Goal: Information Seeking & Learning: Compare options

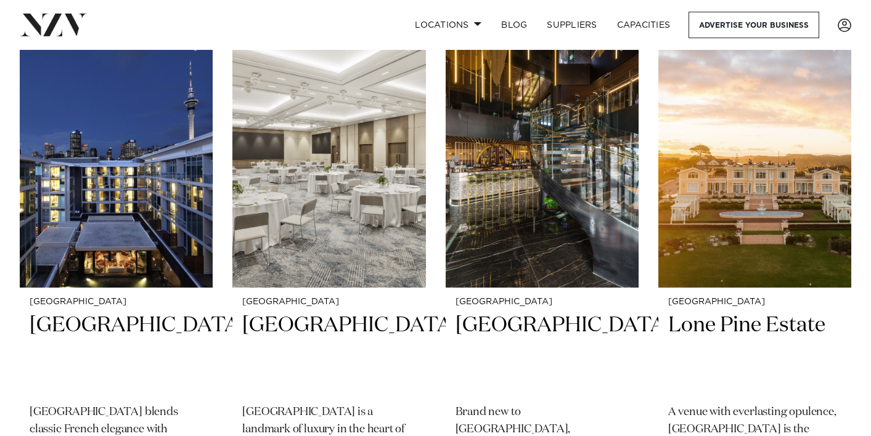
scroll to position [2124, 0]
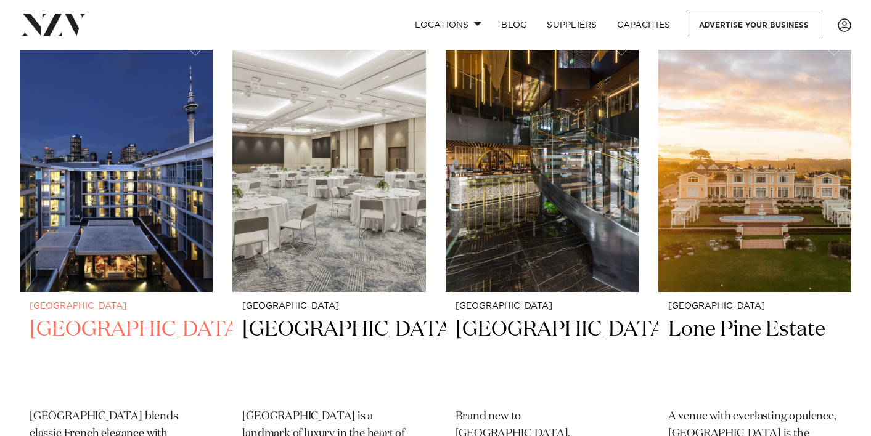
click at [106, 205] on img at bounding box center [116, 162] width 193 height 259
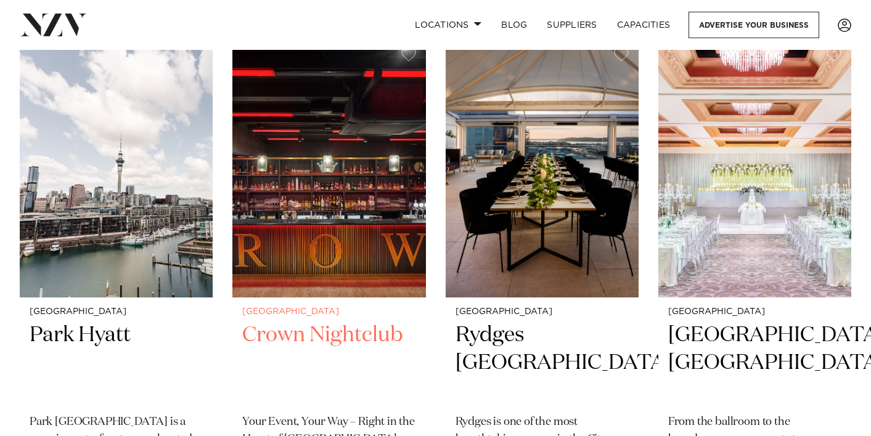
scroll to position [3169, 0]
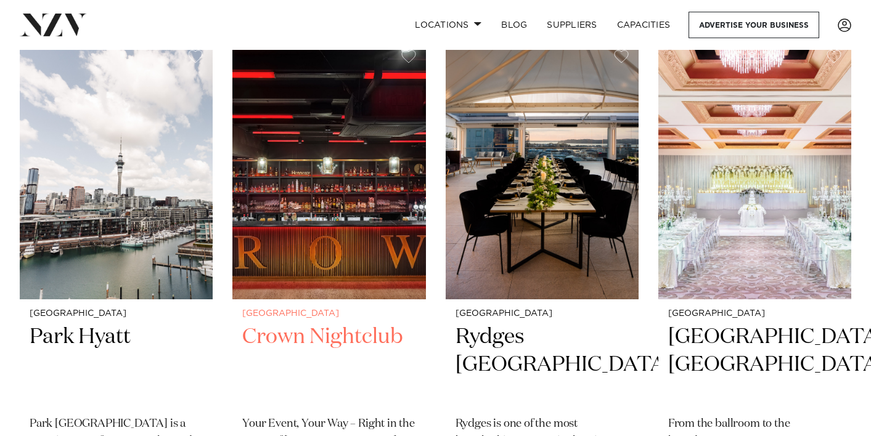
click at [289, 324] on h2 "Crown Nightclub" at bounding box center [328, 365] width 173 height 83
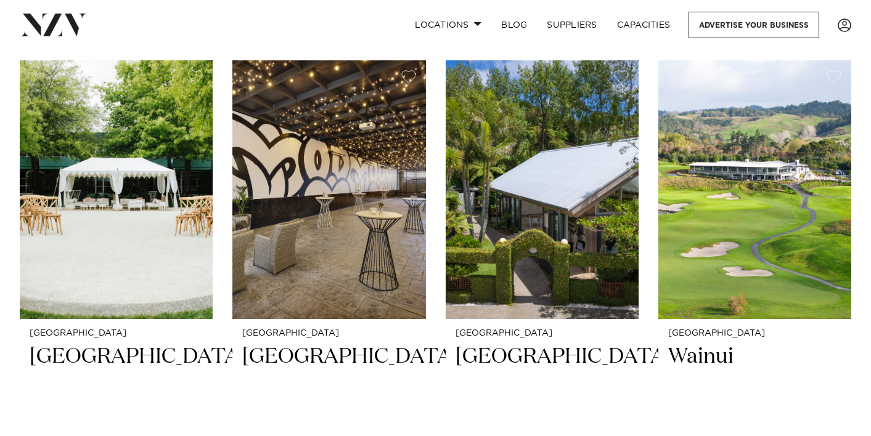
scroll to position [3670, 0]
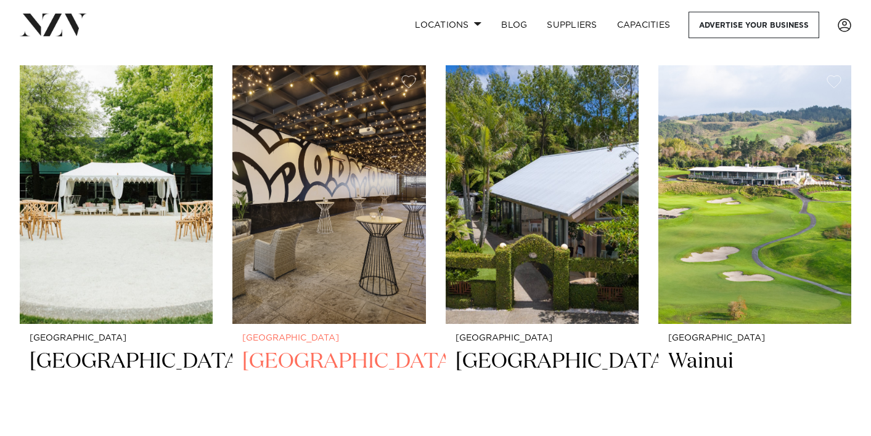
click at [287, 348] on h2 "Movenpick Hotel Auckland" at bounding box center [328, 389] width 173 height 83
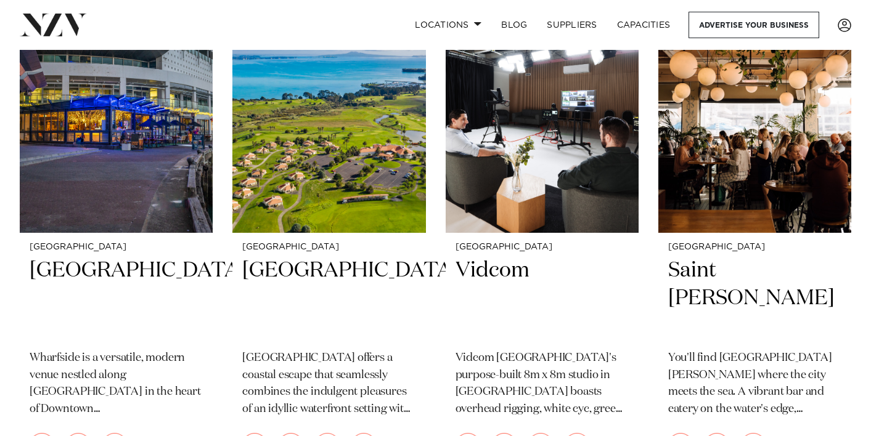
scroll to position [4816, 0]
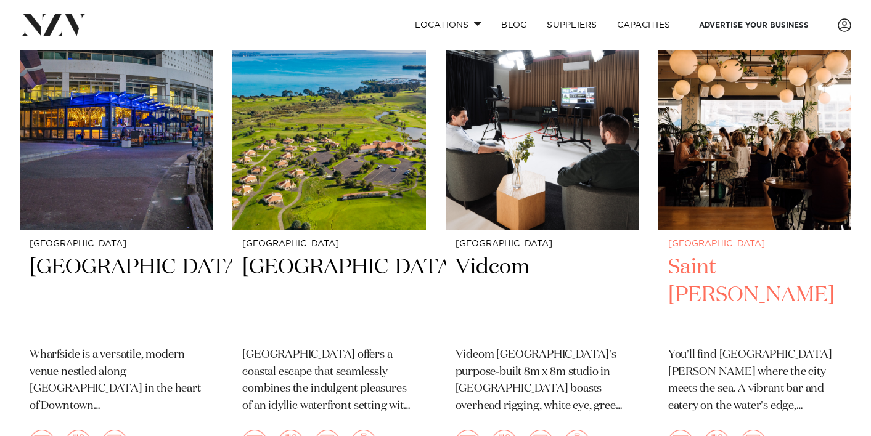
click at [703, 254] on h2 "Saint [PERSON_NAME]" at bounding box center [754, 295] width 173 height 83
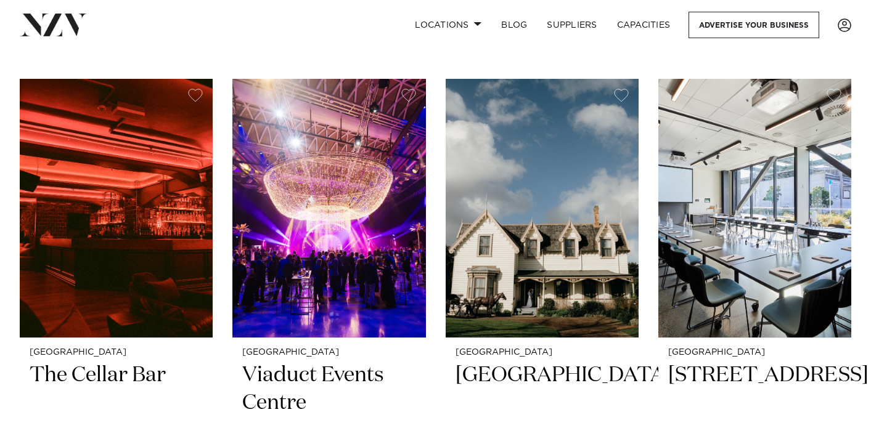
scroll to position [6273, 0]
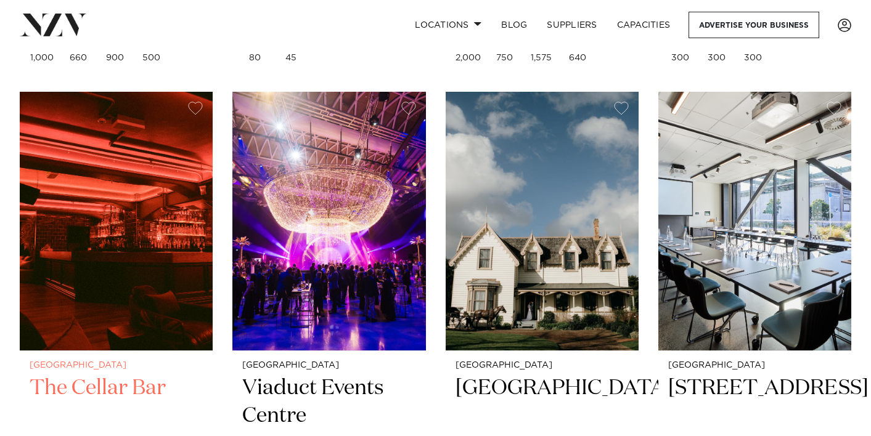
click at [88, 375] on h2 "The Cellar Bar" at bounding box center [116, 416] width 173 height 83
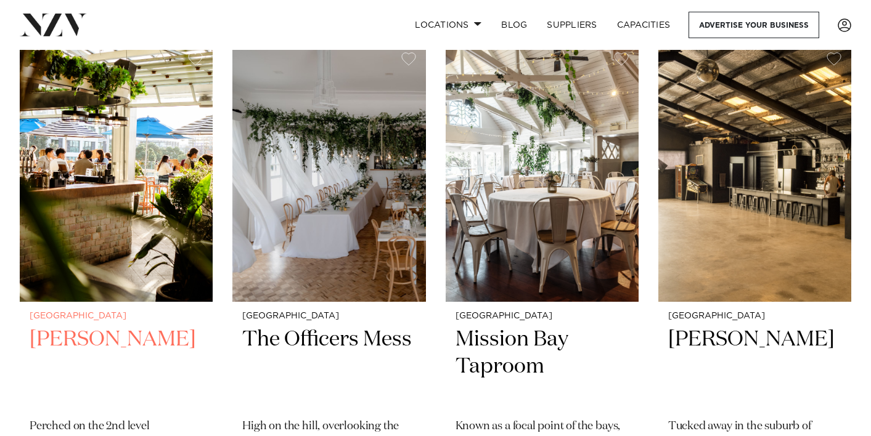
scroll to position [9991, 0]
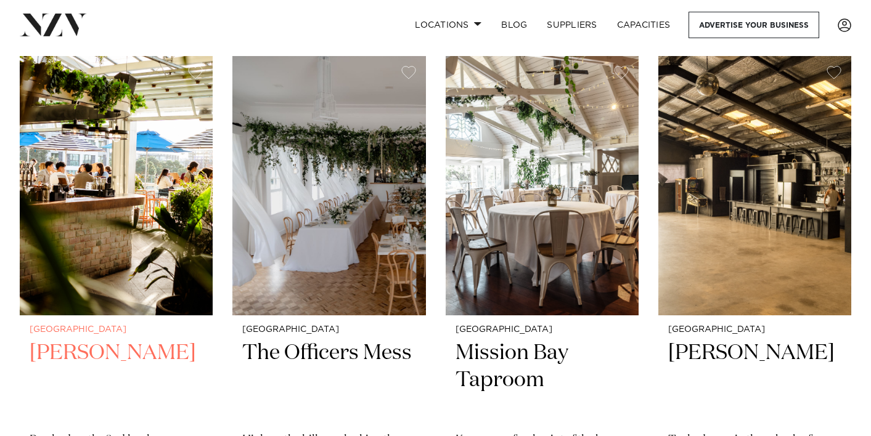
click at [83, 340] on h2 "Dr Rudis" at bounding box center [116, 381] width 173 height 83
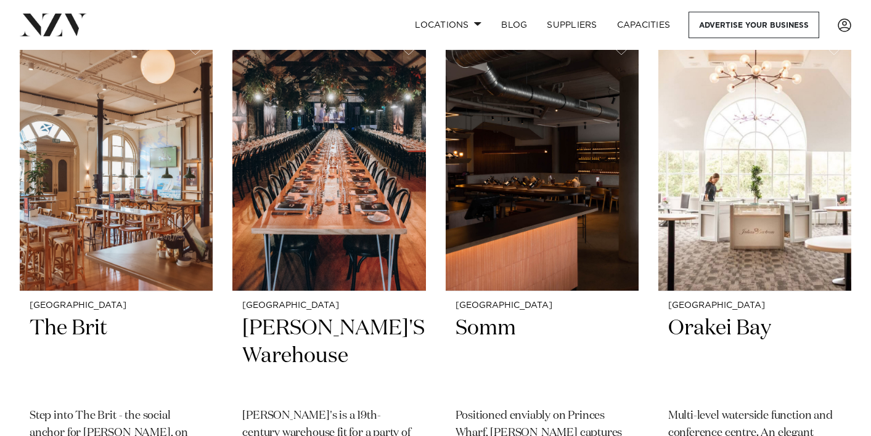
scroll to position [13168, 0]
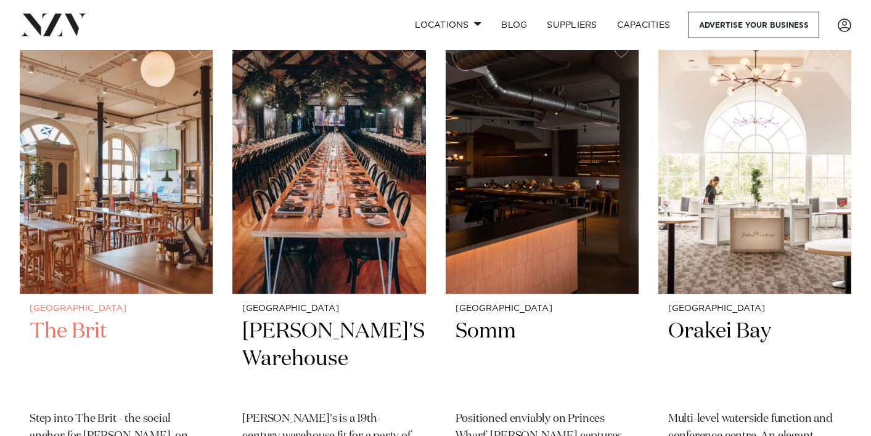
click at [79, 318] on h2 "The Brit" at bounding box center [116, 359] width 173 height 83
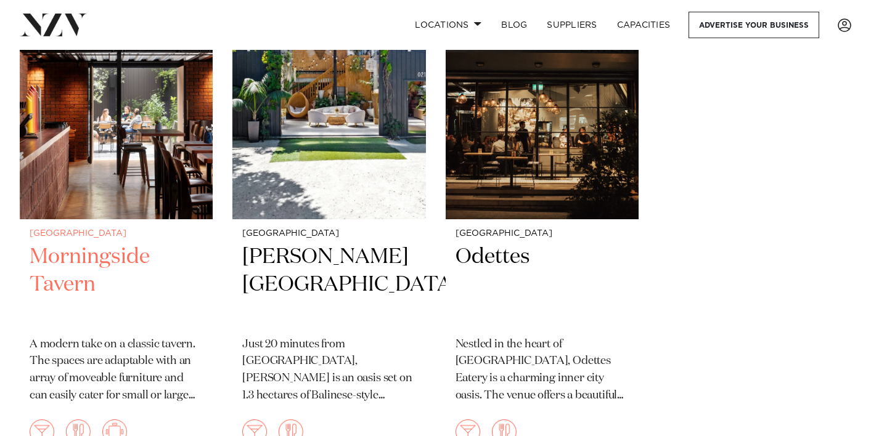
scroll to position [16393, 0]
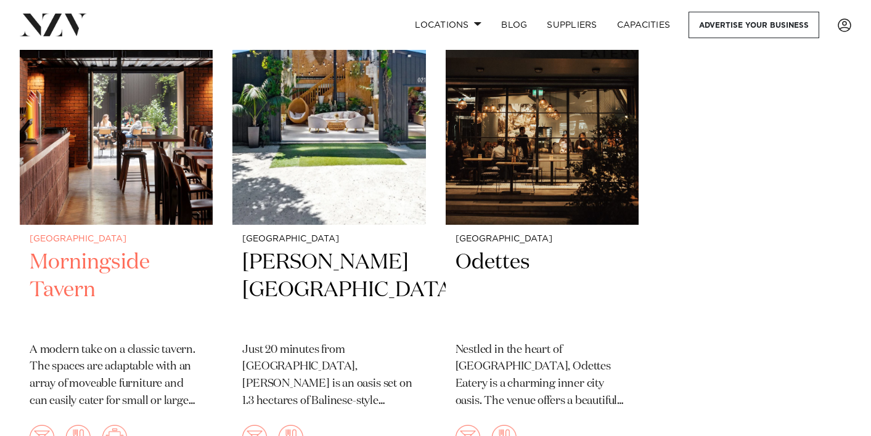
click at [77, 249] on h2 "Morningside Tavern" at bounding box center [116, 290] width 173 height 83
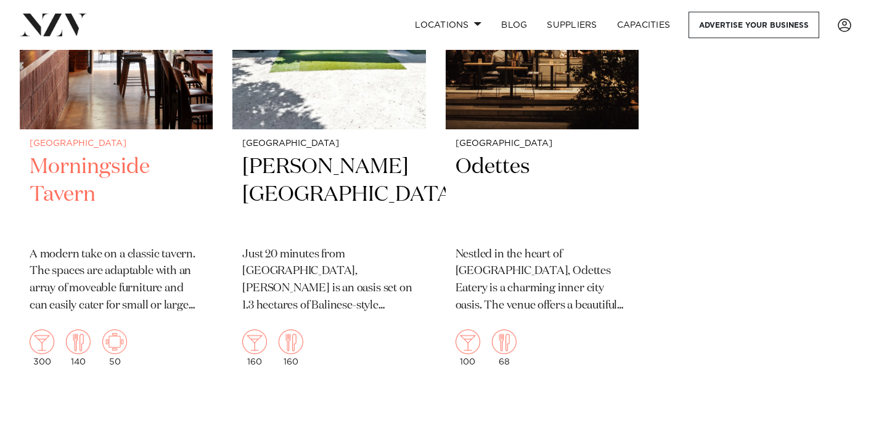
scroll to position [16502, 0]
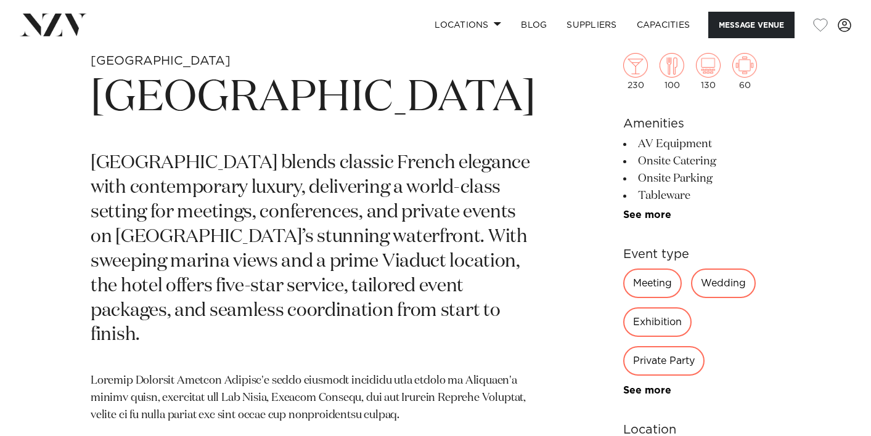
scroll to position [463, 0]
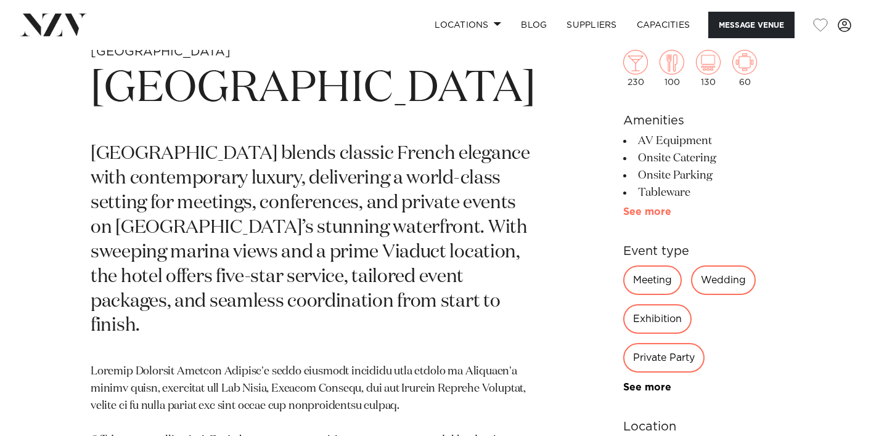
click at [623, 211] on link "See more" at bounding box center [671, 212] width 96 height 10
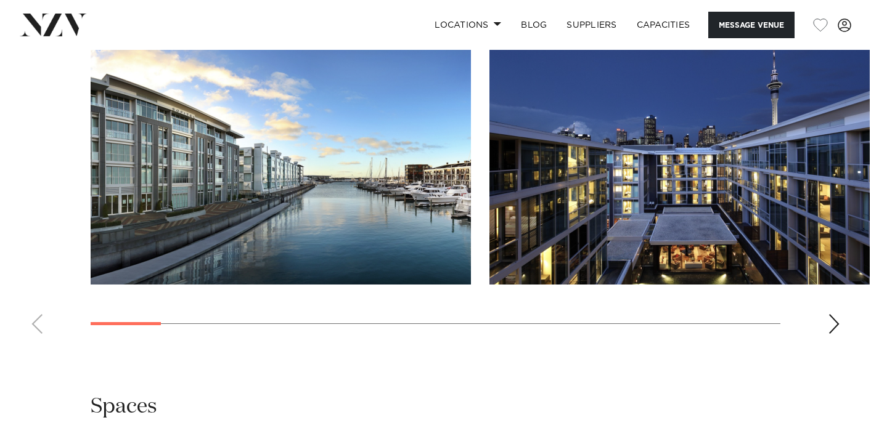
scroll to position [1372, 0]
click at [828, 333] on div "Next slide" at bounding box center [834, 324] width 12 height 20
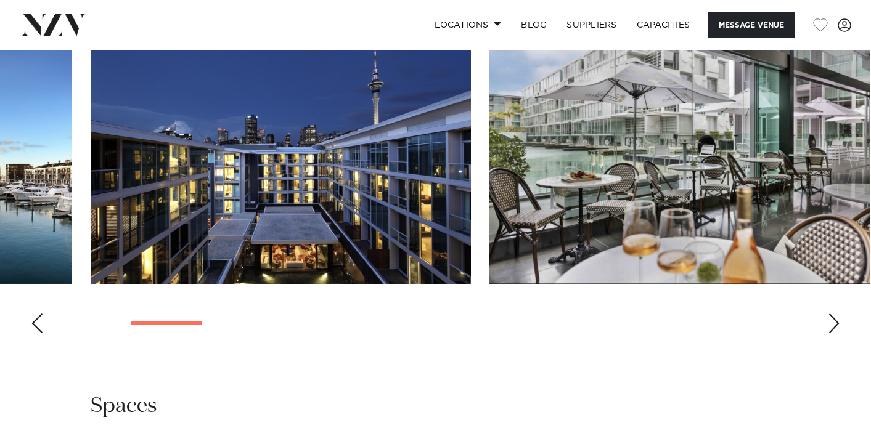
click at [828, 333] on div "Next slide" at bounding box center [834, 324] width 12 height 20
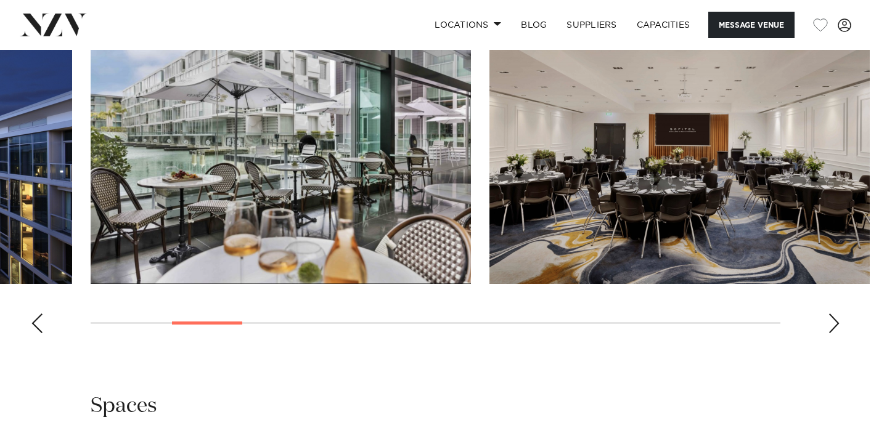
click at [828, 333] on div "Next slide" at bounding box center [834, 324] width 12 height 20
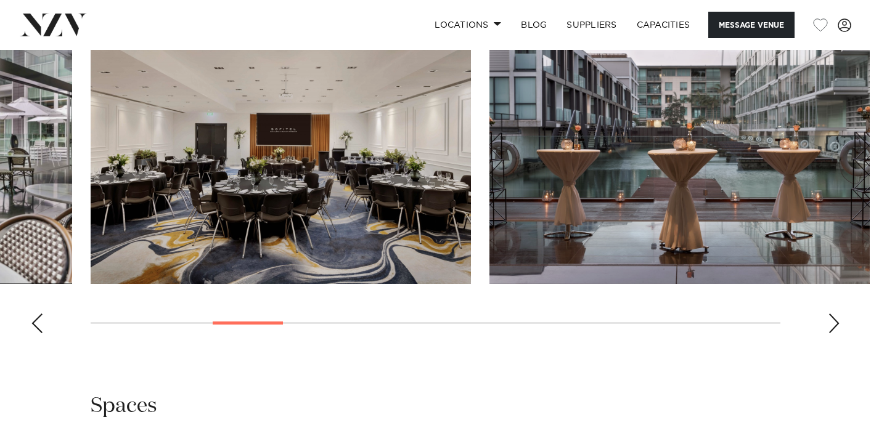
click at [828, 333] on div "Next slide" at bounding box center [834, 324] width 12 height 20
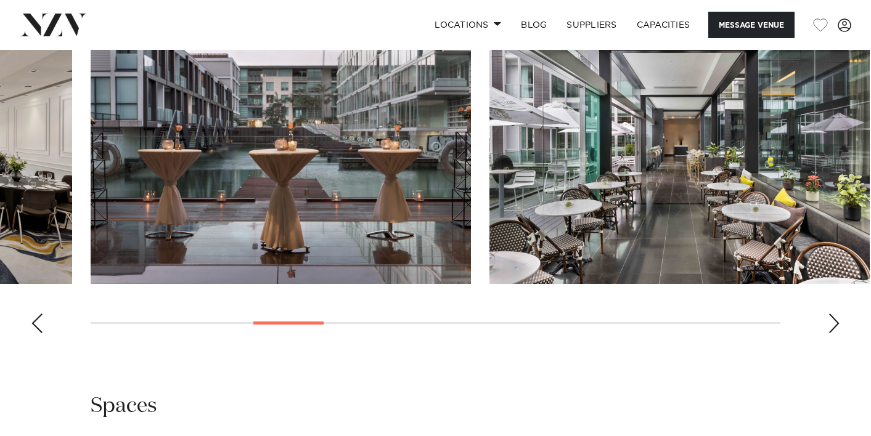
click at [828, 333] on div "Next slide" at bounding box center [834, 324] width 12 height 20
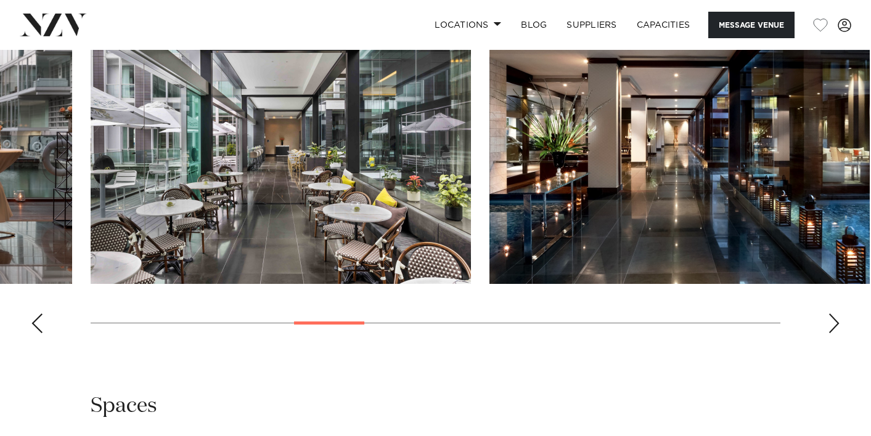
click at [828, 333] on div "Next slide" at bounding box center [834, 324] width 12 height 20
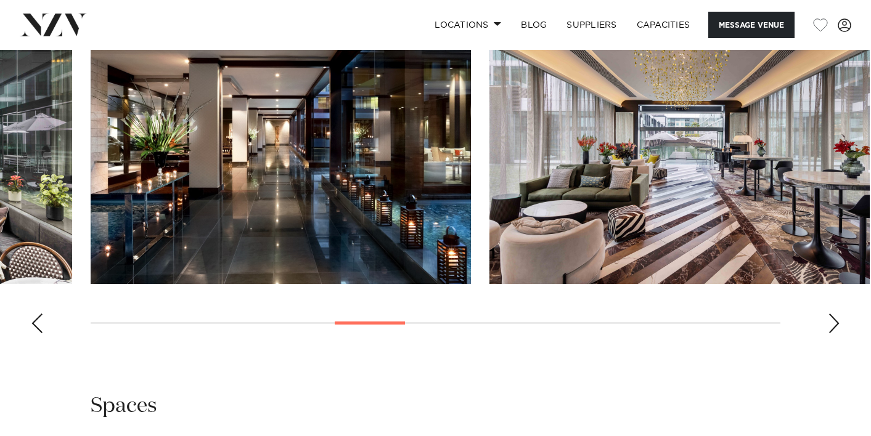
click at [828, 333] on div "Next slide" at bounding box center [834, 324] width 12 height 20
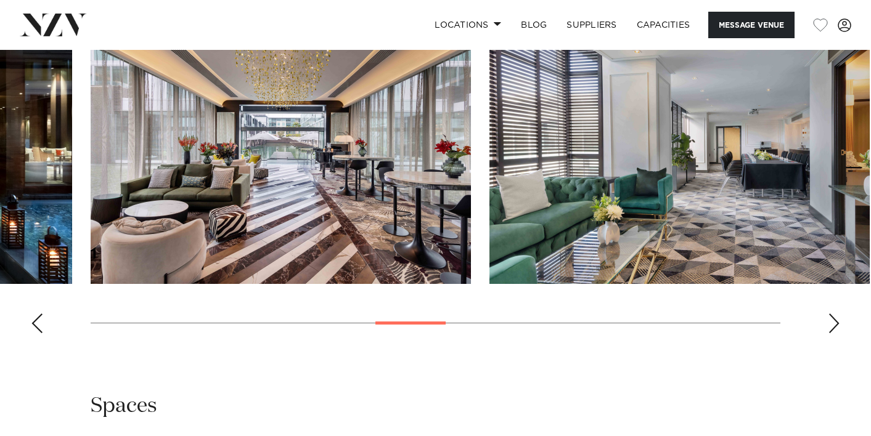
click at [828, 333] on div "Next slide" at bounding box center [834, 324] width 12 height 20
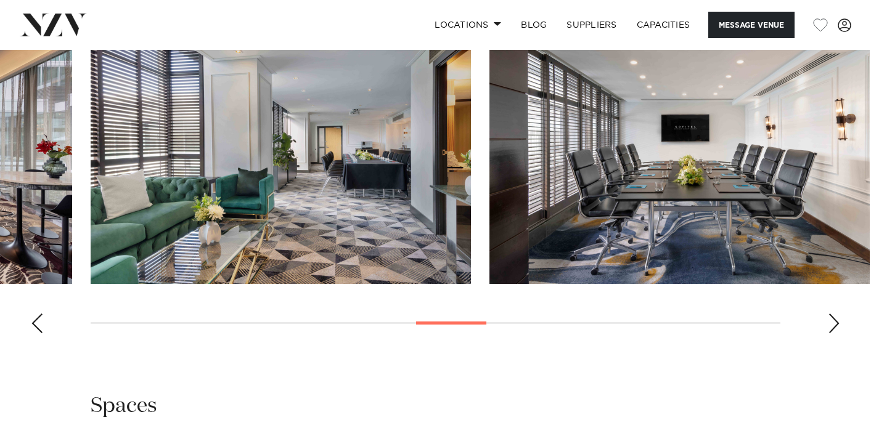
click at [828, 333] on div "Next slide" at bounding box center [834, 324] width 12 height 20
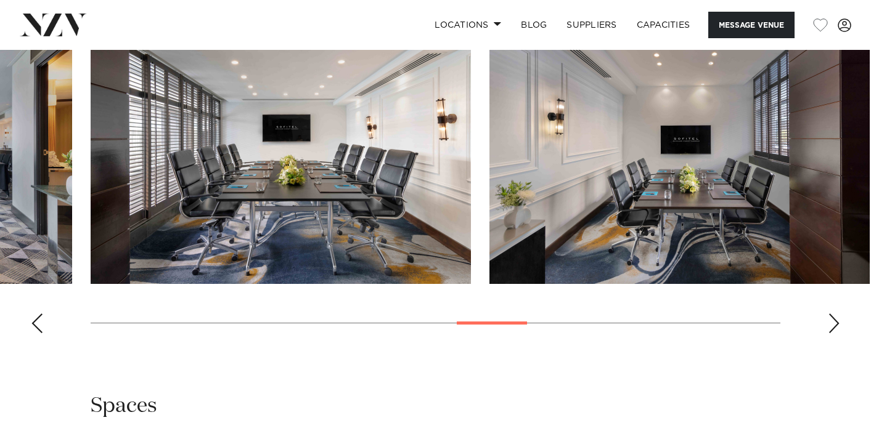
click at [828, 333] on div "Next slide" at bounding box center [834, 324] width 12 height 20
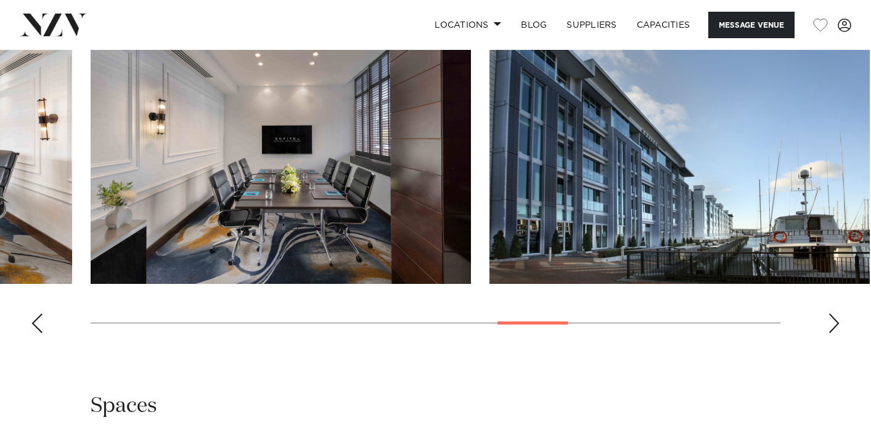
click at [828, 333] on div "Next slide" at bounding box center [834, 324] width 12 height 20
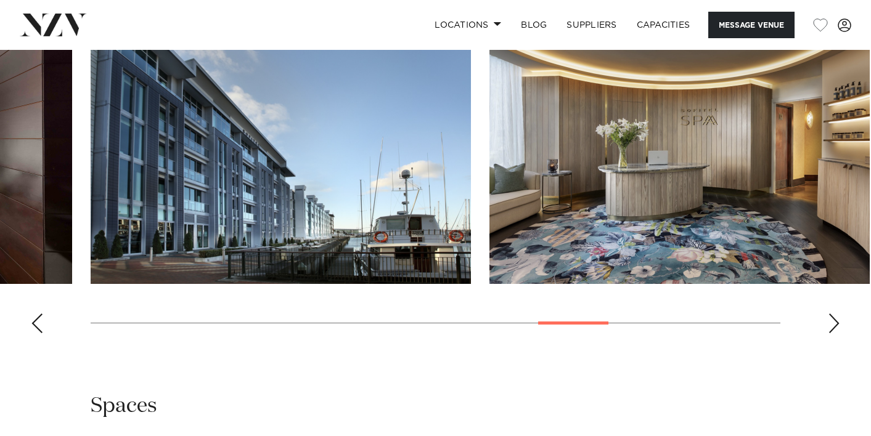
click at [828, 333] on div "Next slide" at bounding box center [834, 324] width 12 height 20
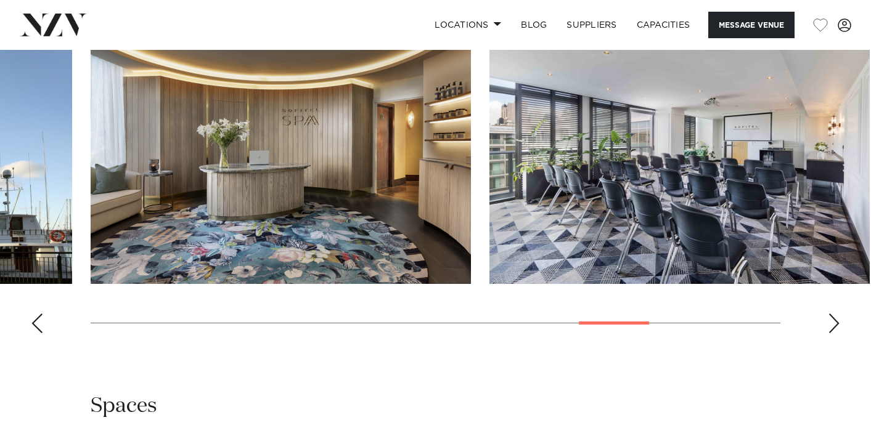
click at [828, 333] on div "Next slide" at bounding box center [834, 324] width 12 height 20
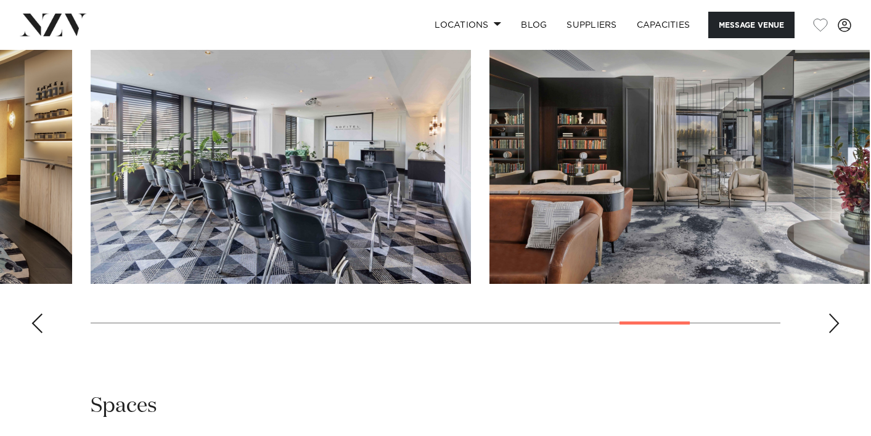
click at [828, 333] on div "Next slide" at bounding box center [834, 324] width 12 height 20
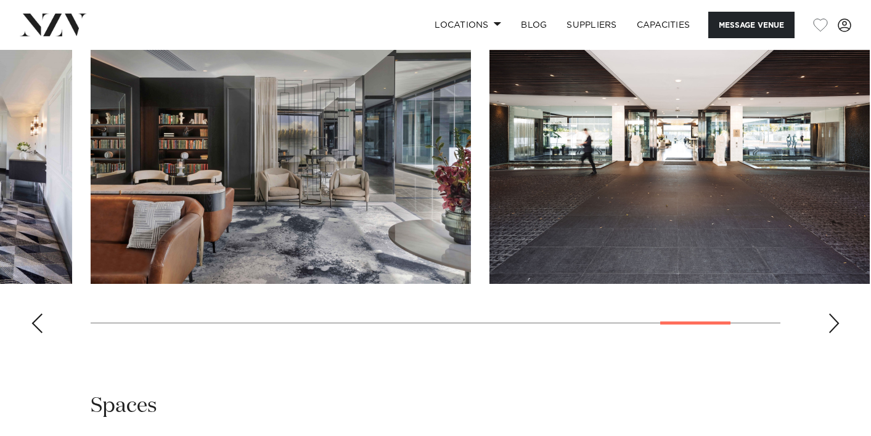
click at [828, 333] on div "Next slide" at bounding box center [834, 324] width 12 height 20
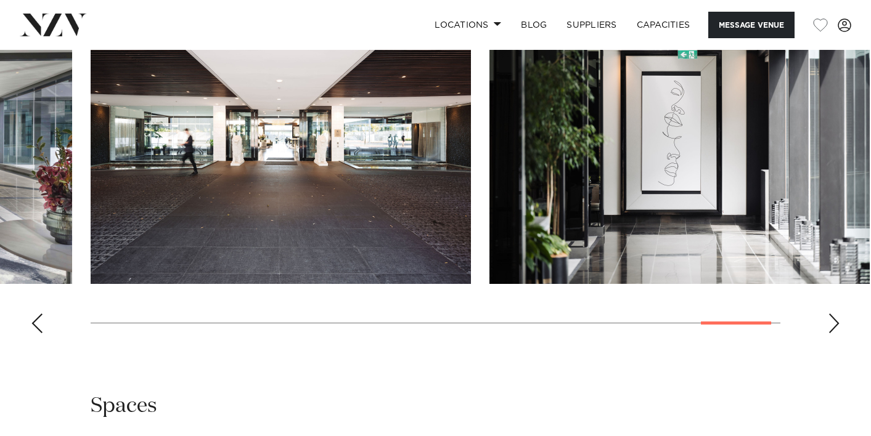
click at [828, 333] on div "Next slide" at bounding box center [834, 324] width 12 height 20
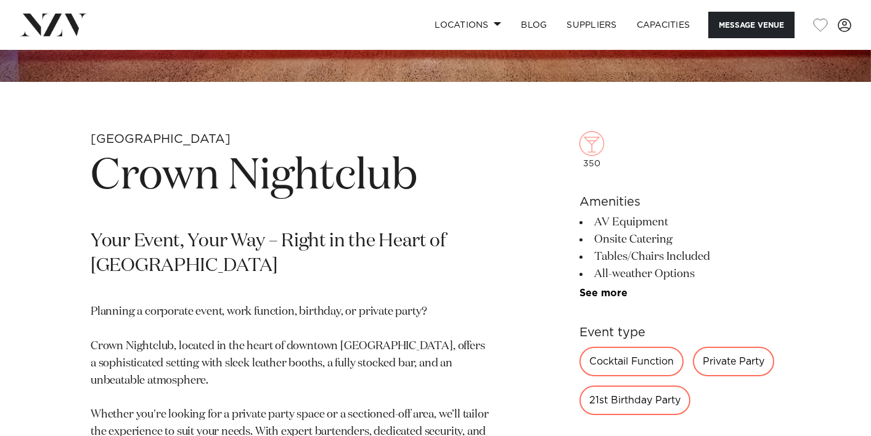
scroll to position [378, 0]
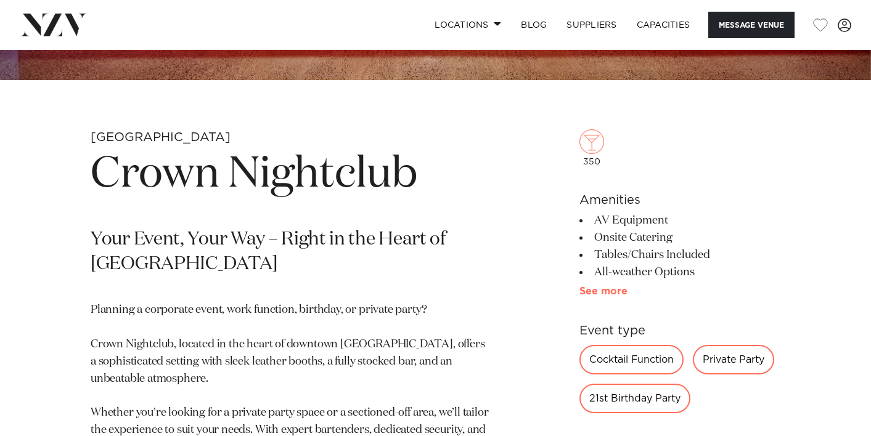
click at [592, 290] on link "See more" at bounding box center [627, 292] width 96 height 10
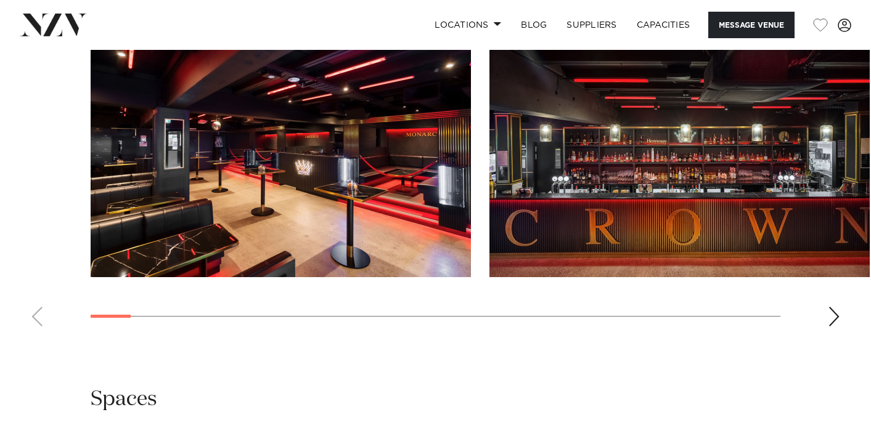
scroll to position [1254, 0]
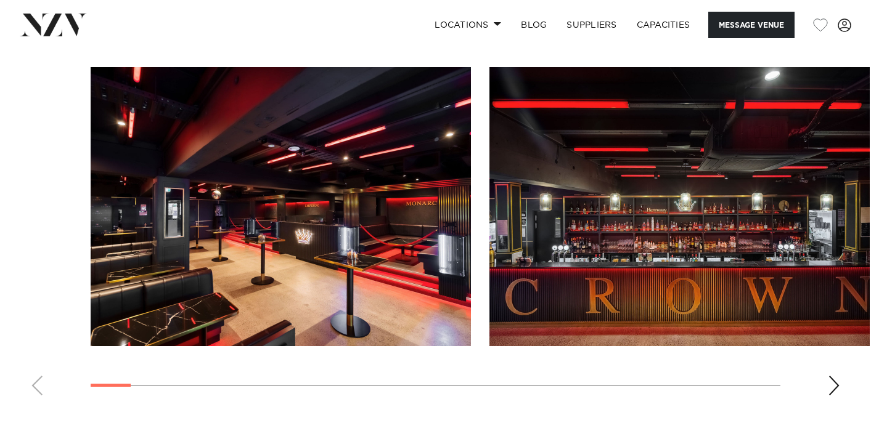
click at [834, 383] on div "Next slide" at bounding box center [834, 386] width 12 height 20
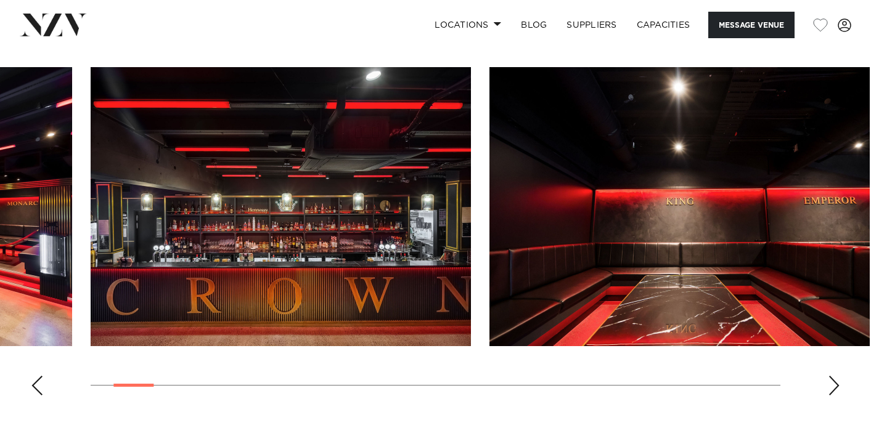
click at [834, 383] on div "Next slide" at bounding box center [834, 386] width 12 height 20
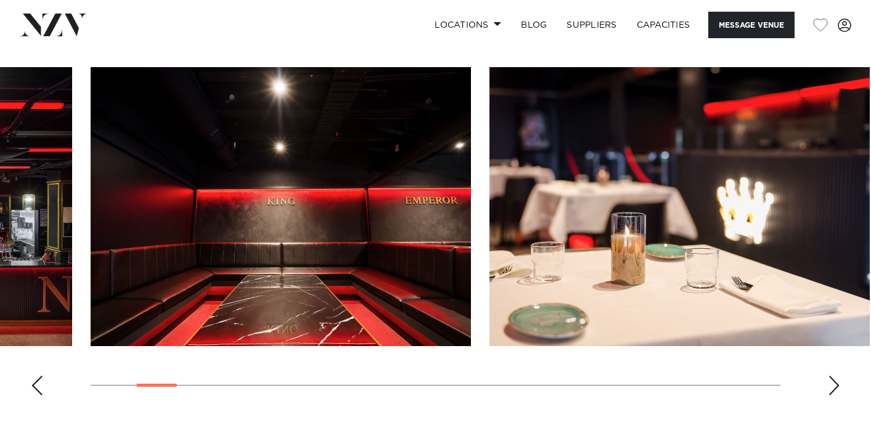
click at [834, 383] on div "Next slide" at bounding box center [834, 386] width 12 height 20
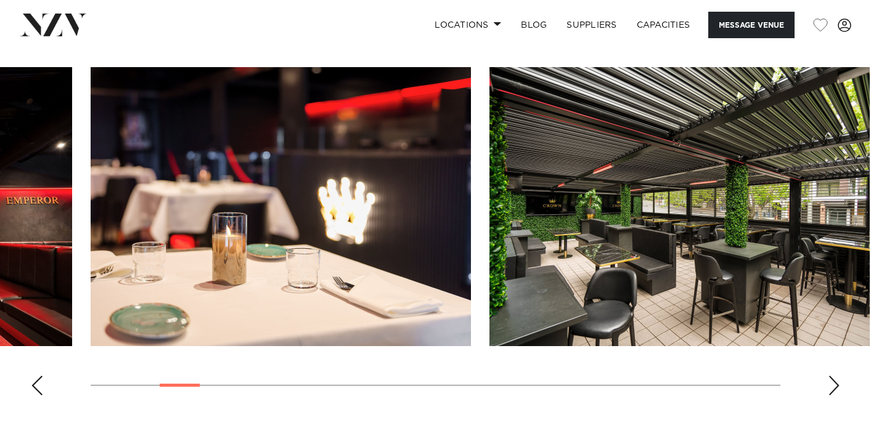
click at [834, 383] on div "Next slide" at bounding box center [834, 386] width 12 height 20
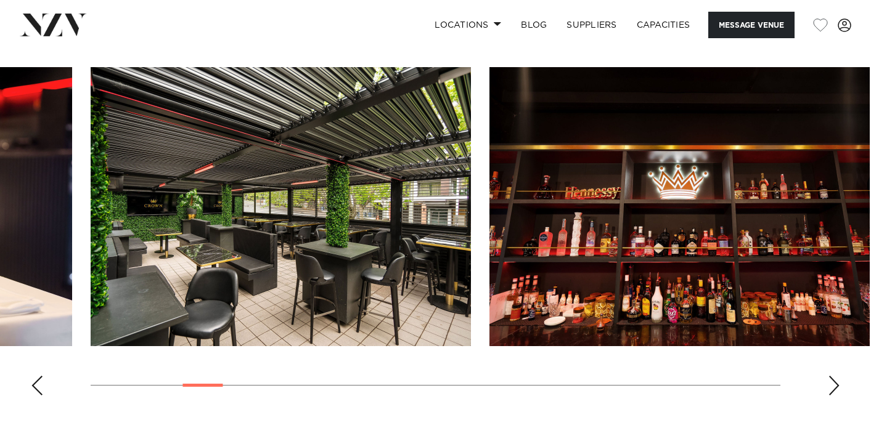
click at [834, 383] on div "Next slide" at bounding box center [834, 386] width 12 height 20
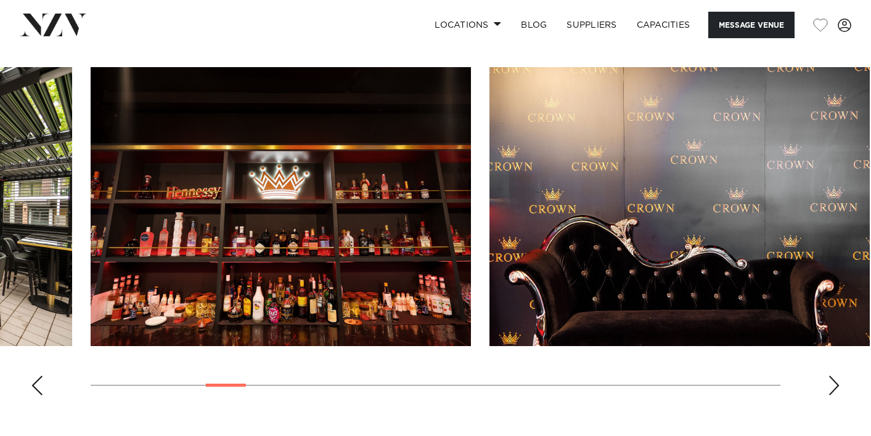
click at [834, 383] on div "Next slide" at bounding box center [834, 386] width 12 height 20
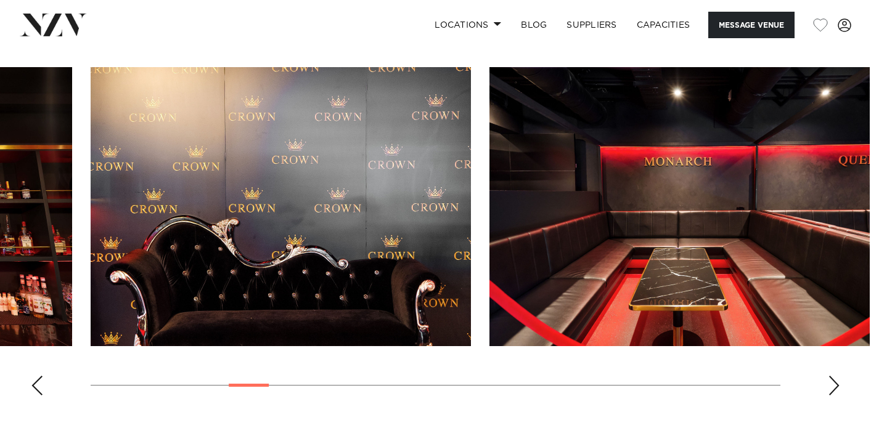
click at [834, 383] on div "Next slide" at bounding box center [834, 386] width 12 height 20
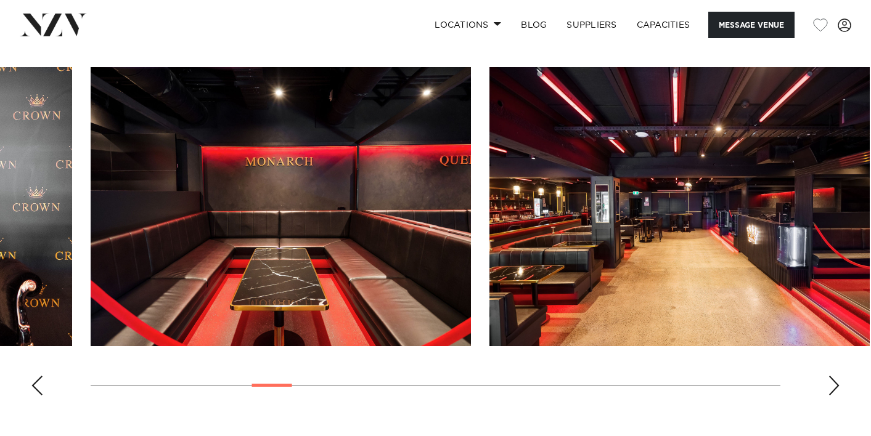
click at [834, 383] on div "Next slide" at bounding box center [834, 386] width 12 height 20
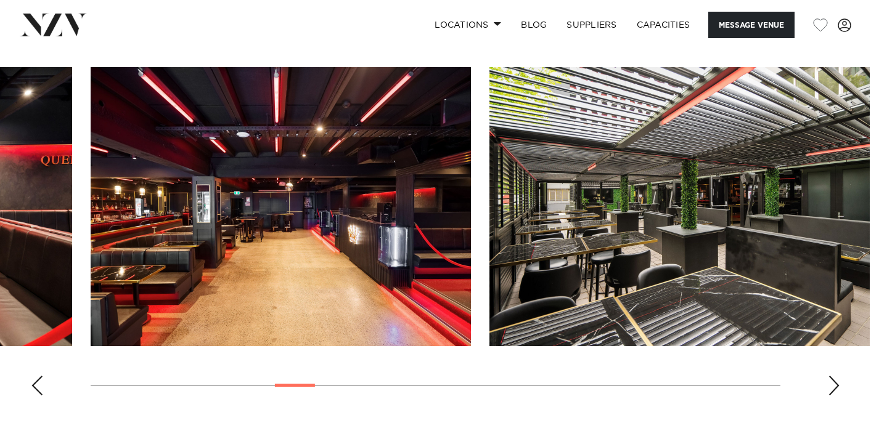
click at [834, 383] on div "Next slide" at bounding box center [834, 386] width 12 height 20
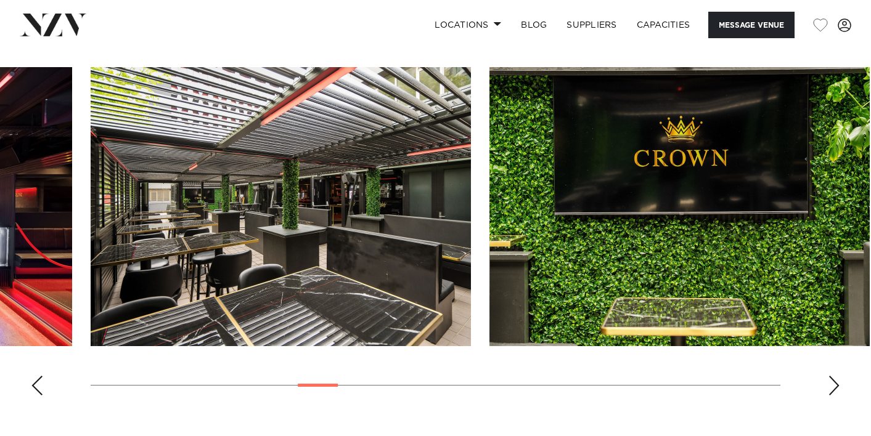
click at [834, 383] on div "Next slide" at bounding box center [834, 386] width 12 height 20
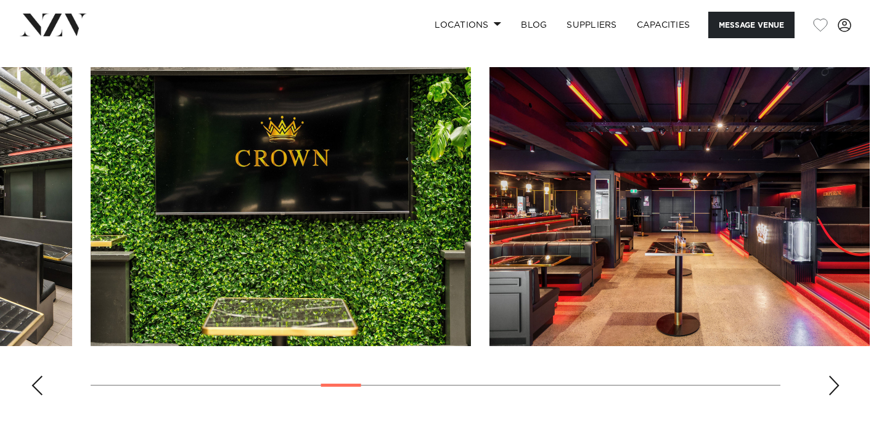
click at [834, 383] on div "Next slide" at bounding box center [834, 386] width 12 height 20
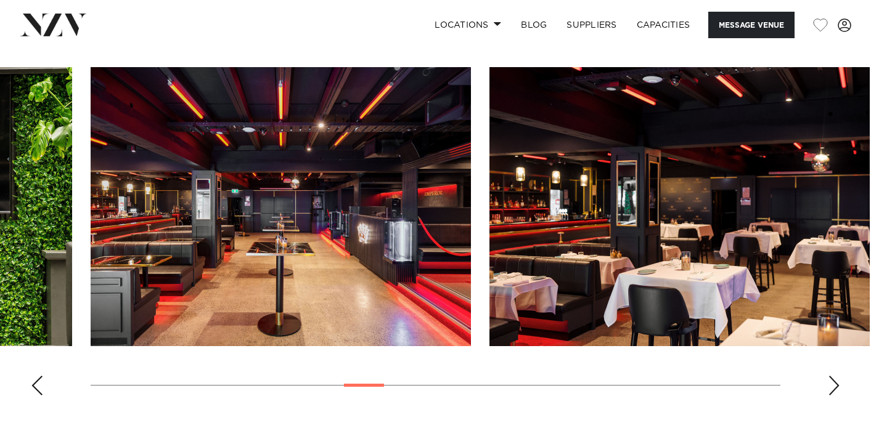
click at [834, 383] on div "Next slide" at bounding box center [834, 386] width 12 height 20
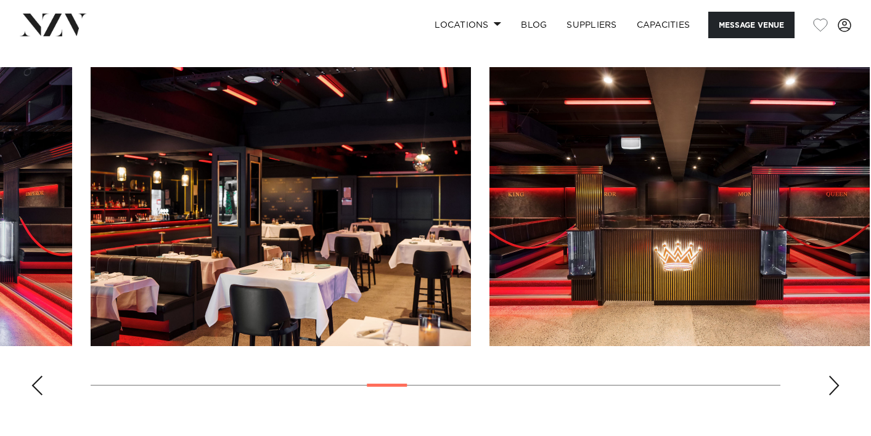
click at [834, 383] on div "Next slide" at bounding box center [834, 386] width 12 height 20
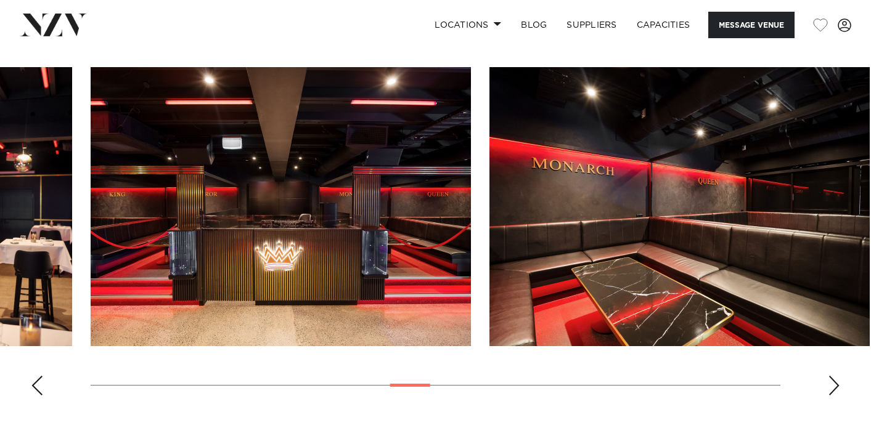
click at [834, 383] on div "Next slide" at bounding box center [834, 386] width 12 height 20
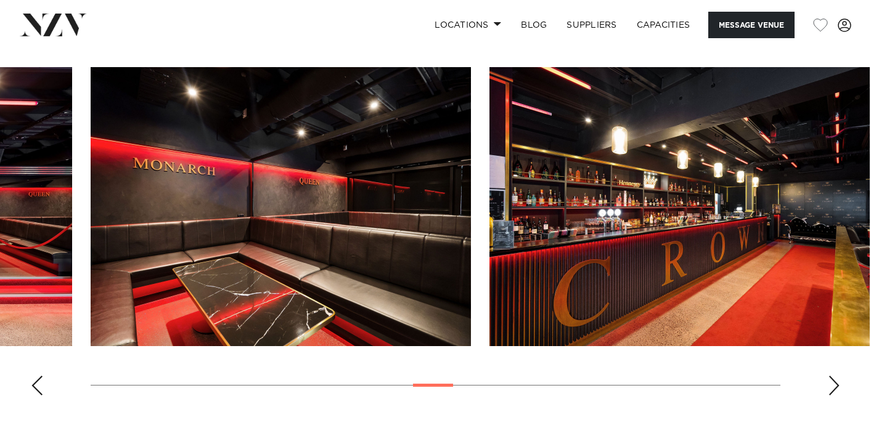
click at [834, 383] on div "Next slide" at bounding box center [834, 386] width 12 height 20
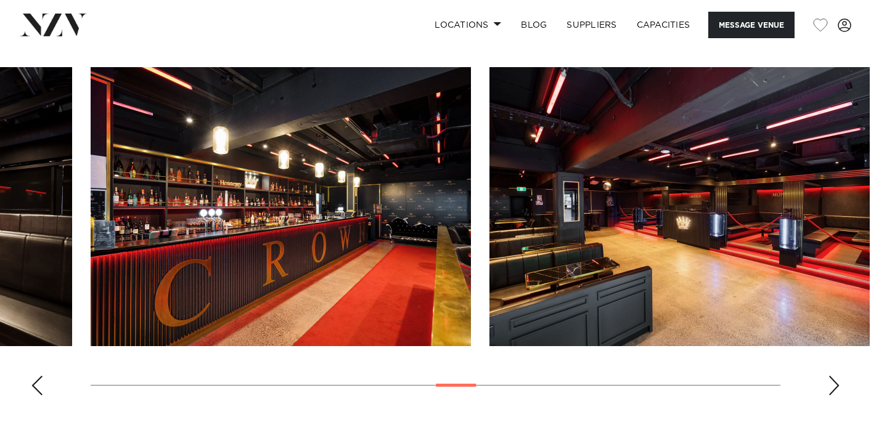
click at [834, 383] on div "Next slide" at bounding box center [834, 386] width 12 height 20
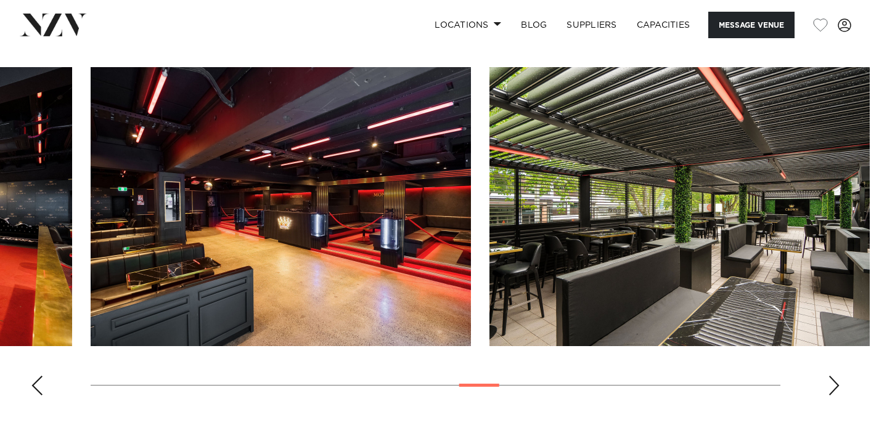
click at [834, 383] on div "Next slide" at bounding box center [834, 386] width 12 height 20
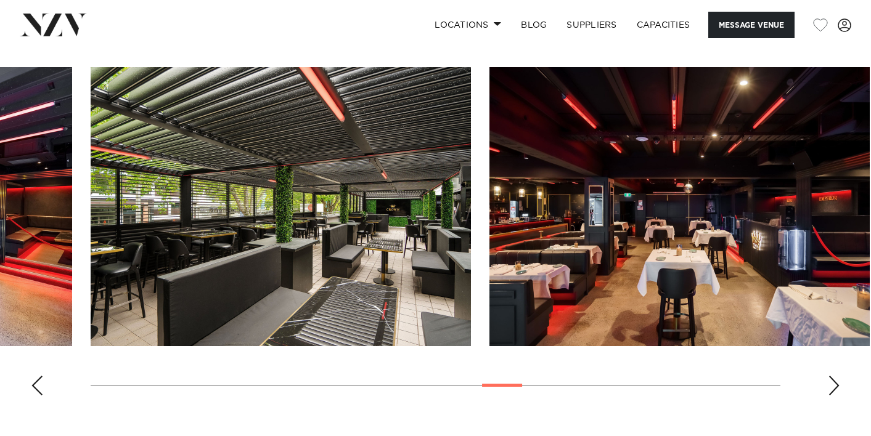
click at [834, 383] on div "Next slide" at bounding box center [834, 386] width 12 height 20
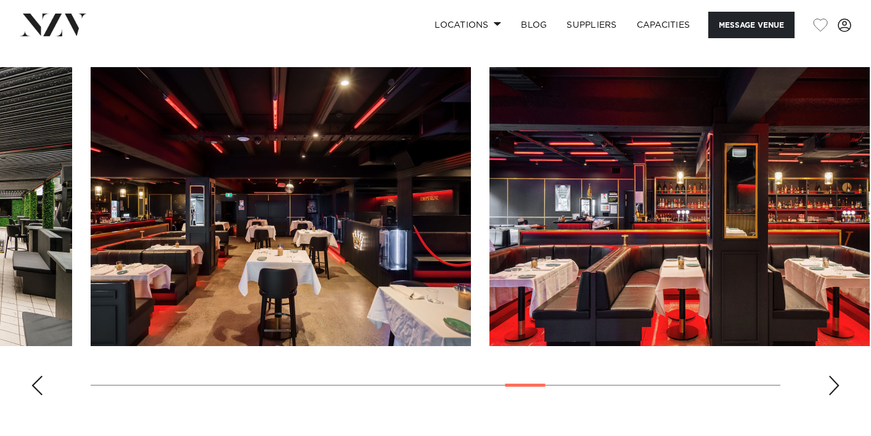
click at [834, 383] on div "Next slide" at bounding box center [834, 386] width 12 height 20
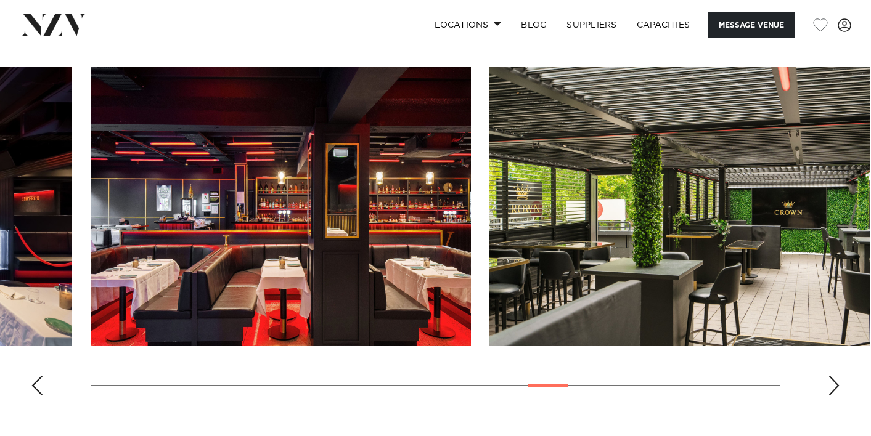
click at [834, 383] on div "Next slide" at bounding box center [834, 386] width 12 height 20
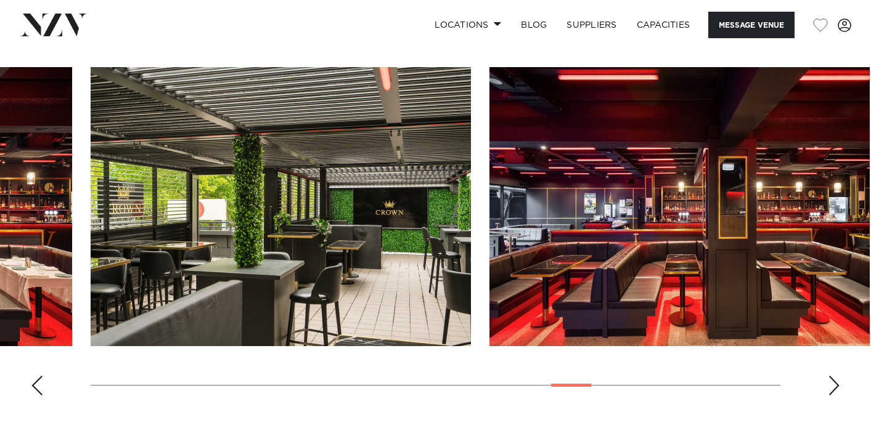
click at [834, 383] on div "Next slide" at bounding box center [834, 386] width 12 height 20
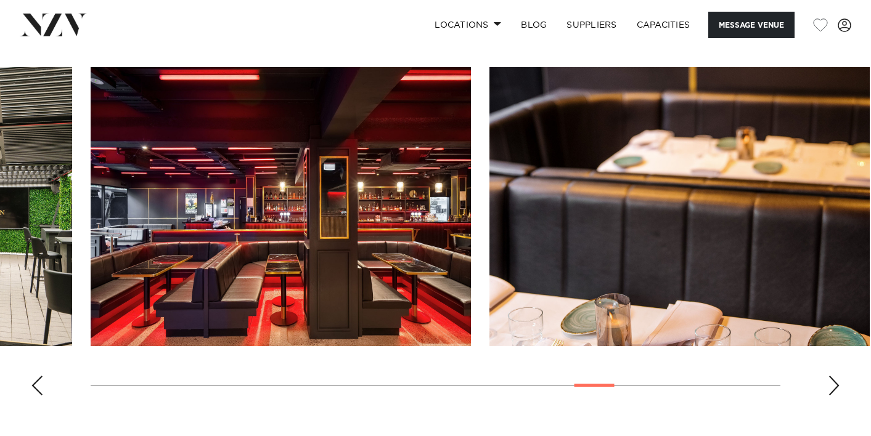
click at [834, 383] on div "Next slide" at bounding box center [834, 386] width 12 height 20
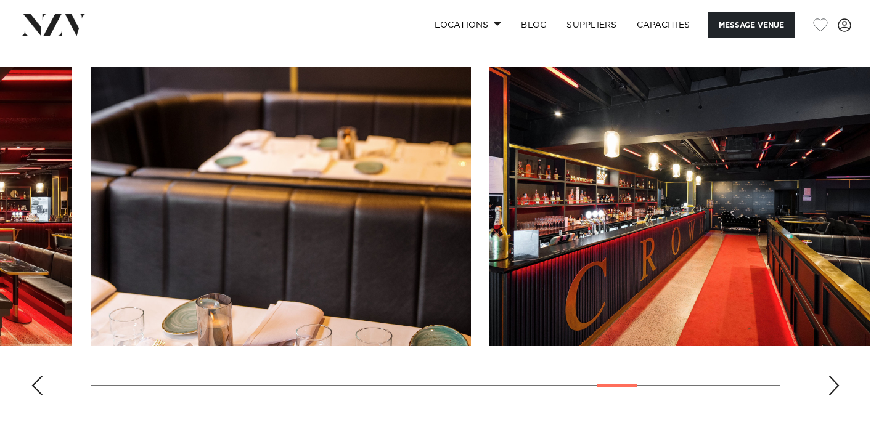
click at [834, 383] on div "Next slide" at bounding box center [834, 386] width 12 height 20
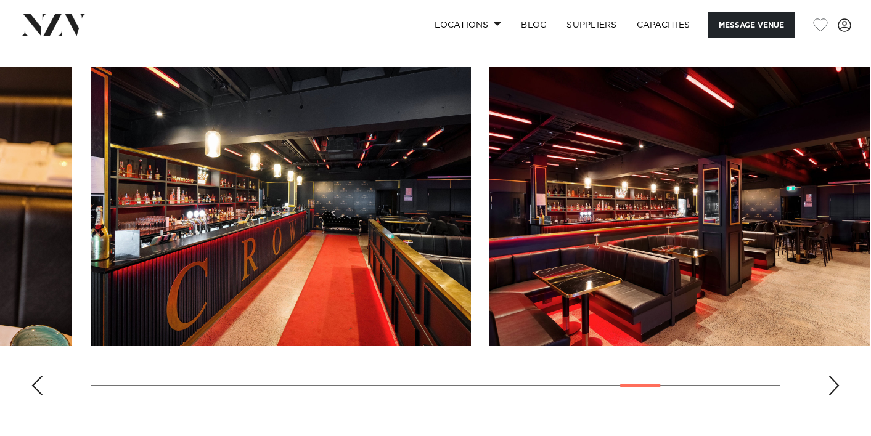
click at [834, 383] on div "Next slide" at bounding box center [834, 386] width 12 height 20
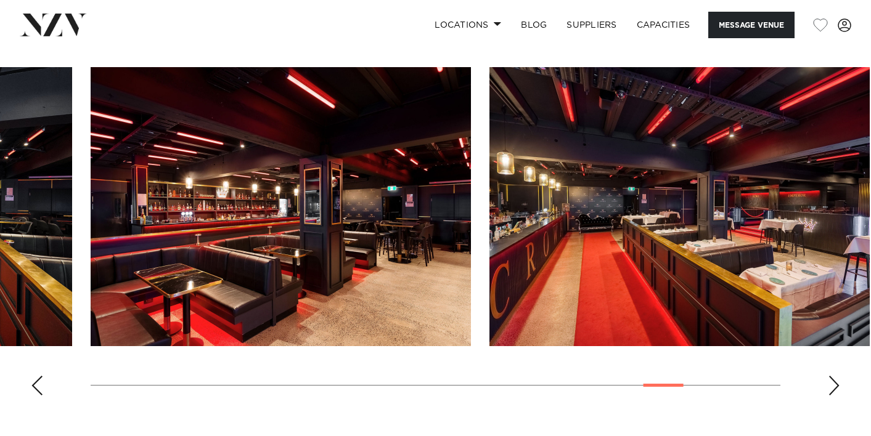
click at [834, 383] on div "Next slide" at bounding box center [834, 386] width 12 height 20
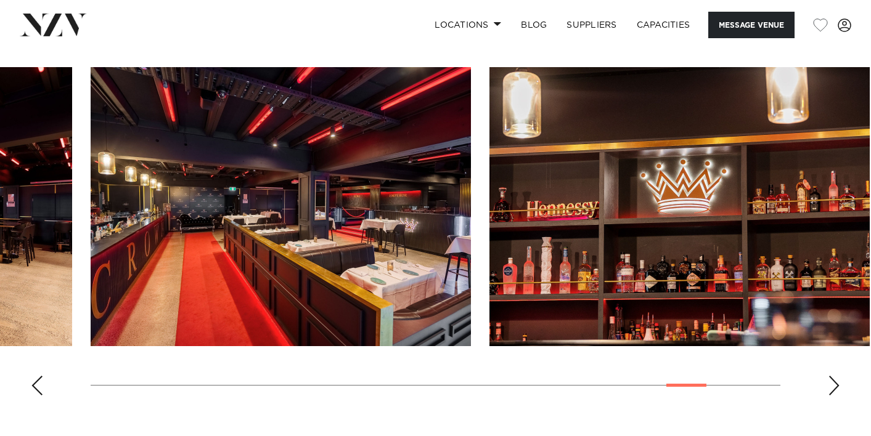
click at [834, 383] on div "Next slide" at bounding box center [834, 386] width 12 height 20
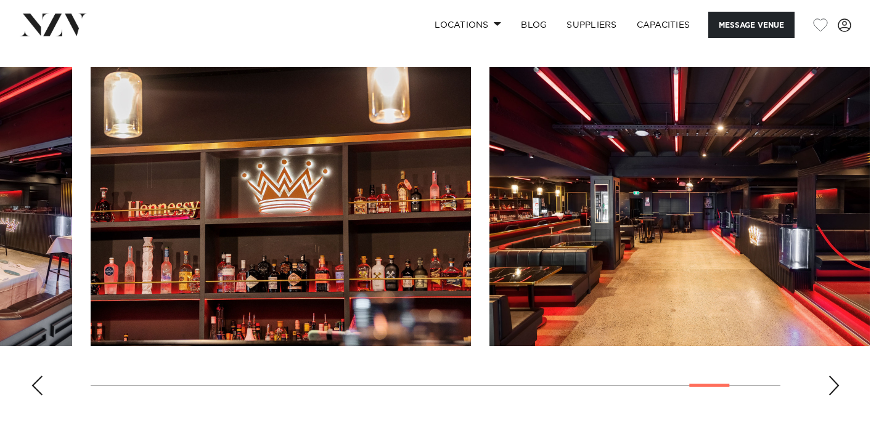
click at [834, 383] on div "Next slide" at bounding box center [834, 386] width 12 height 20
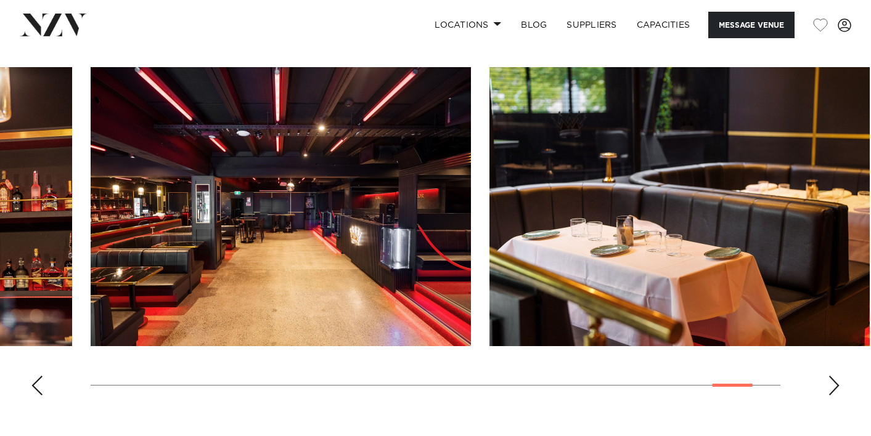
click at [834, 383] on div "Next slide" at bounding box center [834, 386] width 12 height 20
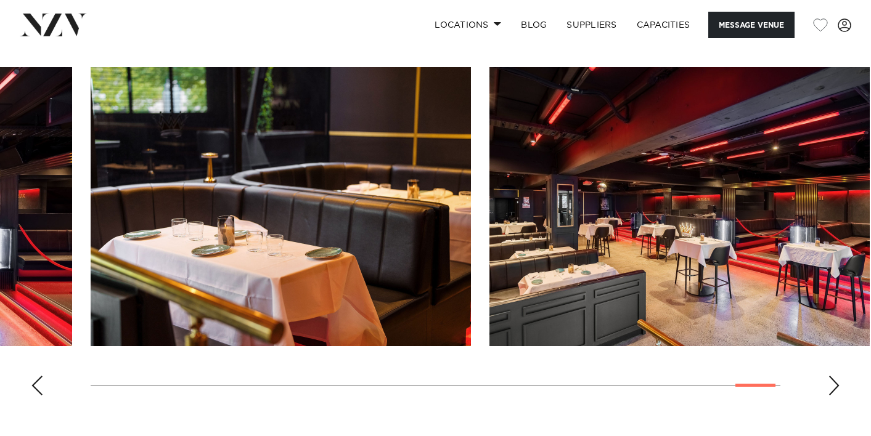
click at [834, 383] on div "Next slide" at bounding box center [834, 386] width 12 height 20
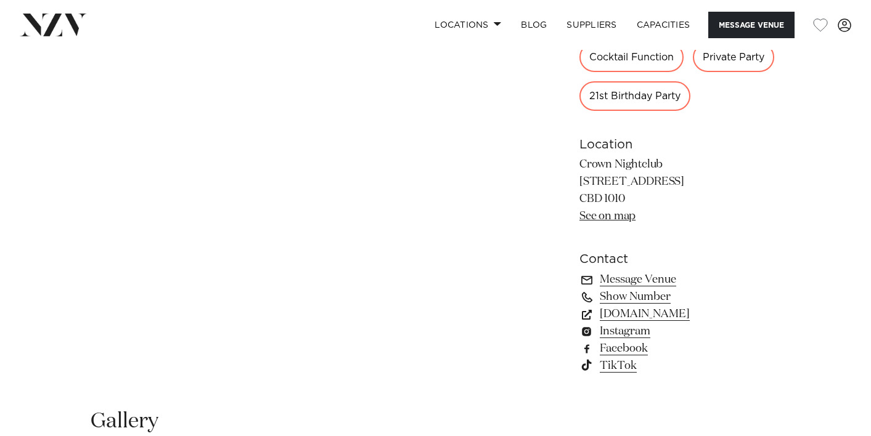
scroll to position [857, 0]
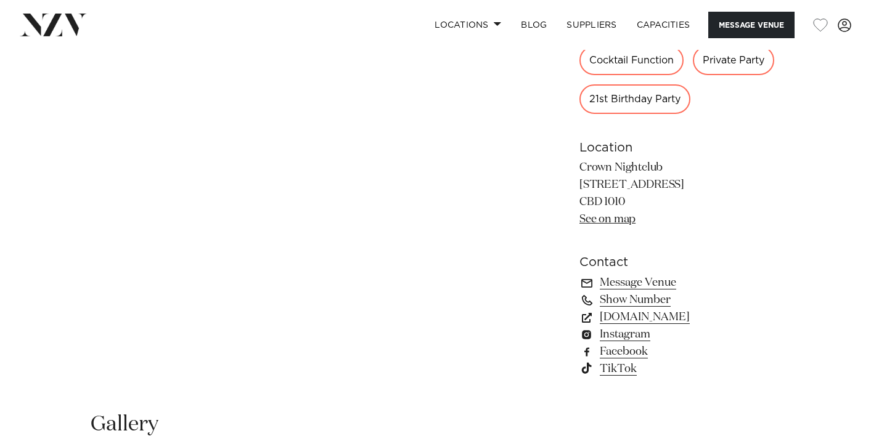
click at [627, 221] on link "See on map" at bounding box center [607, 219] width 56 height 11
click at [616, 222] on link "See on map" at bounding box center [607, 219] width 56 height 11
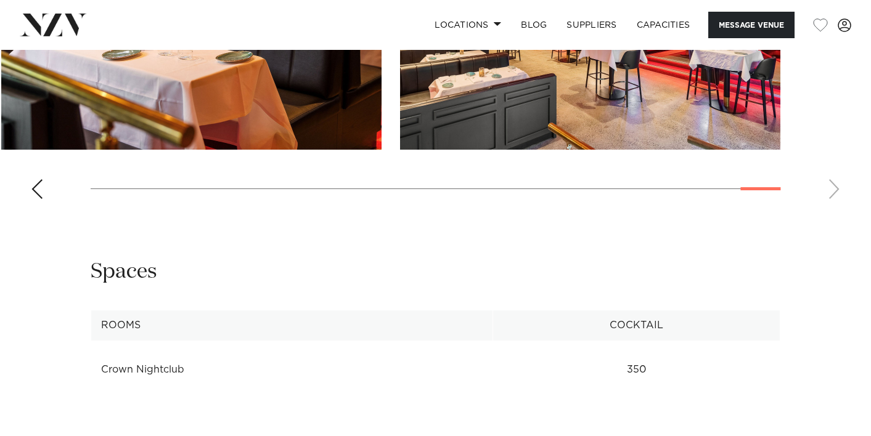
scroll to position [1451, 0]
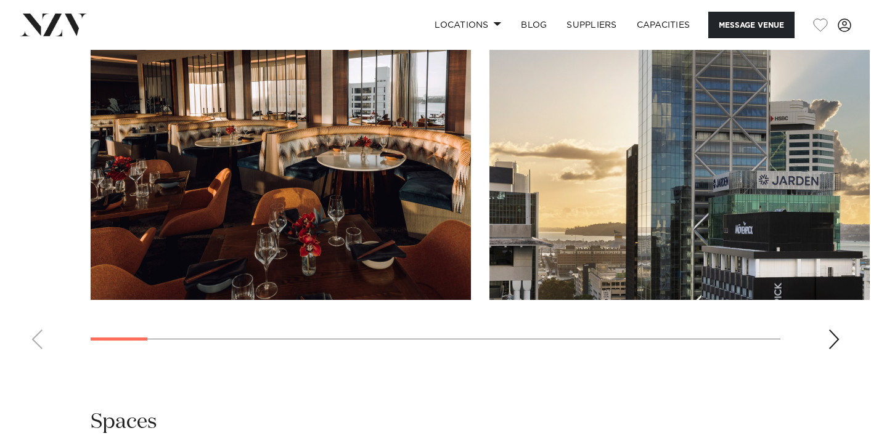
scroll to position [1322, 0]
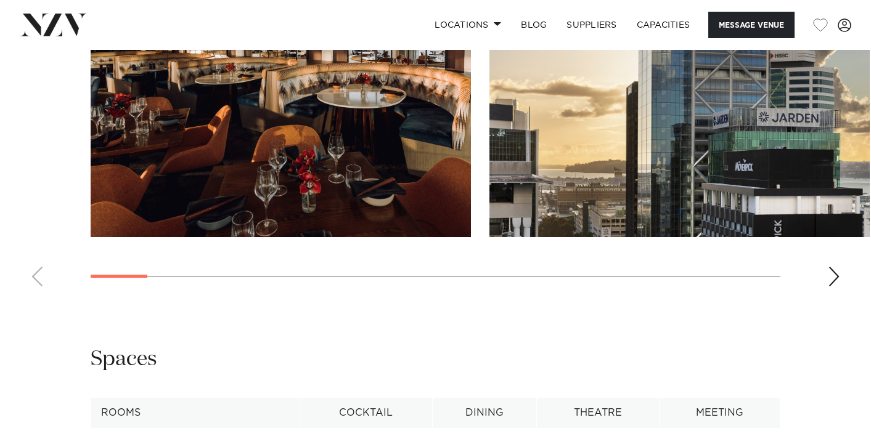
click at [837, 287] on div "Next slide" at bounding box center [834, 277] width 12 height 20
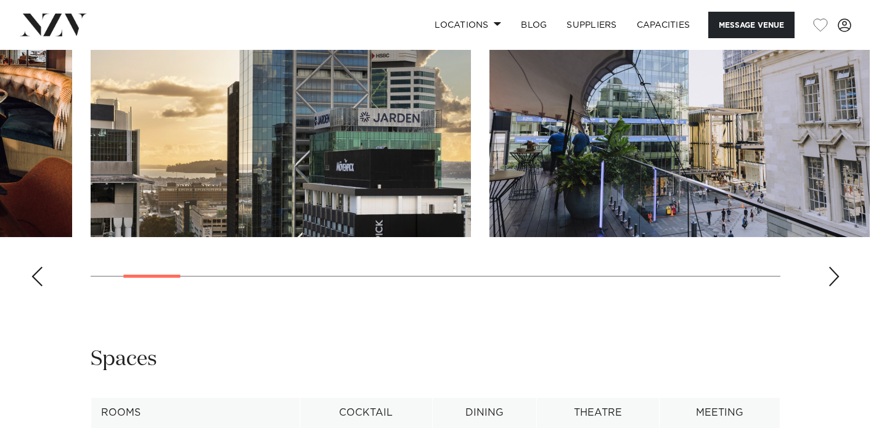
click at [831, 287] on div "Next slide" at bounding box center [834, 277] width 12 height 20
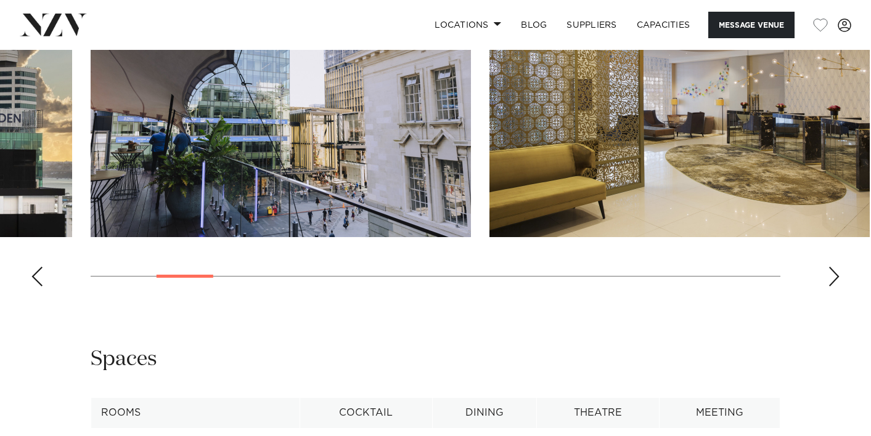
click at [831, 287] on div "Next slide" at bounding box center [834, 277] width 12 height 20
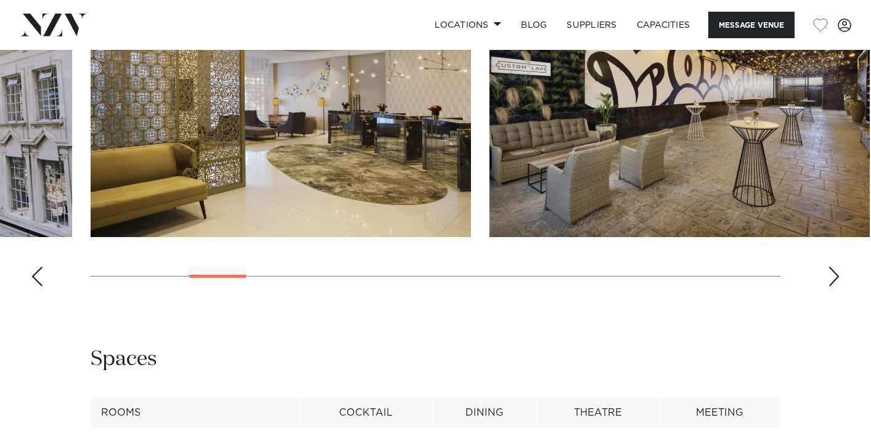
click at [831, 287] on div "Next slide" at bounding box center [834, 277] width 12 height 20
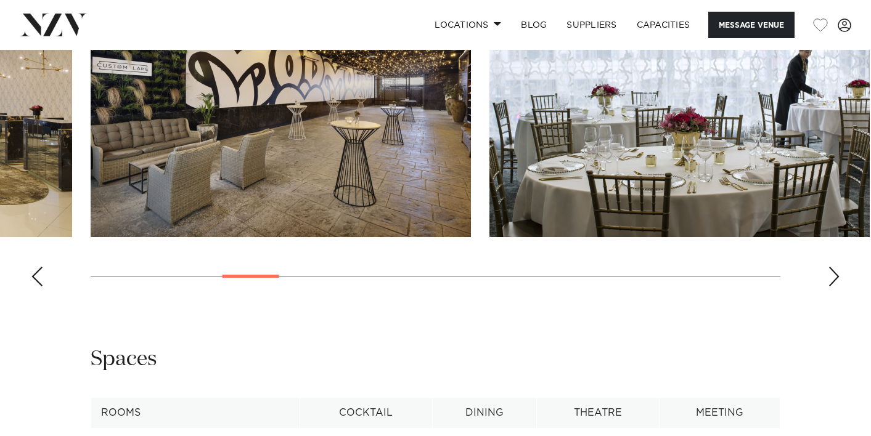
click at [831, 287] on div "Next slide" at bounding box center [834, 277] width 12 height 20
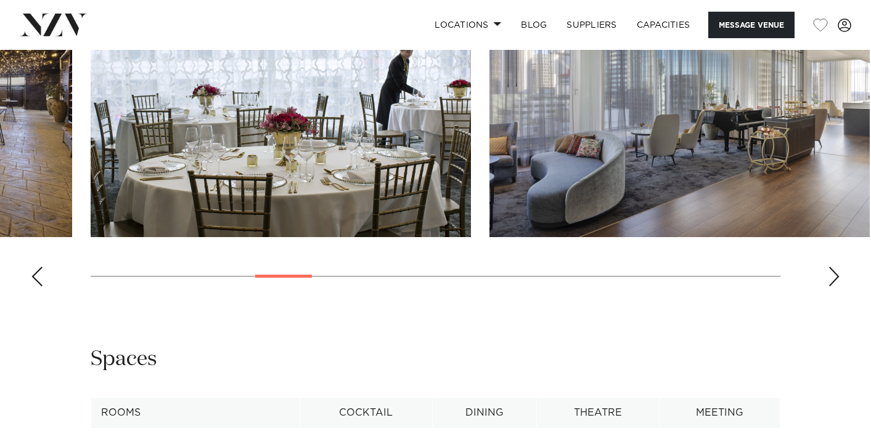
click at [831, 287] on div "Next slide" at bounding box center [834, 277] width 12 height 20
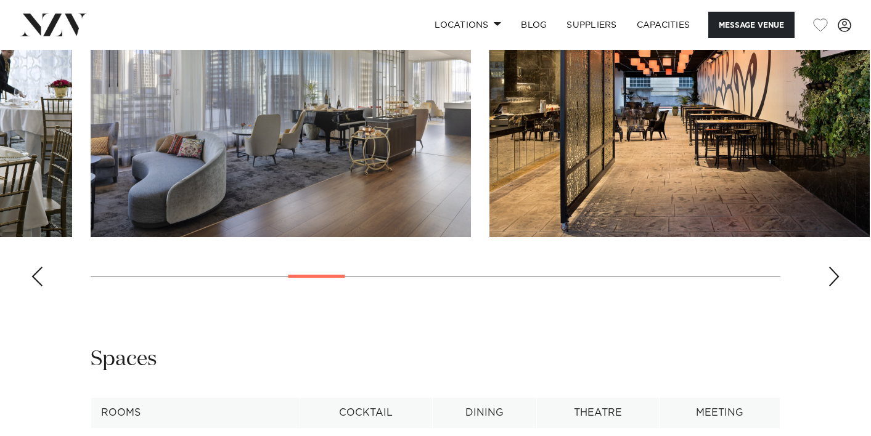
click at [831, 287] on div "Next slide" at bounding box center [834, 277] width 12 height 20
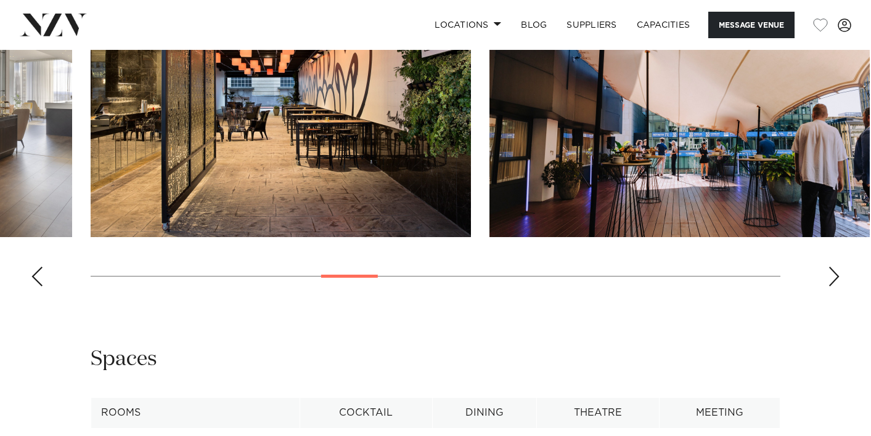
click at [831, 287] on div "Next slide" at bounding box center [834, 277] width 12 height 20
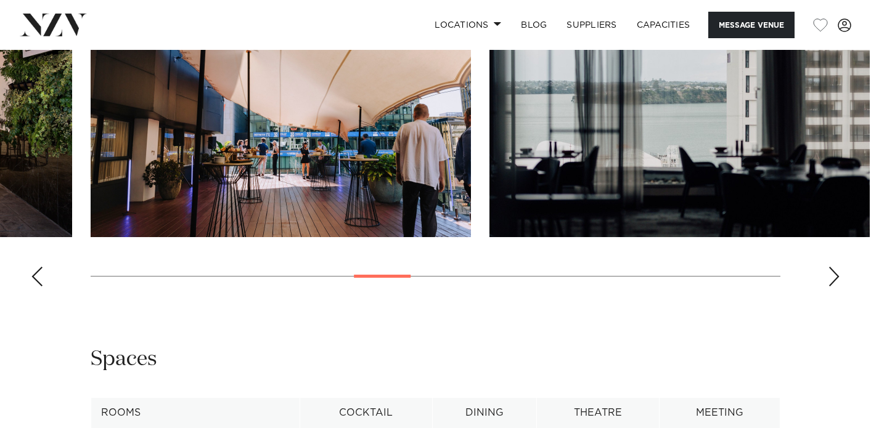
click at [831, 287] on div "Next slide" at bounding box center [834, 277] width 12 height 20
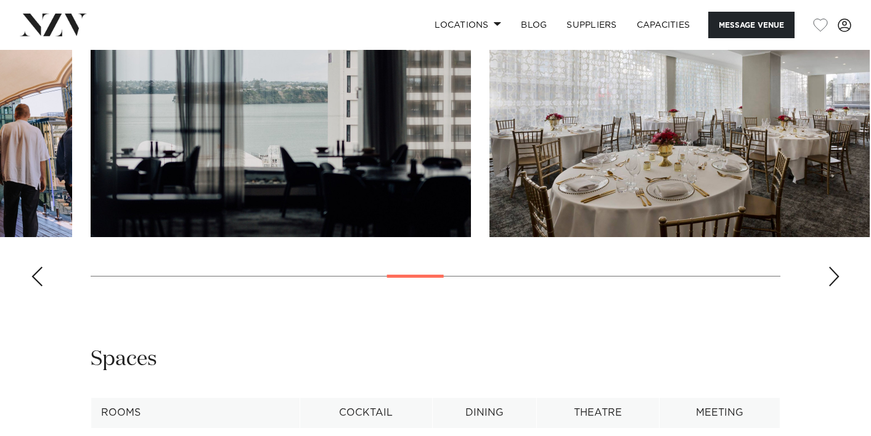
click at [831, 287] on div "Next slide" at bounding box center [834, 277] width 12 height 20
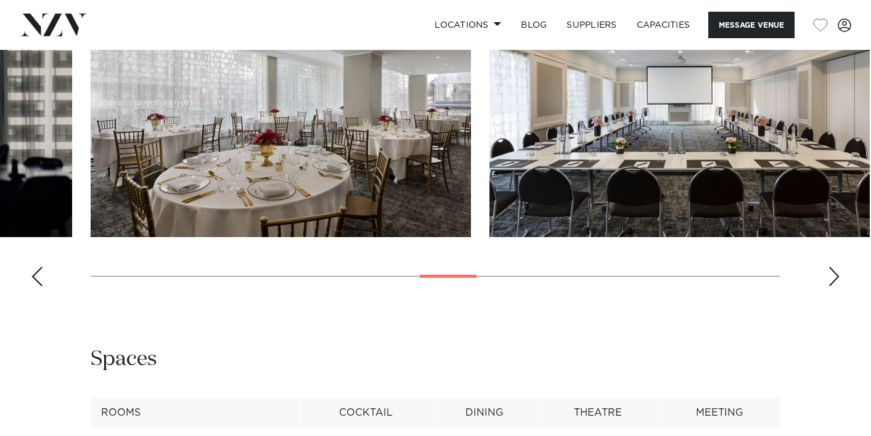
click at [831, 287] on div "Next slide" at bounding box center [834, 277] width 12 height 20
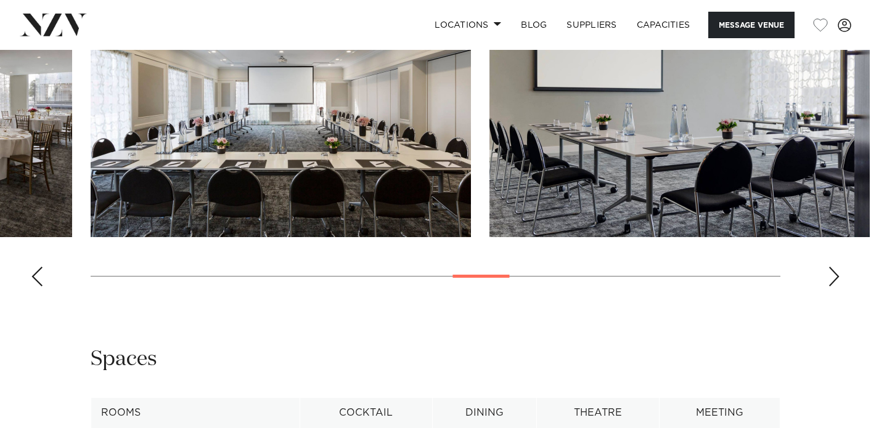
click at [831, 287] on div "Next slide" at bounding box center [834, 277] width 12 height 20
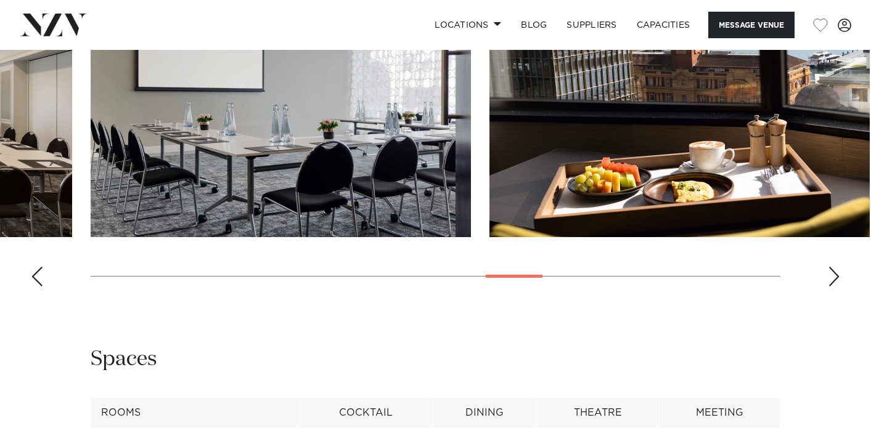
click at [831, 287] on div "Next slide" at bounding box center [834, 277] width 12 height 20
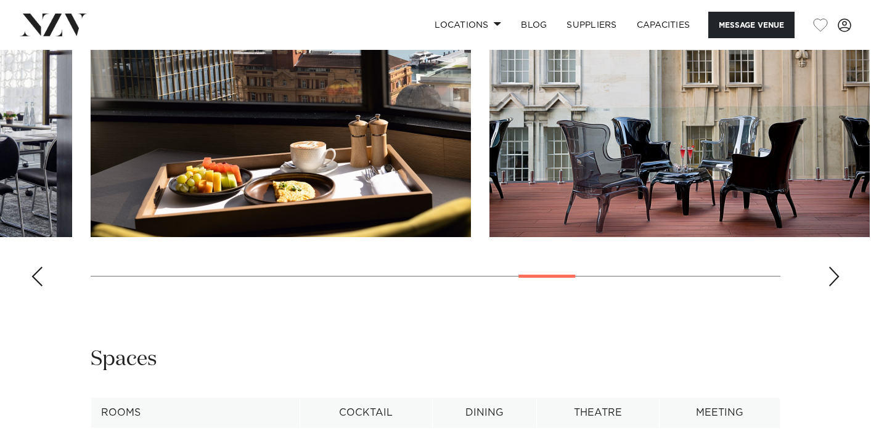
click at [831, 287] on div "Next slide" at bounding box center [834, 277] width 12 height 20
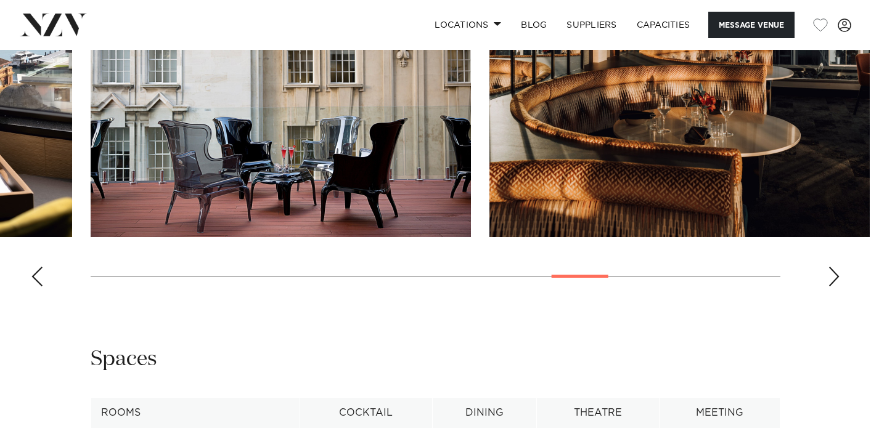
click at [831, 287] on div "Next slide" at bounding box center [834, 277] width 12 height 20
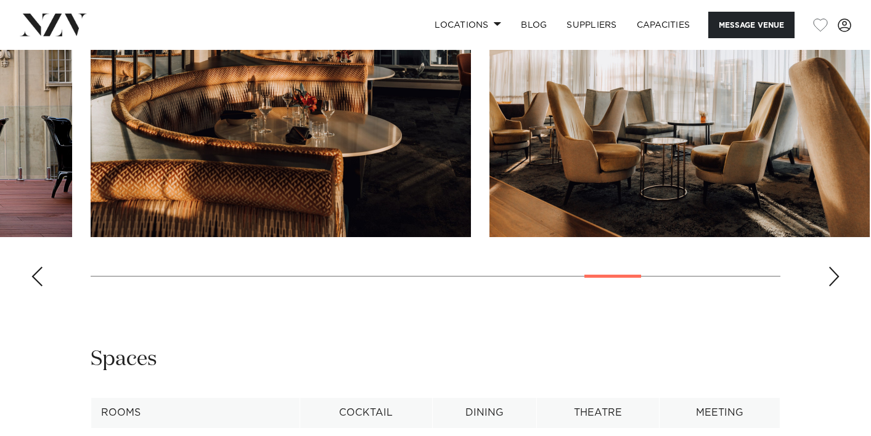
click at [831, 287] on div "Next slide" at bounding box center [834, 277] width 12 height 20
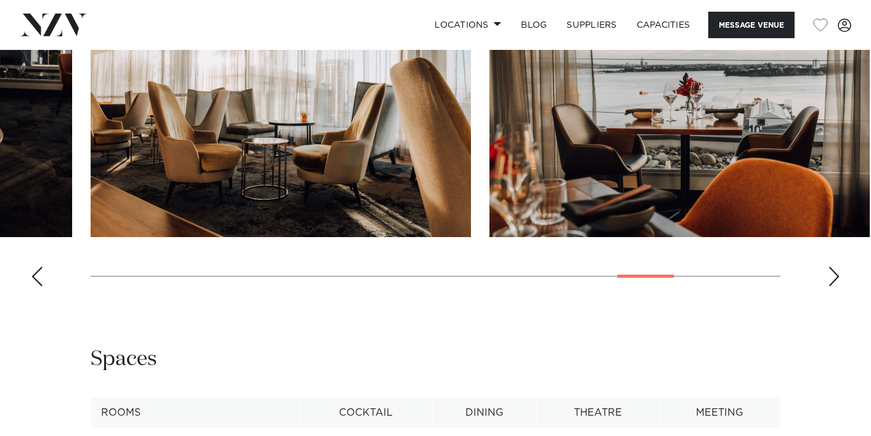
click at [831, 287] on div "Next slide" at bounding box center [834, 277] width 12 height 20
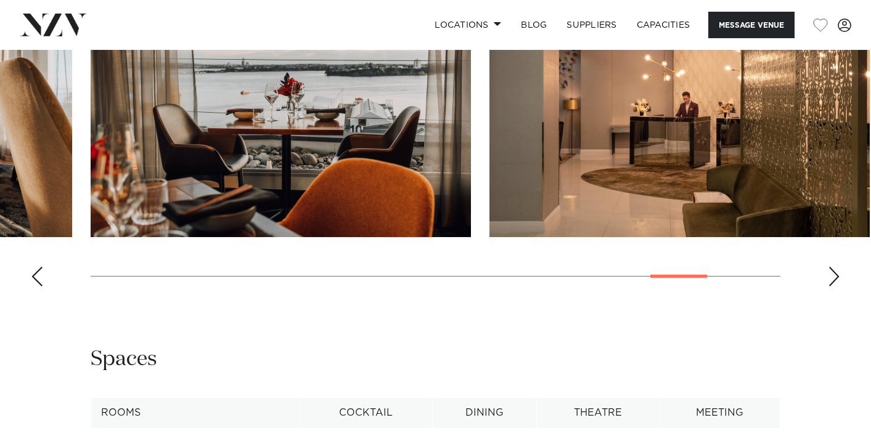
click at [831, 287] on div "Next slide" at bounding box center [834, 277] width 12 height 20
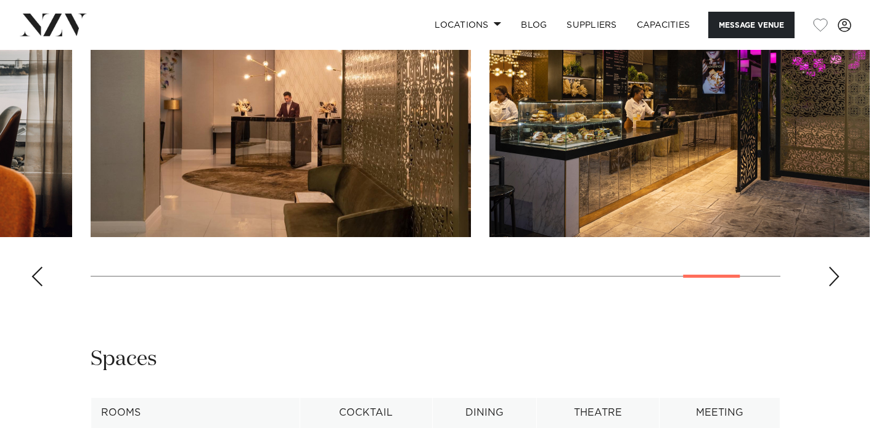
click at [831, 287] on div "Next slide" at bounding box center [834, 277] width 12 height 20
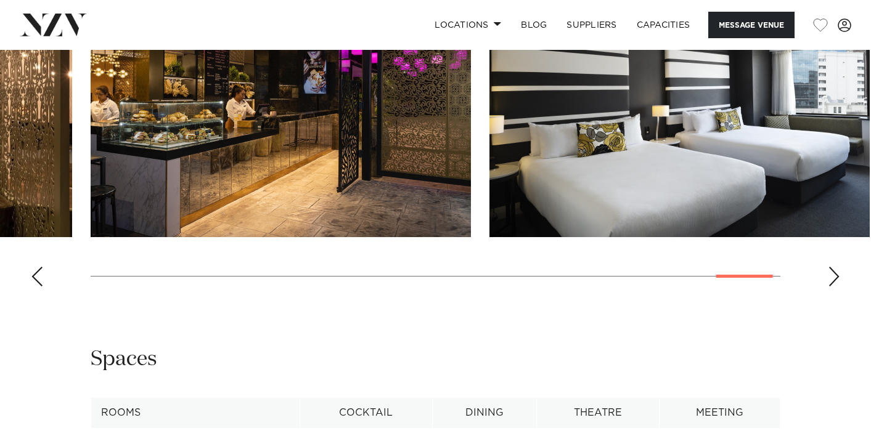
click at [825, 296] on swiper-container at bounding box center [435, 127] width 871 height 338
click at [41, 287] on div "Previous slide" at bounding box center [37, 277] width 12 height 20
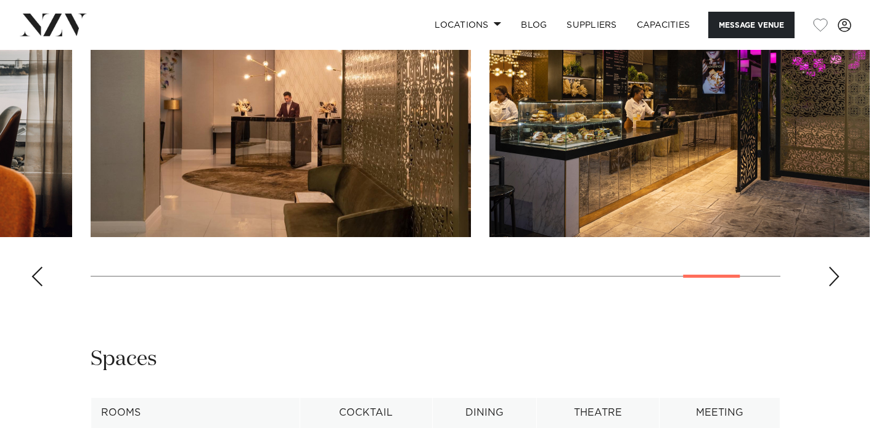
click at [41, 287] on div "Previous slide" at bounding box center [37, 277] width 12 height 20
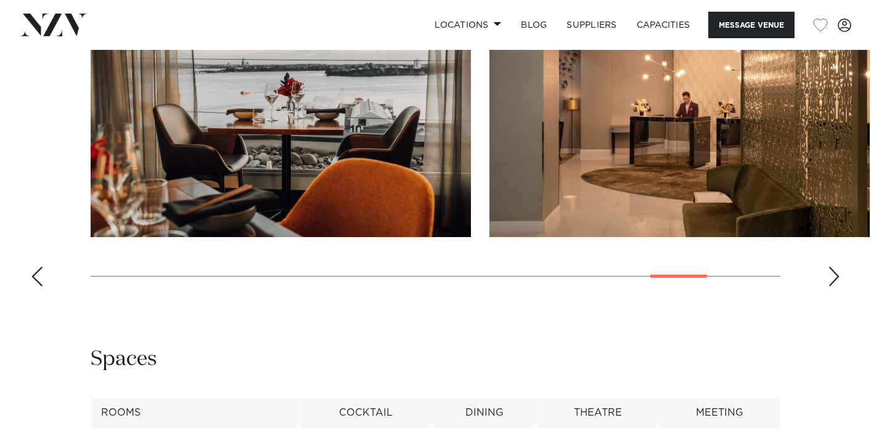
click at [41, 287] on div "Previous slide" at bounding box center [37, 277] width 12 height 20
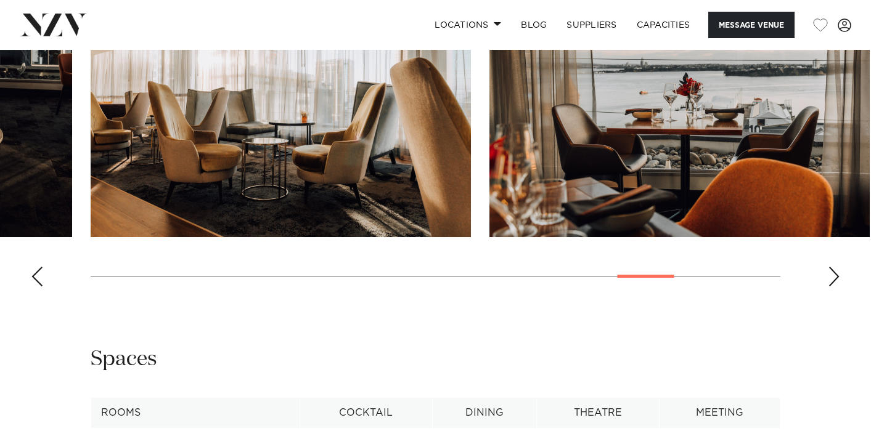
click at [41, 287] on div "Previous slide" at bounding box center [37, 277] width 12 height 20
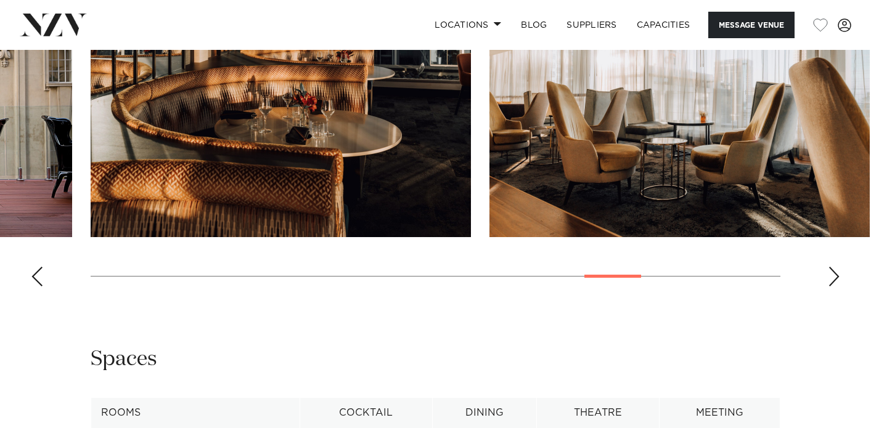
click at [41, 287] on div "Previous slide" at bounding box center [37, 277] width 12 height 20
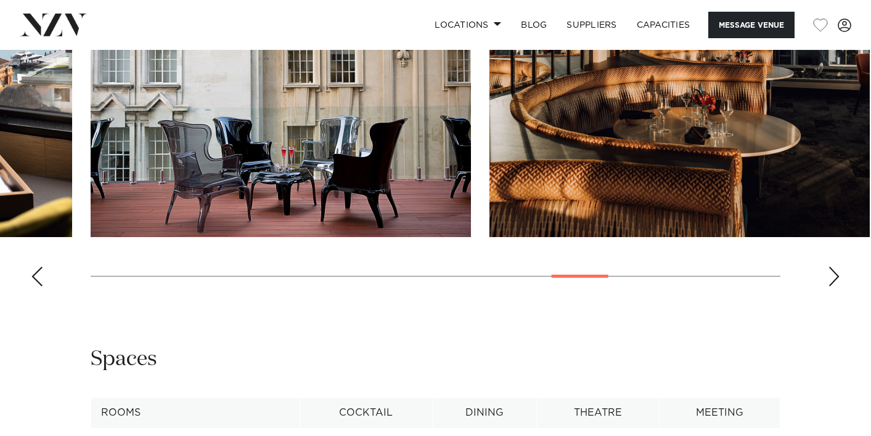
click at [41, 287] on div "Previous slide" at bounding box center [37, 277] width 12 height 20
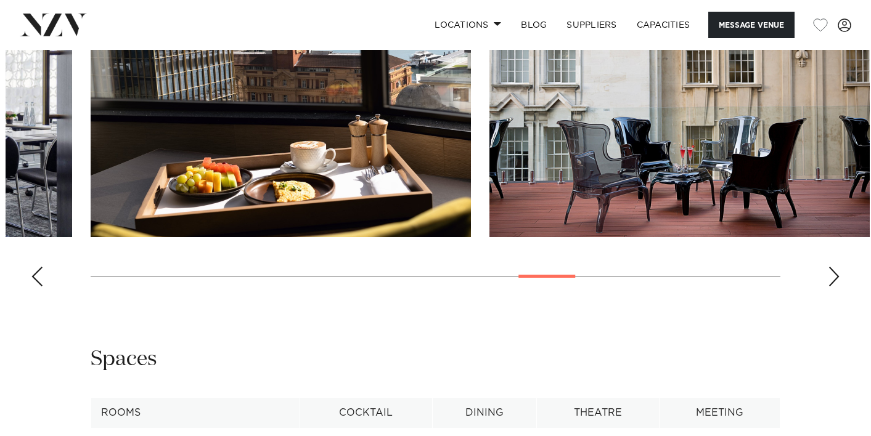
click at [41, 287] on div "Previous slide" at bounding box center [37, 277] width 12 height 20
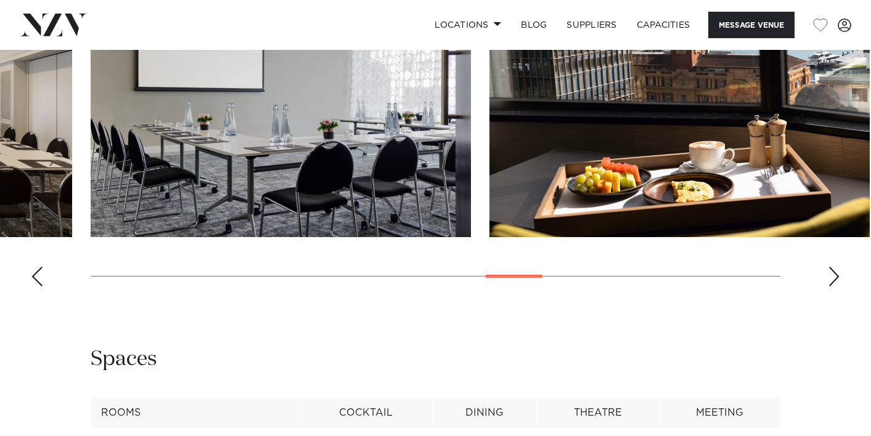
click at [41, 287] on div "Previous slide" at bounding box center [37, 277] width 12 height 20
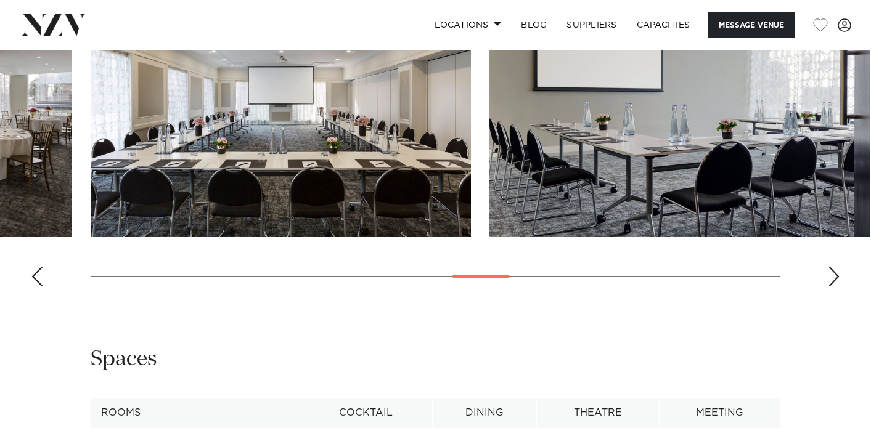
click at [41, 287] on div "Previous slide" at bounding box center [37, 277] width 12 height 20
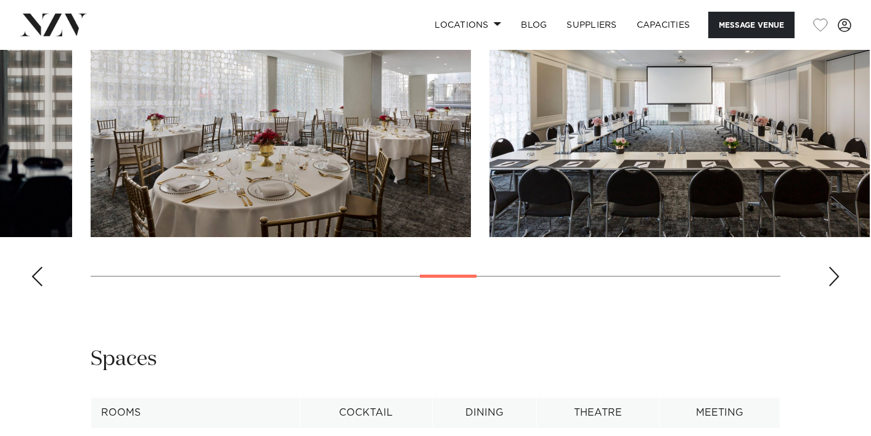
click at [41, 287] on div "Previous slide" at bounding box center [37, 277] width 12 height 20
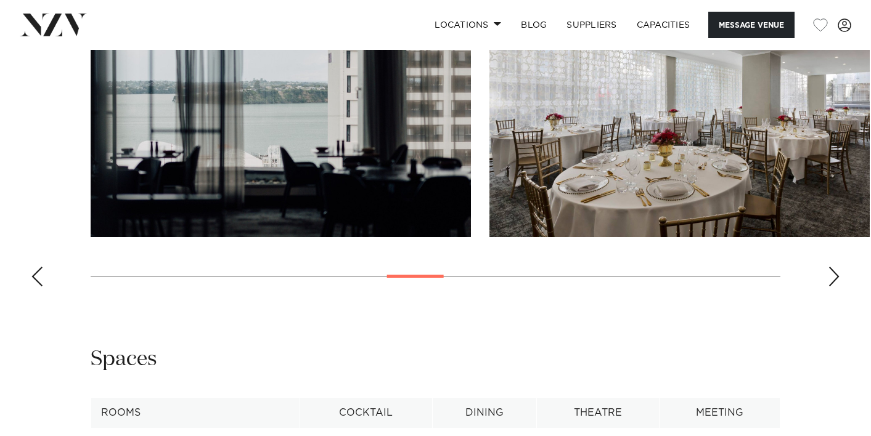
click at [41, 287] on div "Previous slide" at bounding box center [37, 277] width 12 height 20
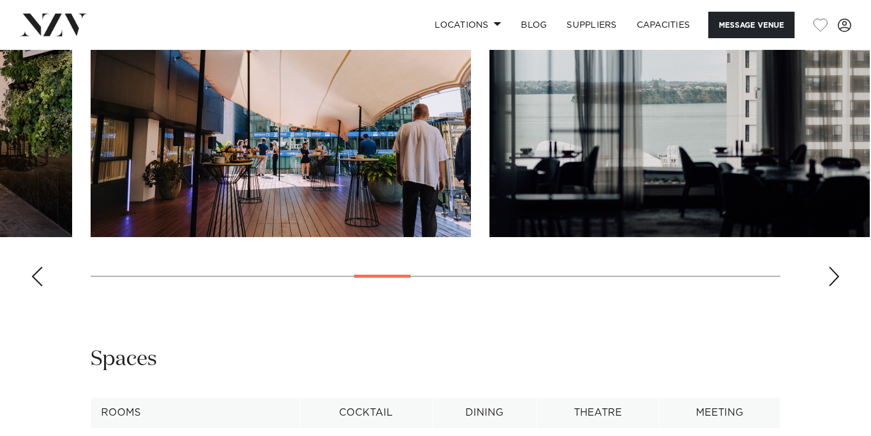
click at [41, 287] on div "Previous slide" at bounding box center [37, 277] width 12 height 20
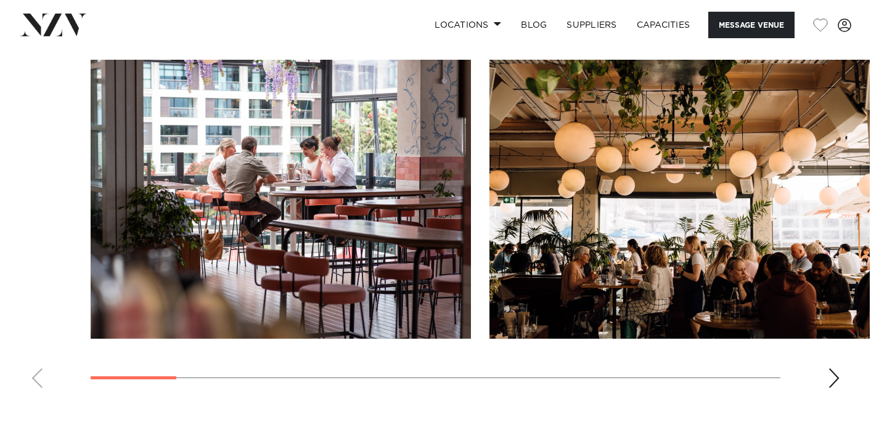
scroll to position [1205, 0]
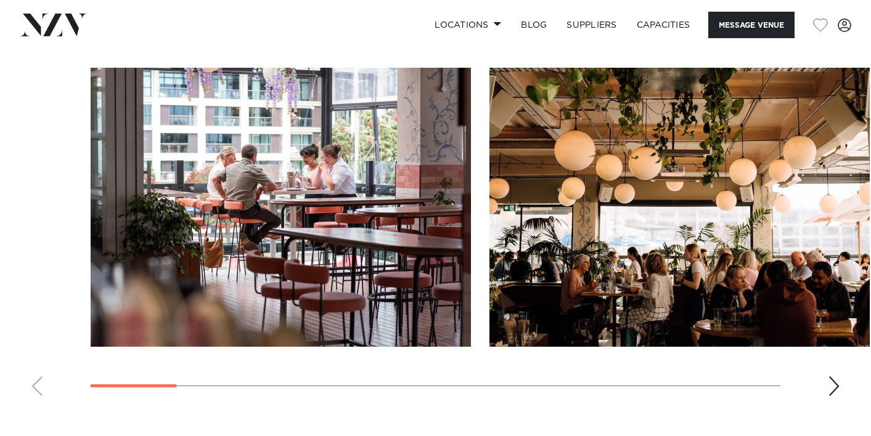
click at [837, 391] on div "Next slide" at bounding box center [834, 387] width 12 height 20
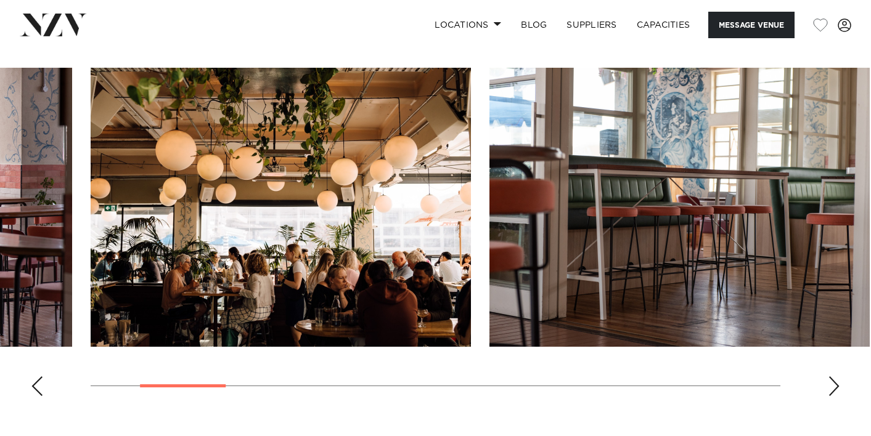
click at [837, 391] on div "Next slide" at bounding box center [834, 387] width 12 height 20
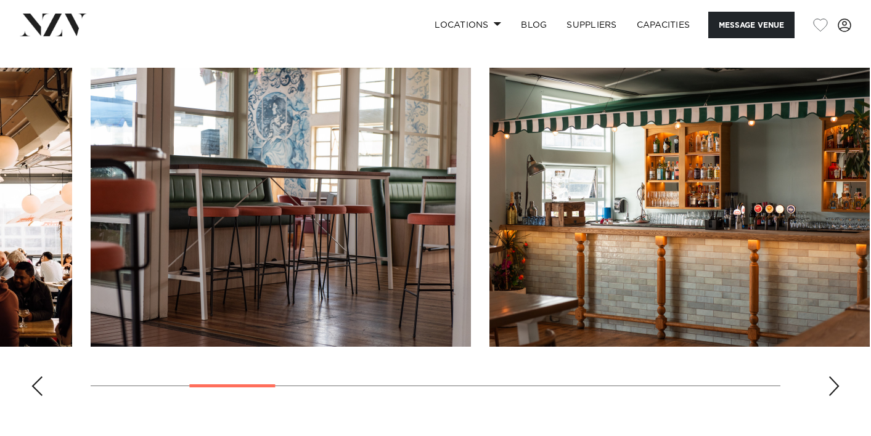
click at [834, 386] on div "Next slide" at bounding box center [834, 387] width 12 height 20
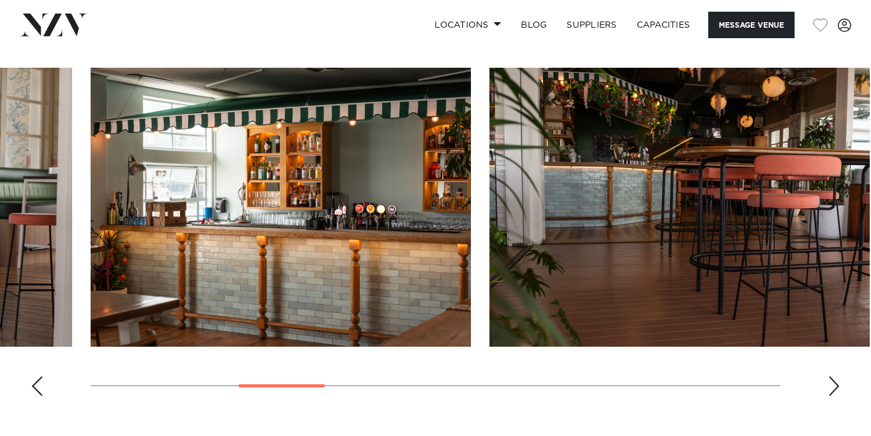
click at [834, 386] on div "Next slide" at bounding box center [834, 387] width 12 height 20
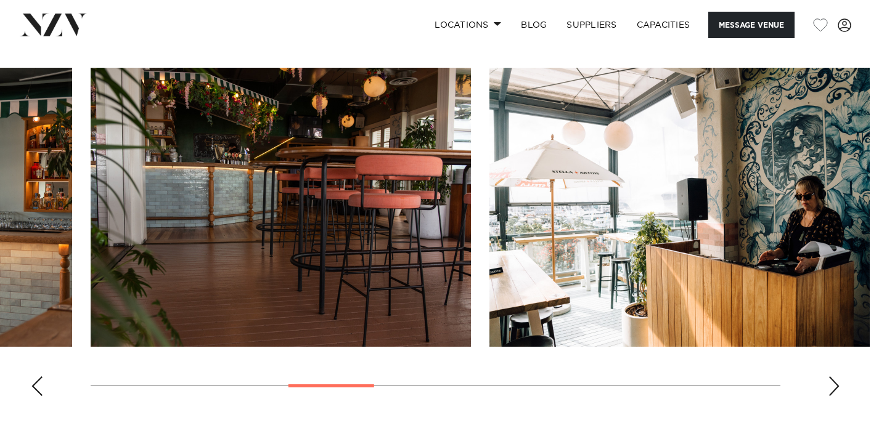
click at [834, 386] on div "Next slide" at bounding box center [834, 387] width 12 height 20
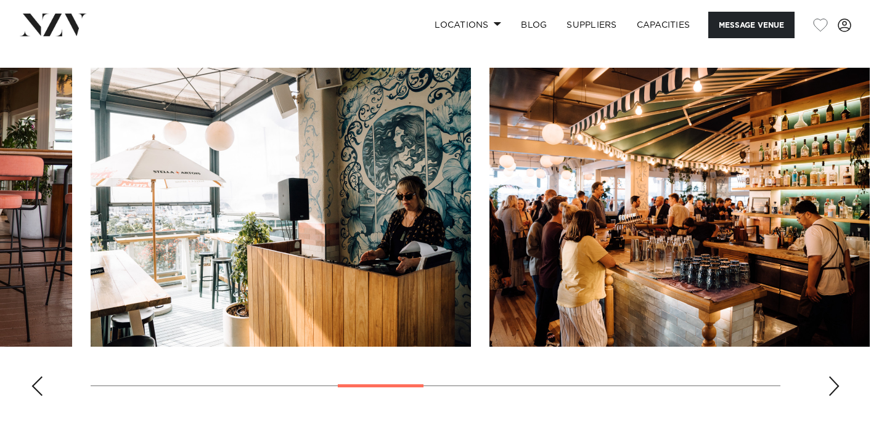
click at [834, 386] on div "Next slide" at bounding box center [834, 387] width 12 height 20
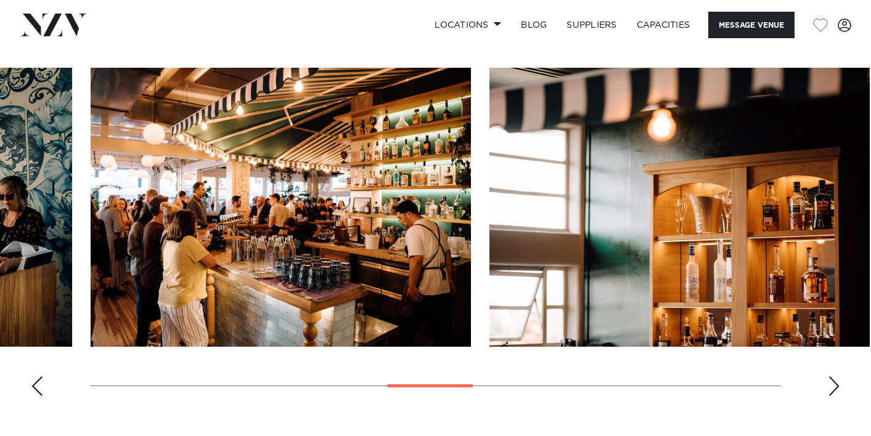
click at [834, 386] on div "Next slide" at bounding box center [834, 387] width 12 height 20
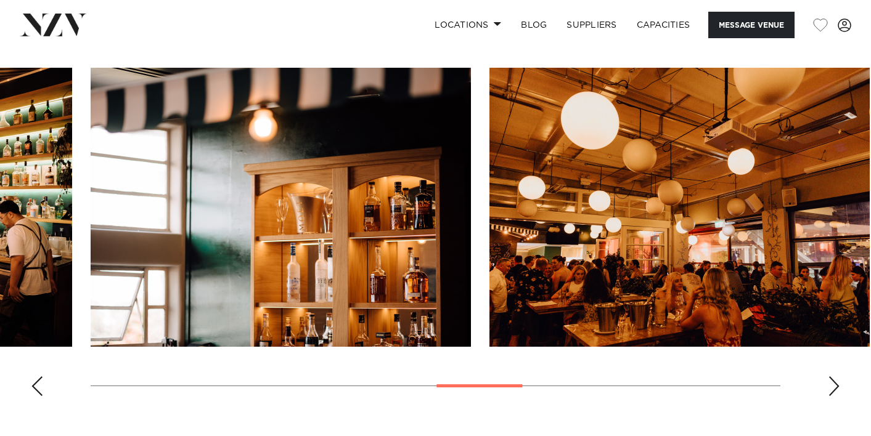
click at [834, 386] on div "Next slide" at bounding box center [834, 387] width 12 height 20
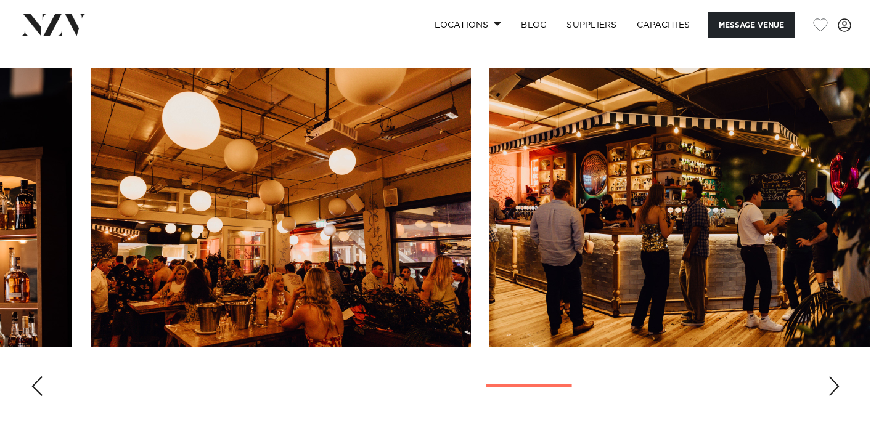
click at [834, 386] on div "Next slide" at bounding box center [834, 387] width 12 height 20
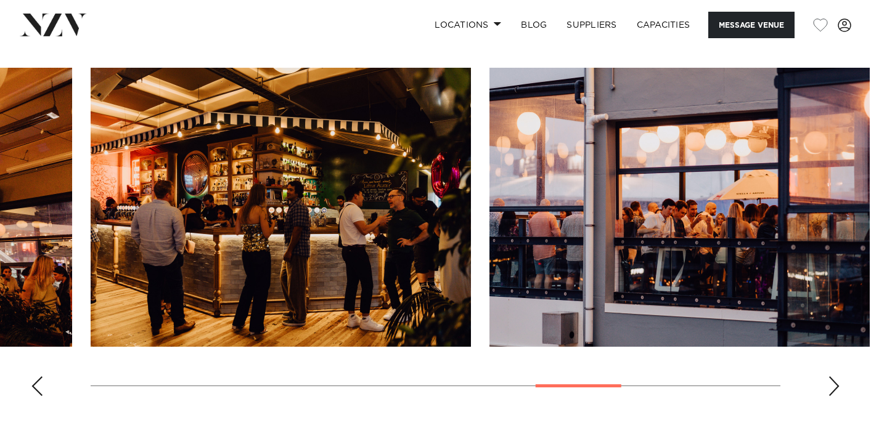
click at [834, 386] on div "Next slide" at bounding box center [834, 387] width 12 height 20
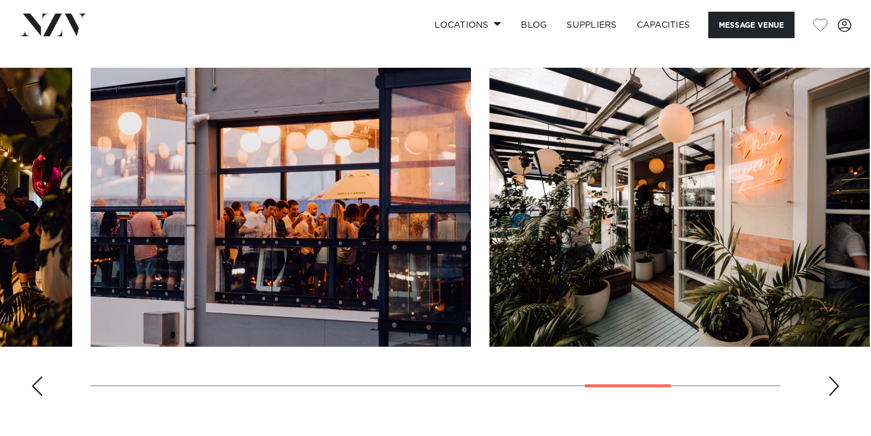
click at [834, 386] on div "Next slide" at bounding box center [834, 387] width 12 height 20
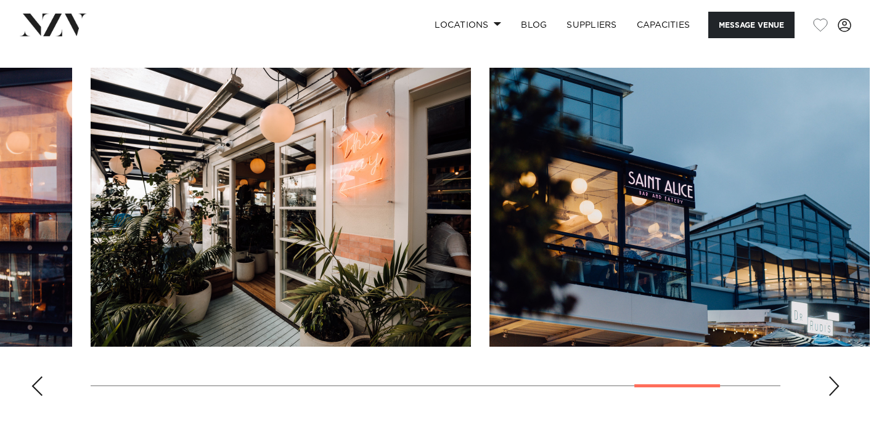
click at [834, 386] on div "Next slide" at bounding box center [834, 387] width 12 height 20
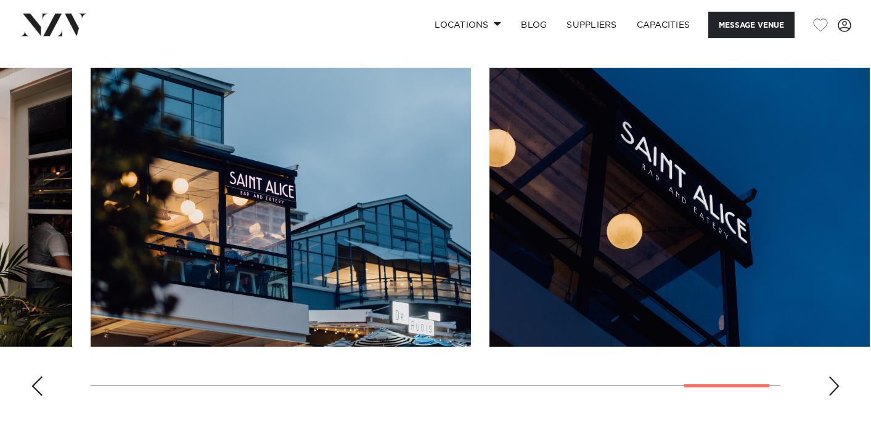
click at [834, 386] on div "Next slide" at bounding box center [834, 387] width 12 height 20
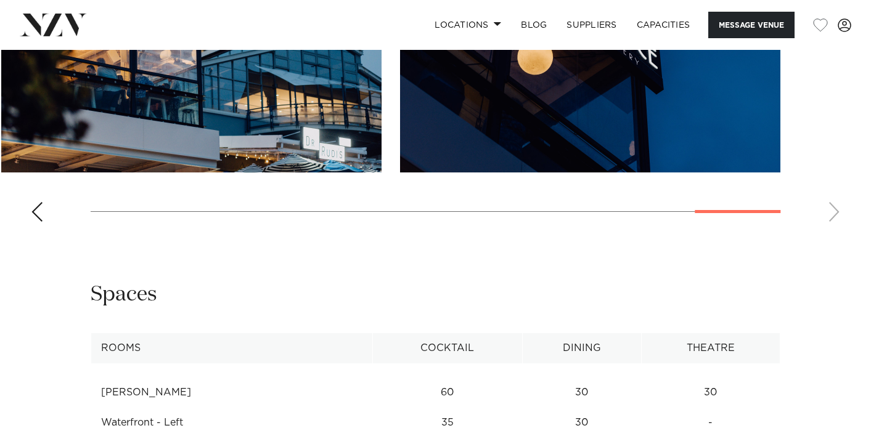
scroll to position [1575, 0]
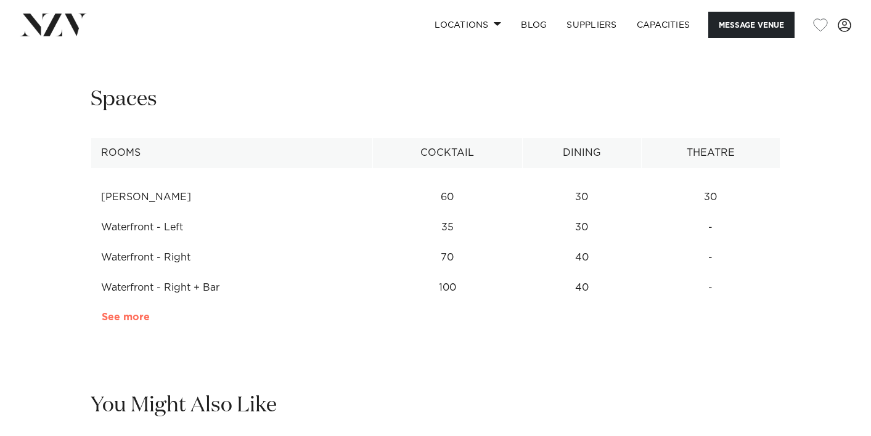
click at [120, 319] on link "See more" at bounding box center [150, 317] width 96 height 10
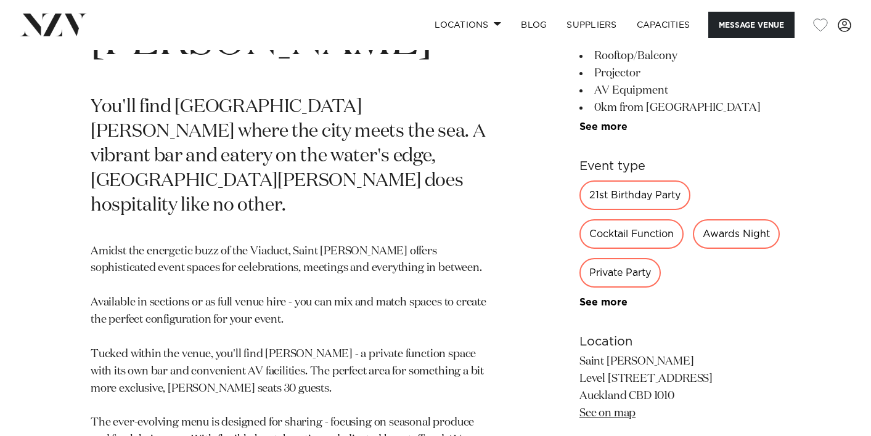
scroll to position [568, 0]
click at [594, 131] on link "See more" at bounding box center [627, 126] width 96 height 10
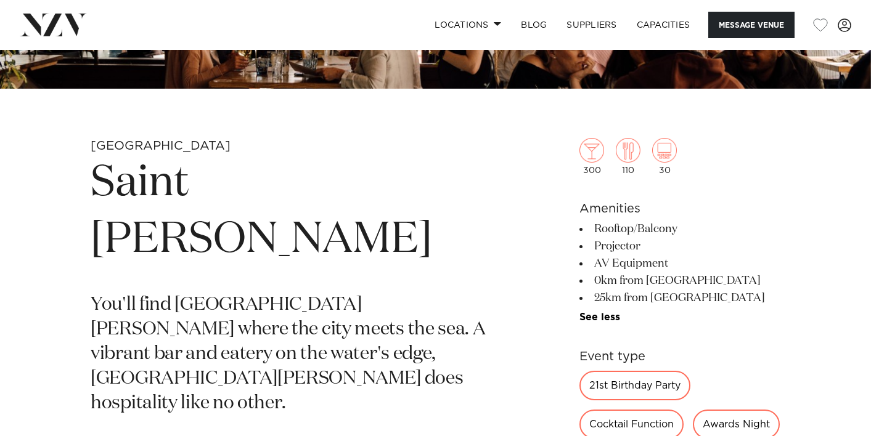
scroll to position [449, 0]
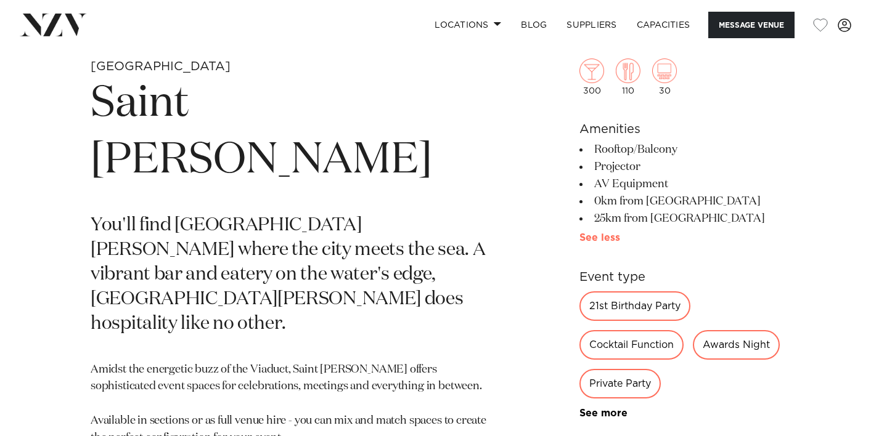
click at [603, 235] on link "See more" at bounding box center [623, 238] width 89 height 10
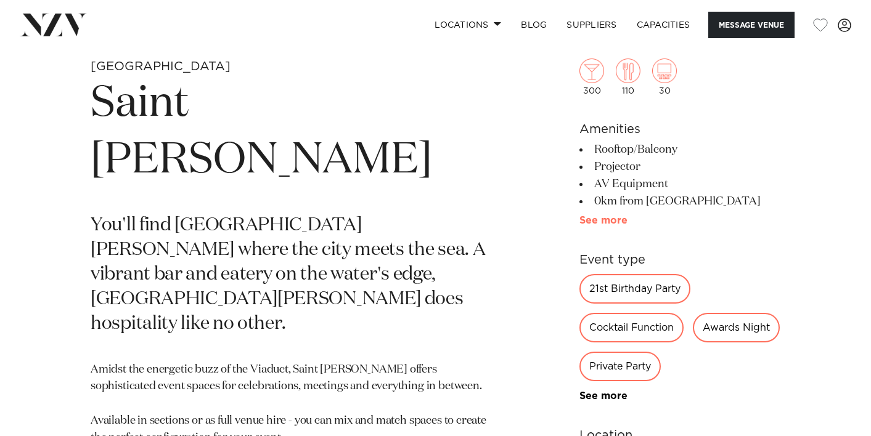
click at [593, 220] on link "See more" at bounding box center [627, 221] width 96 height 10
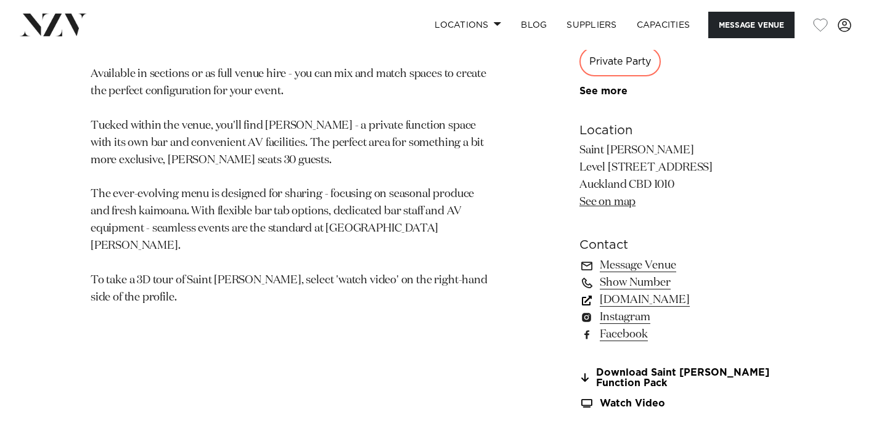
scroll to position [798, 0]
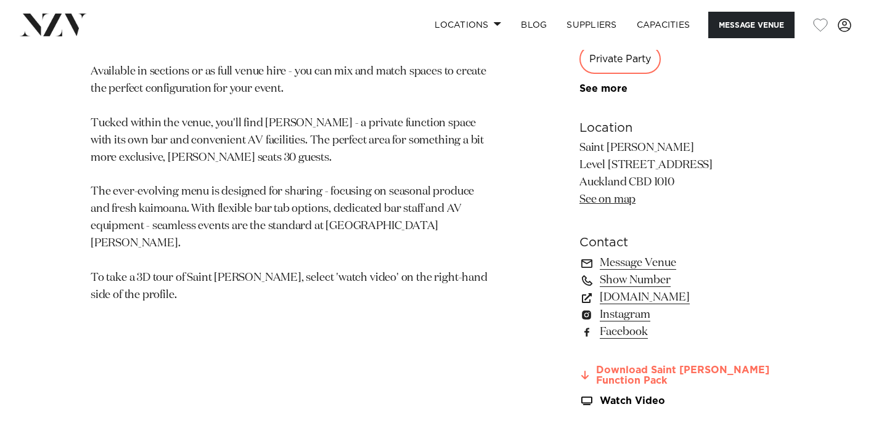
click at [613, 381] on link "Download Saint Alice Function Pack" at bounding box center [679, 375] width 201 height 21
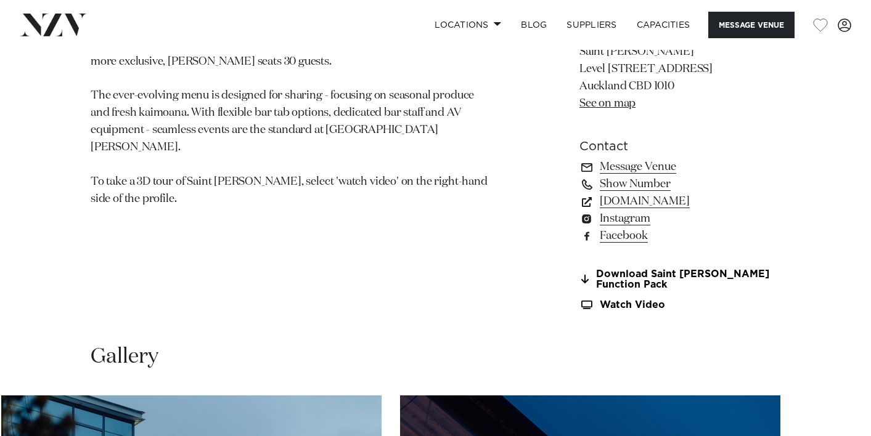
scroll to position [896, 0]
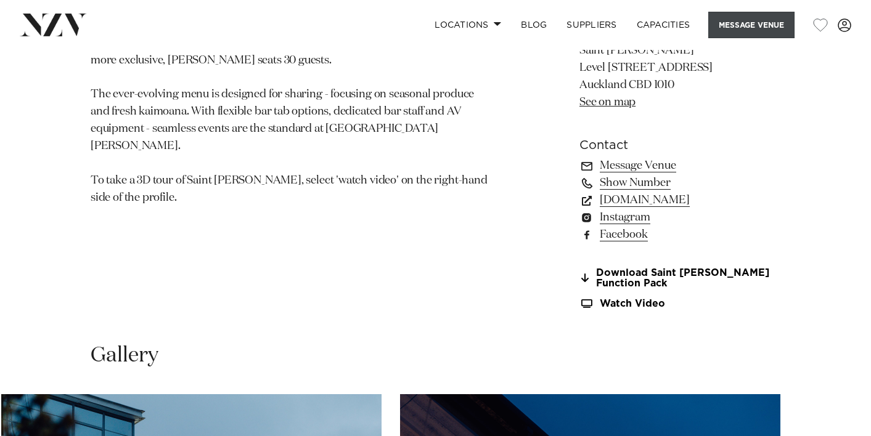
click at [735, 22] on button "Message Venue" at bounding box center [751, 25] width 86 height 27
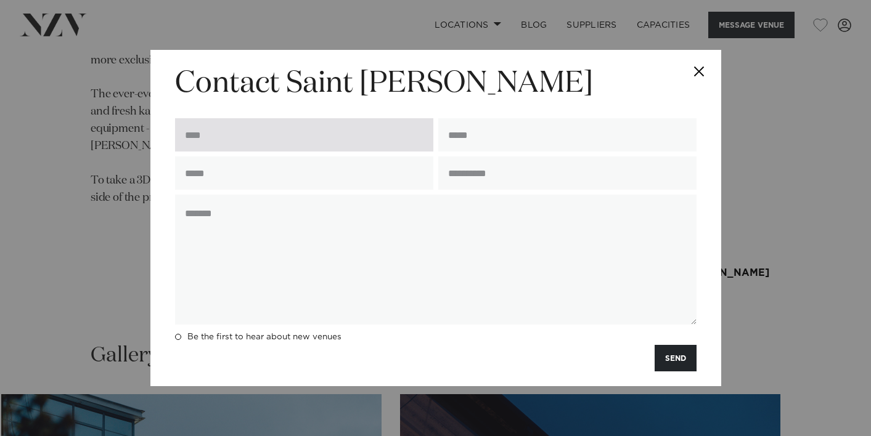
click at [406, 144] on input "text" at bounding box center [304, 134] width 258 height 33
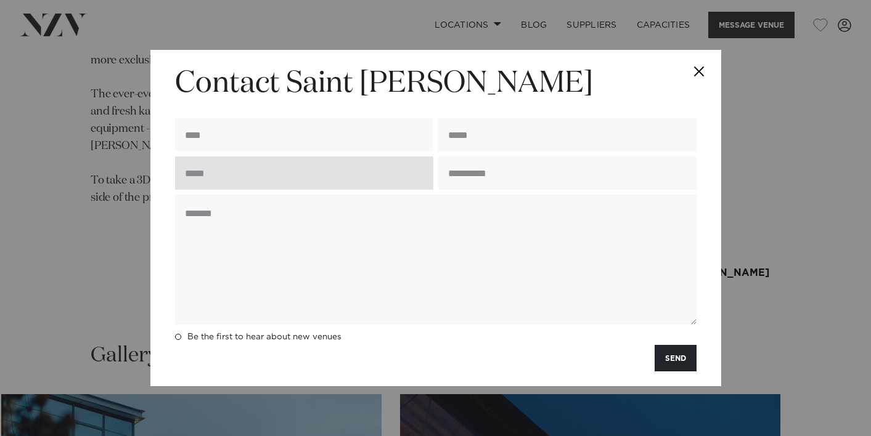
type input "**********"
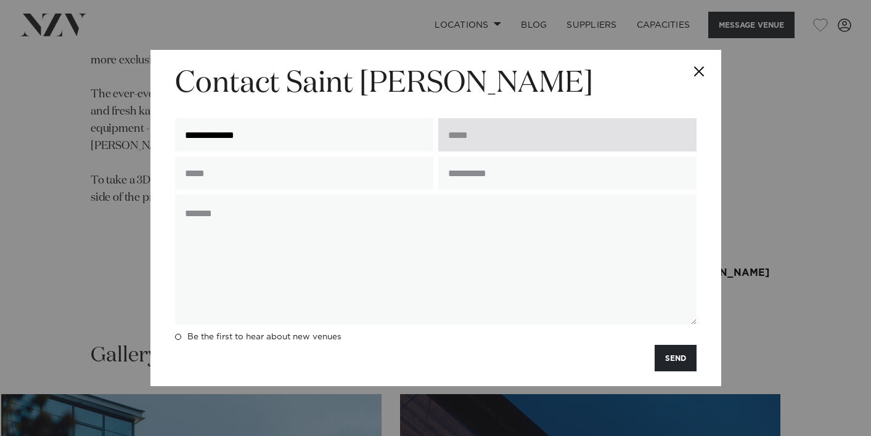
click at [528, 138] on input "email" at bounding box center [567, 134] width 258 height 33
type input "**********"
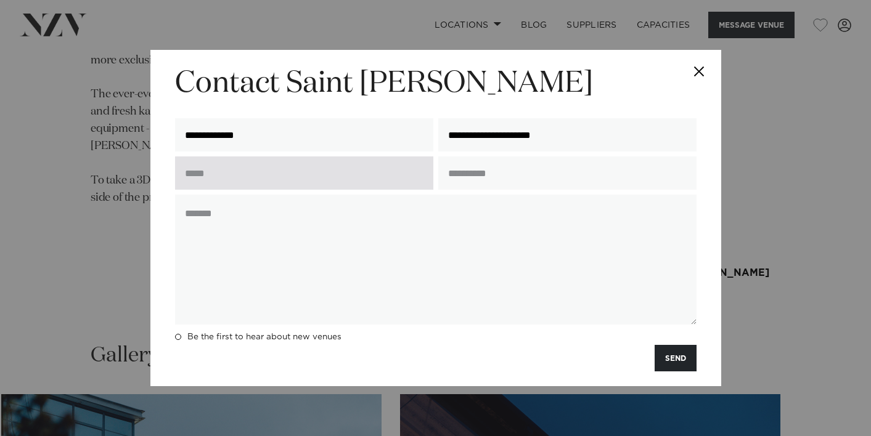
click at [336, 167] on input "text" at bounding box center [304, 173] width 258 height 33
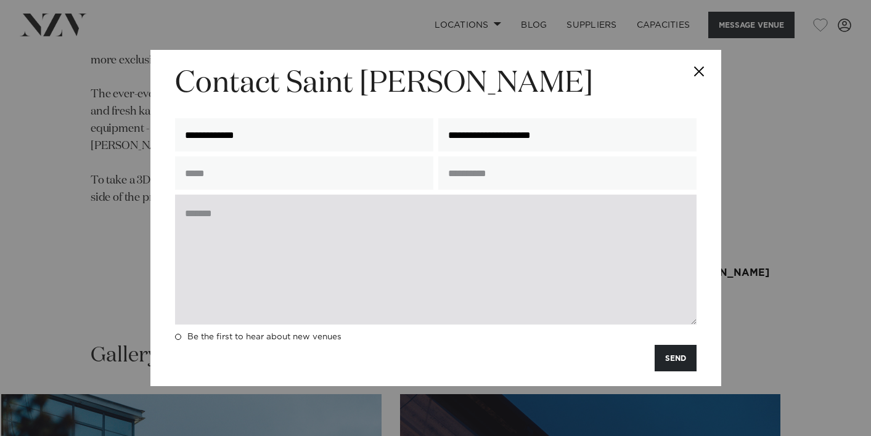
type input "**********"
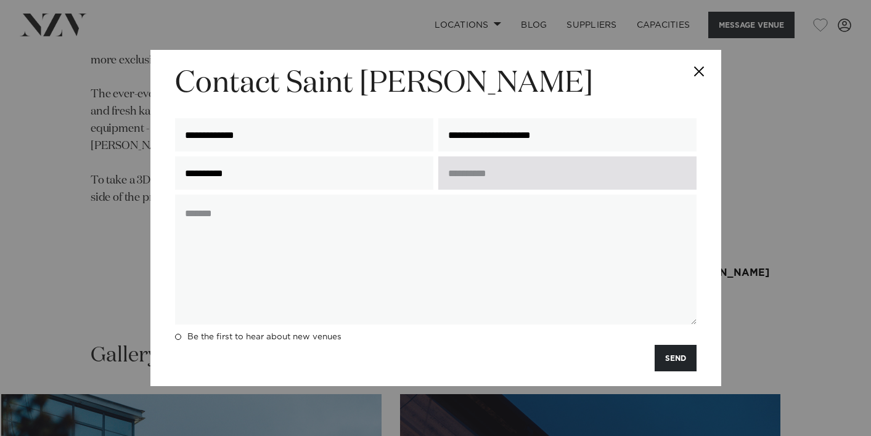
click at [480, 174] on input "text" at bounding box center [567, 173] width 258 height 33
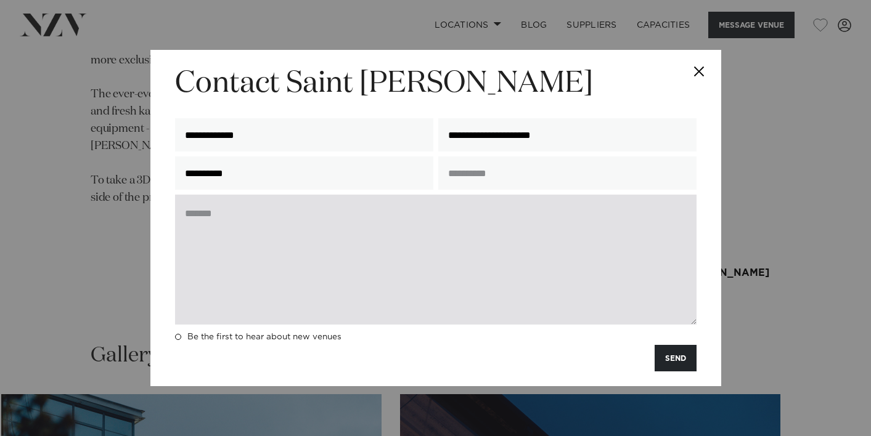
type input "**********"
click at [239, 248] on textarea at bounding box center [435, 260] width 521 height 130
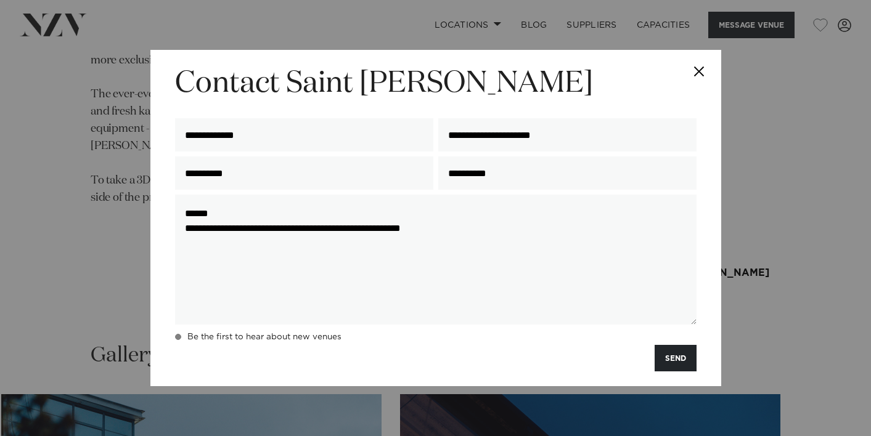
type textarea "**********"
click at [180, 338] on span at bounding box center [178, 337] width 6 height 6
click at [683, 359] on button "SEND" at bounding box center [676, 358] width 42 height 27
click at [701, 68] on button "Close" at bounding box center [699, 71] width 43 height 43
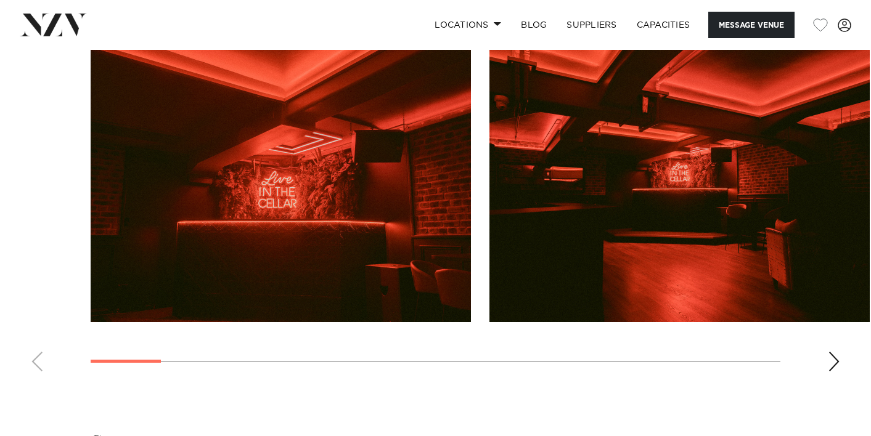
scroll to position [1245, 0]
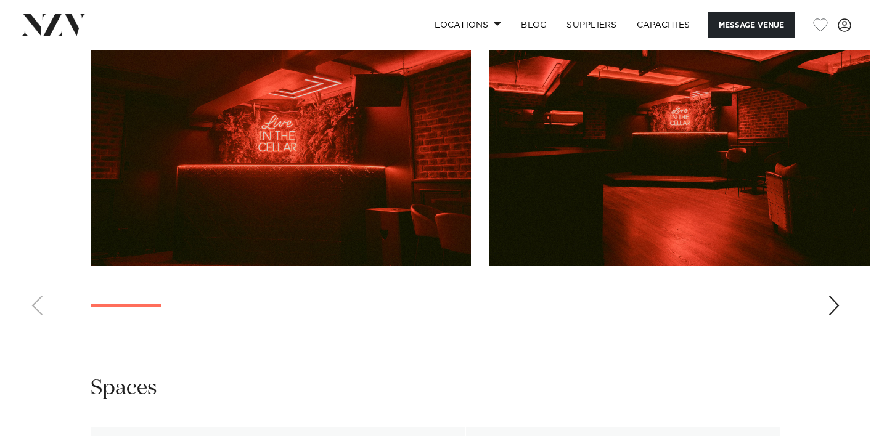
click at [829, 312] on div "Next slide" at bounding box center [834, 306] width 12 height 20
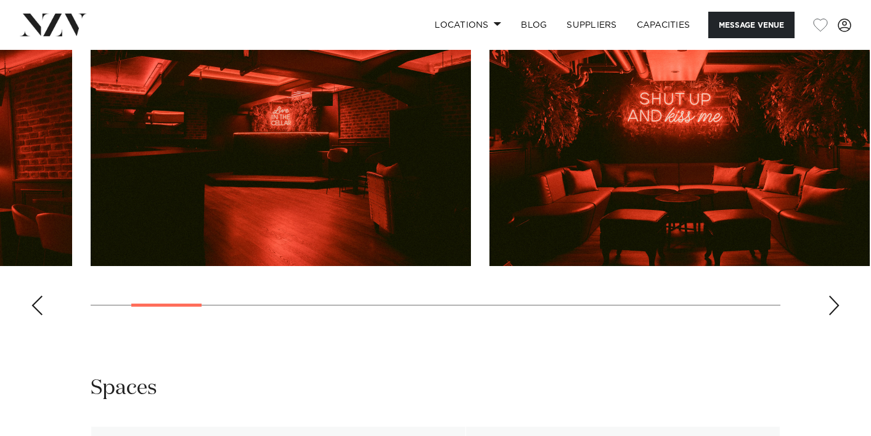
click at [829, 312] on div "Next slide" at bounding box center [834, 306] width 12 height 20
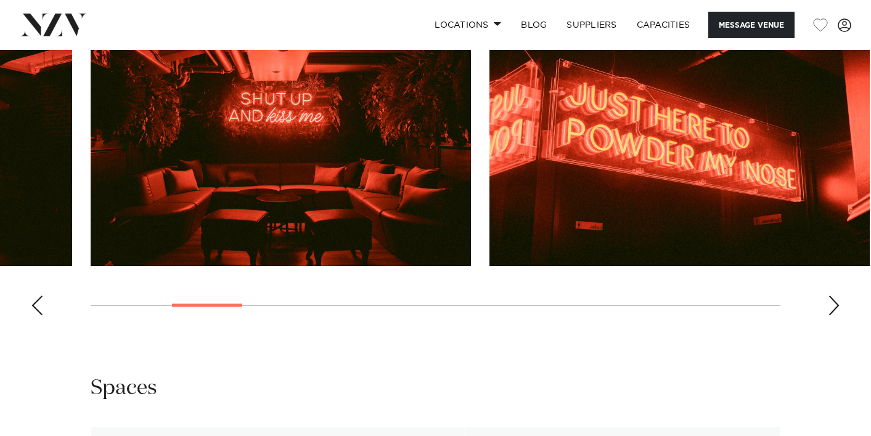
click at [829, 312] on div "Next slide" at bounding box center [834, 306] width 12 height 20
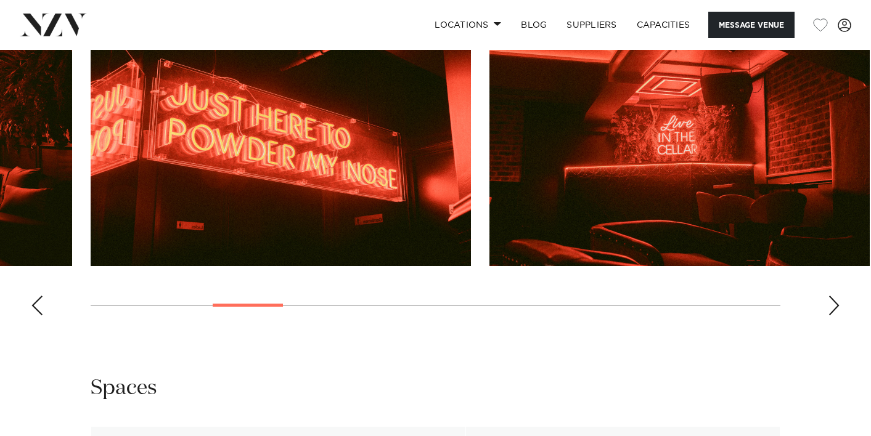
click at [829, 312] on div "Next slide" at bounding box center [834, 306] width 12 height 20
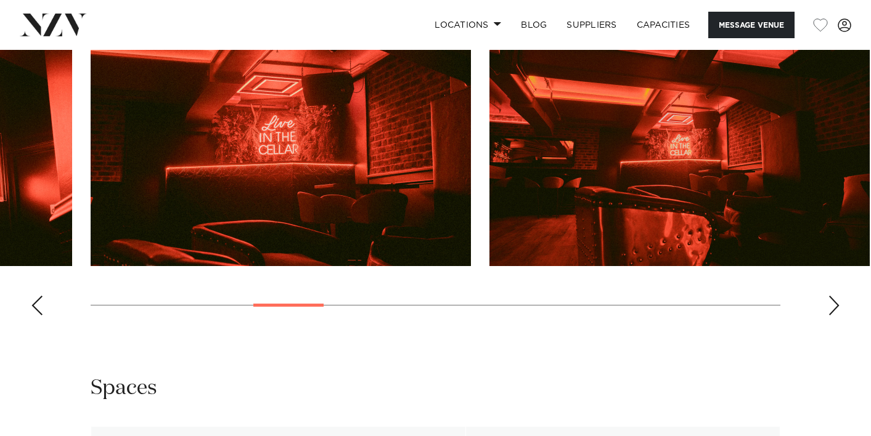
click at [829, 312] on div "Next slide" at bounding box center [834, 306] width 12 height 20
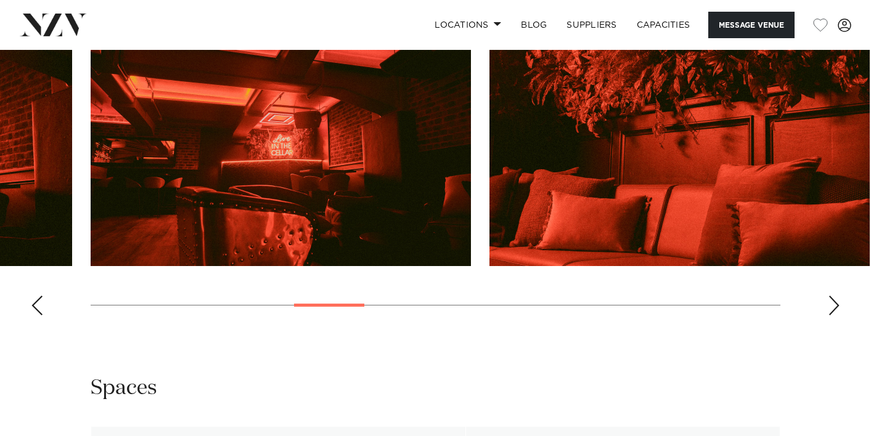
click at [829, 312] on div "Next slide" at bounding box center [834, 306] width 12 height 20
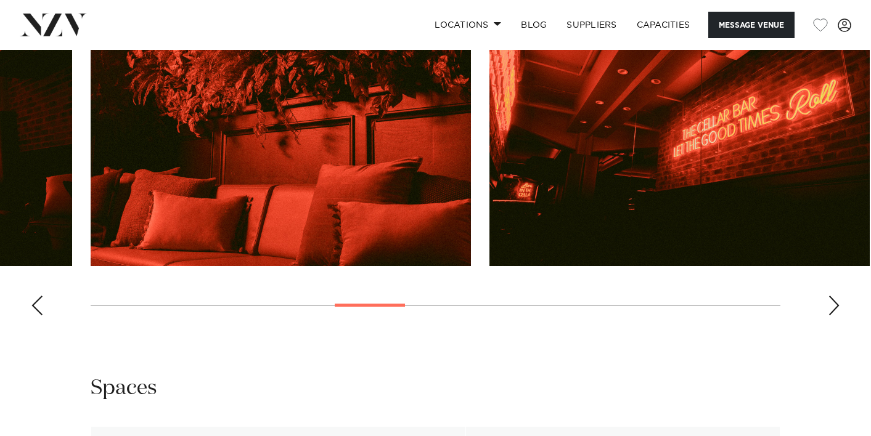
click at [829, 312] on div "Next slide" at bounding box center [834, 306] width 12 height 20
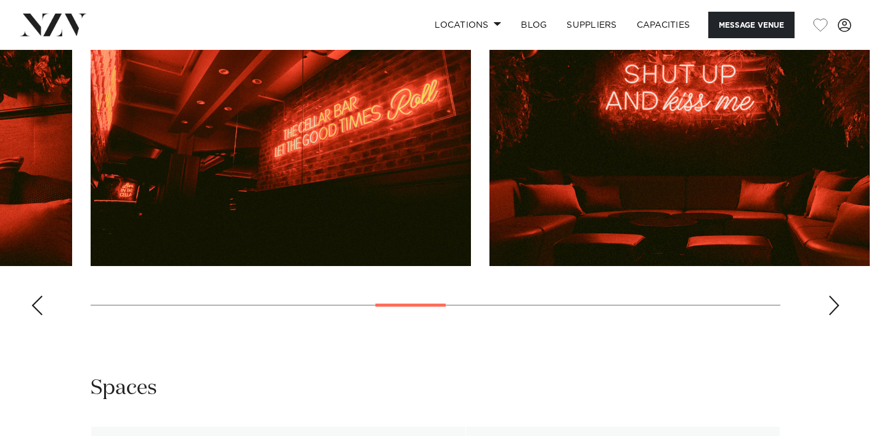
click at [829, 312] on div "Next slide" at bounding box center [834, 306] width 12 height 20
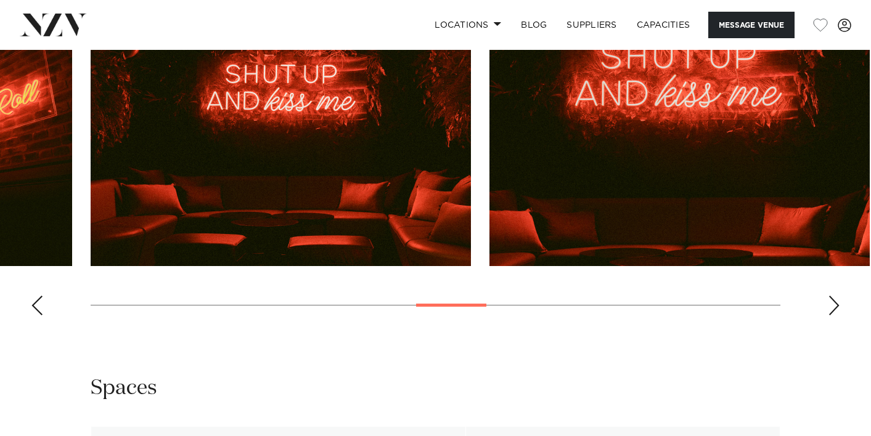
click at [829, 312] on div "Next slide" at bounding box center [834, 306] width 12 height 20
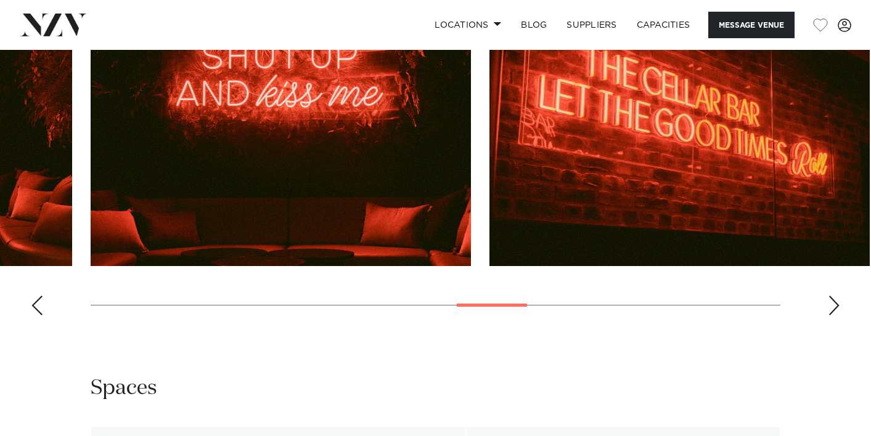
click at [829, 312] on div "Next slide" at bounding box center [834, 306] width 12 height 20
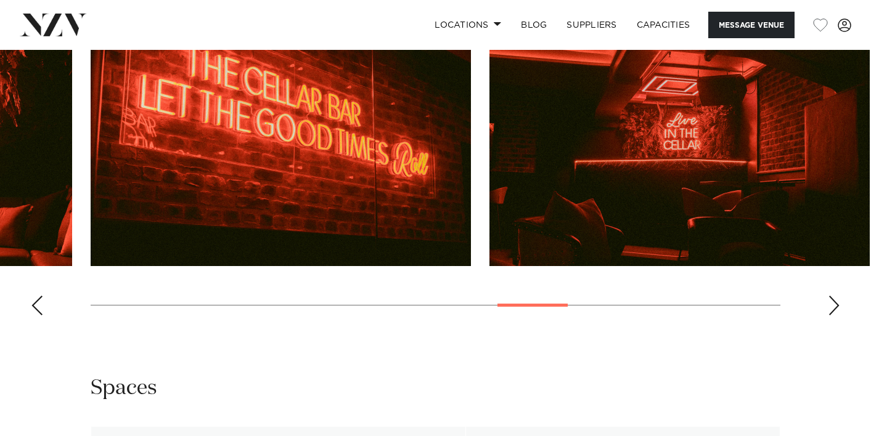
click at [829, 312] on div "Next slide" at bounding box center [834, 306] width 12 height 20
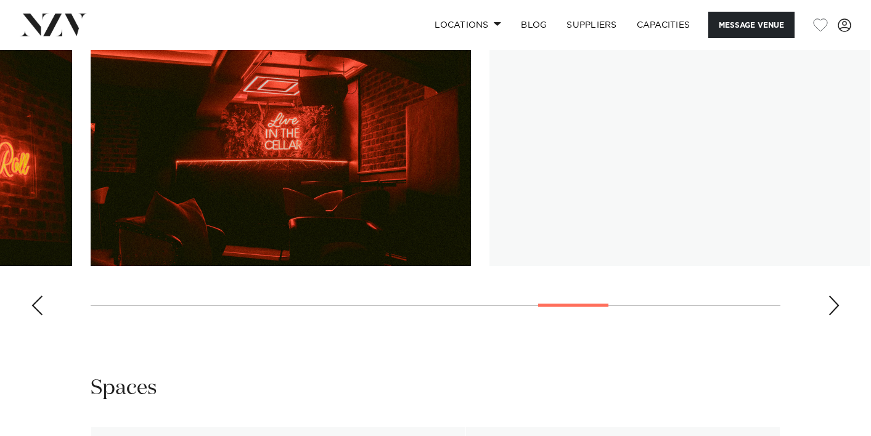
click at [829, 312] on div "Next slide" at bounding box center [834, 306] width 12 height 20
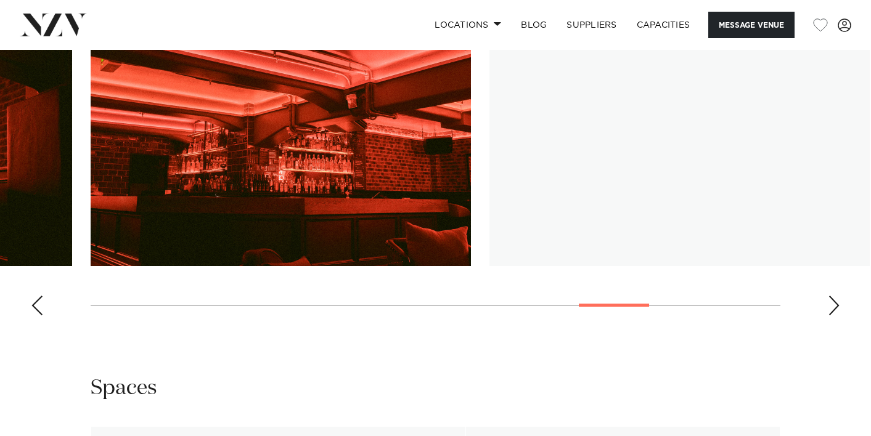
click at [829, 312] on div "Next slide" at bounding box center [834, 306] width 12 height 20
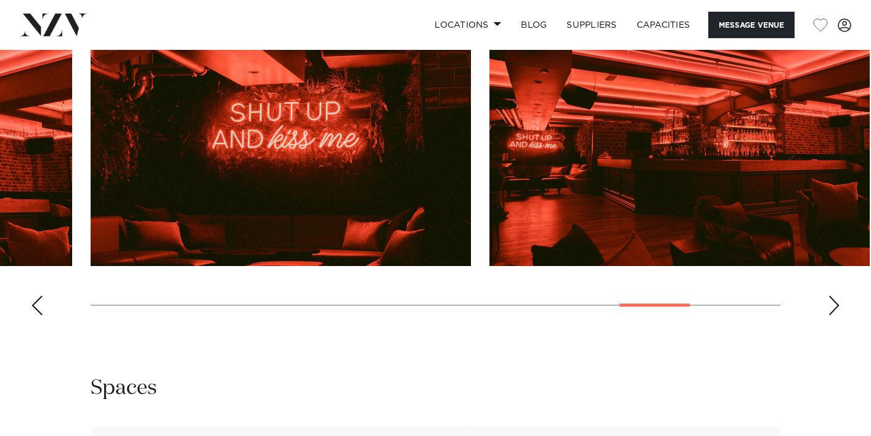
click at [829, 312] on div "Next slide" at bounding box center [834, 306] width 12 height 20
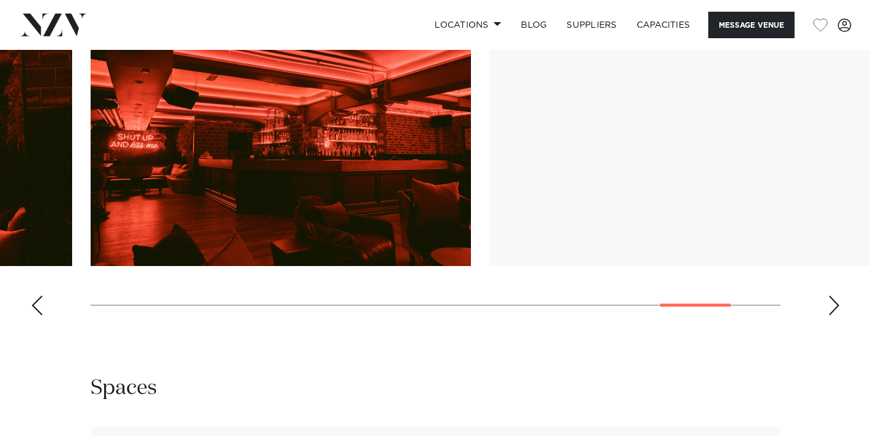
click at [829, 312] on div "Next slide" at bounding box center [834, 306] width 12 height 20
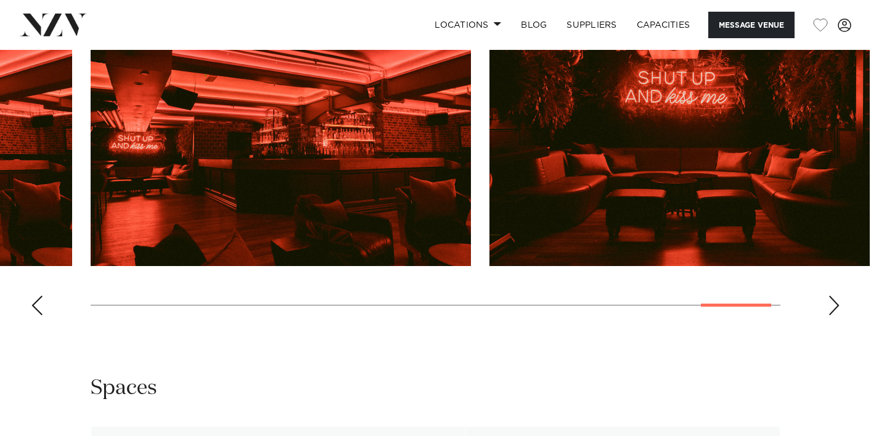
click at [829, 312] on div "Next slide" at bounding box center [834, 306] width 12 height 20
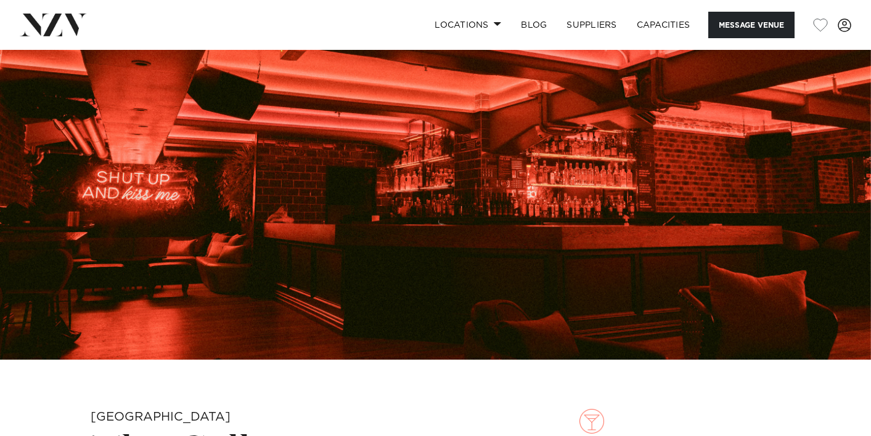
scroll to position [0, 0]
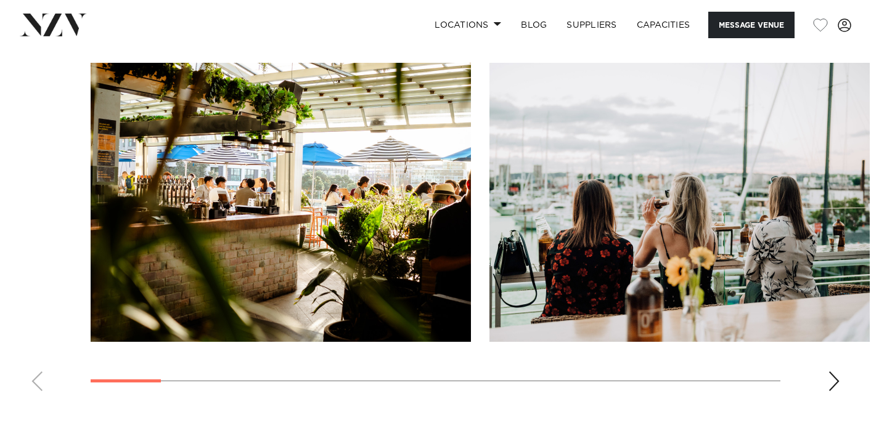
scroll to position [1184, 0]
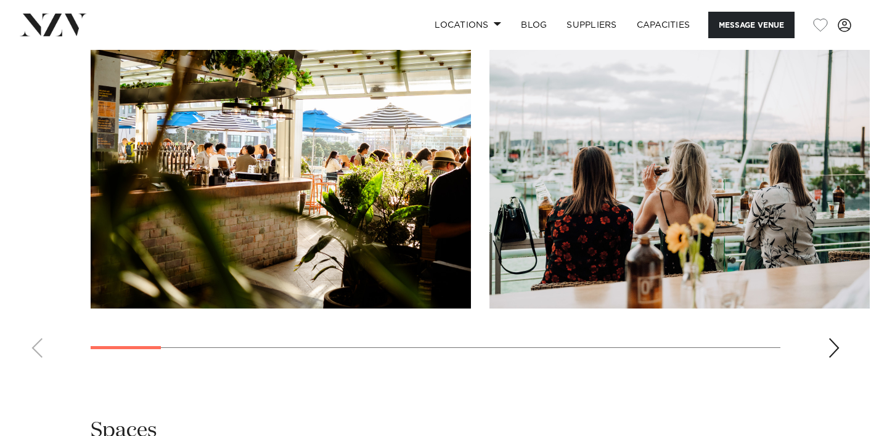
click at [833, 343] on div "Next slide" at bounding box center [834, 348] width 12 height 20
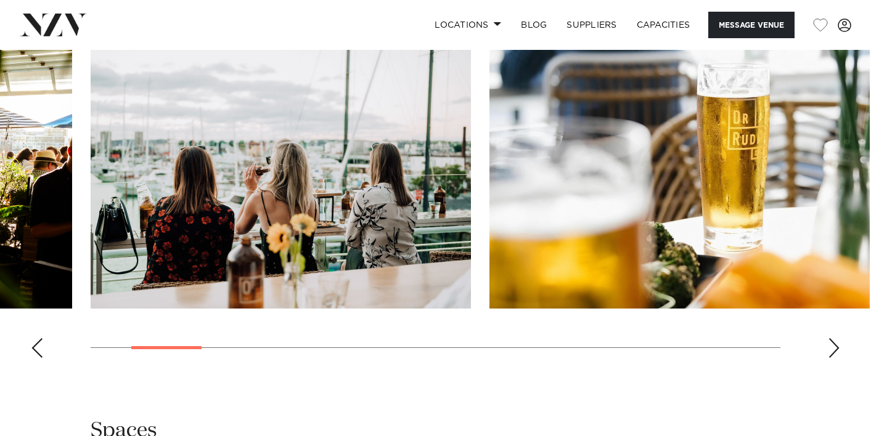
click at [833, 343] on div "Next slide" at bounding box center [834, 348] width 12 height 20
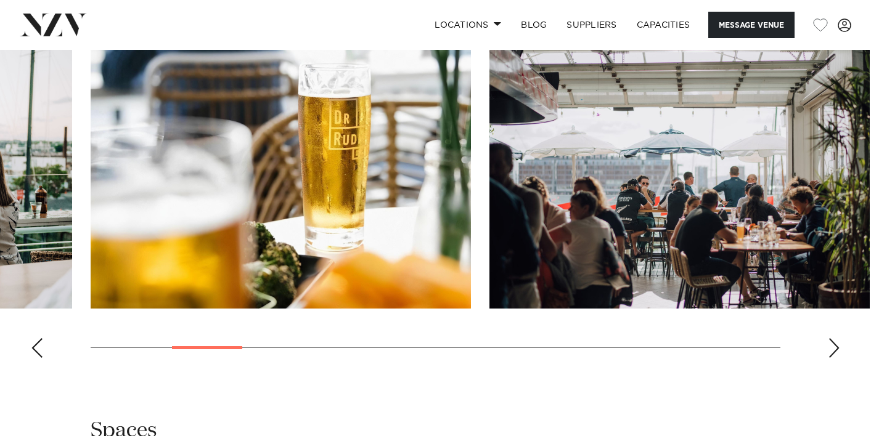
click at [833, 343] on div "Next slide" at bounding box center [834, 348] width 12 height 20
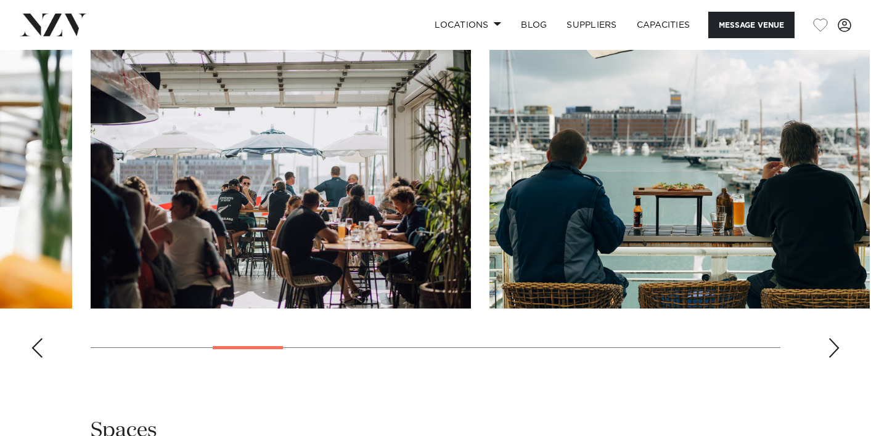
click at [833, 343] on div "Next slide" at bounding box center [834, 348] width 12 height 20
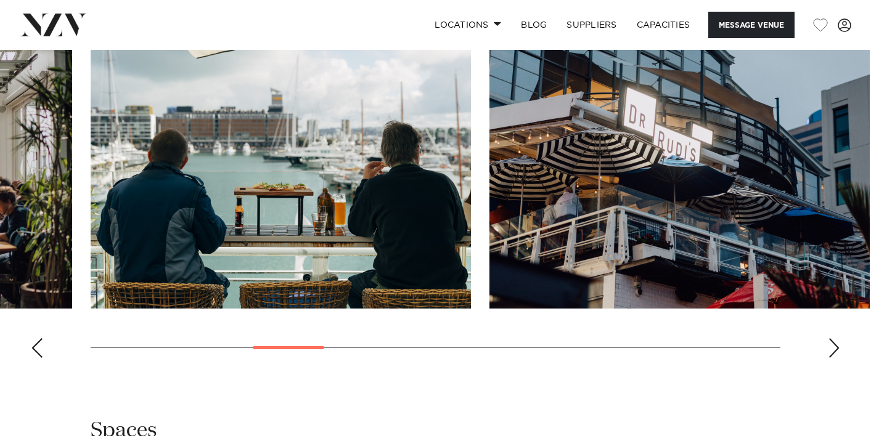
click at [833, 343] on div "Next slide" at bounding box center [834, 348] width 12 height 20
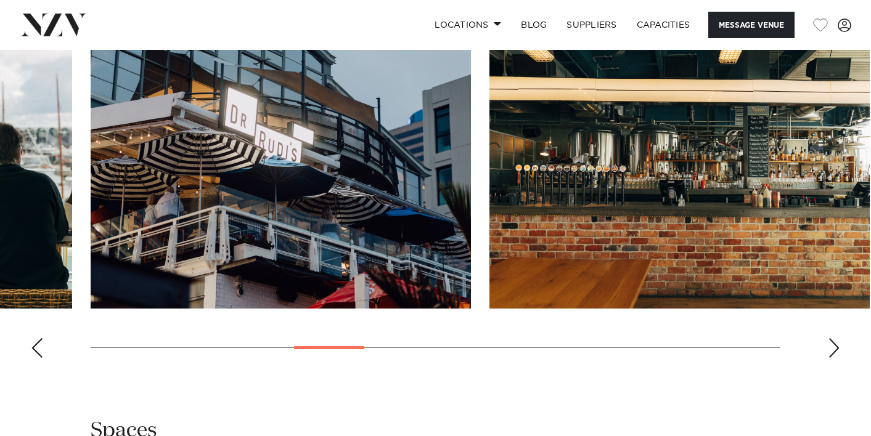
click at [833, 343] on div "Next slide" at bounding box center [834, 348] width 12 height 20
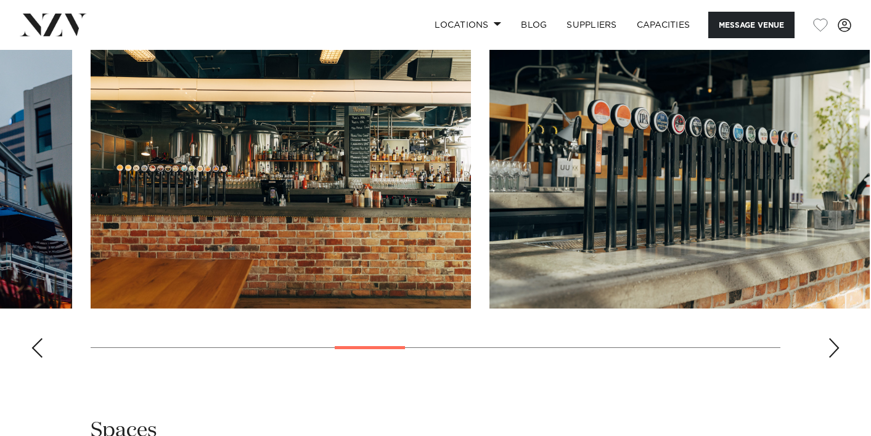
click at [833, 343] on div "Next slide" at bounding box center [834, 348] width 12 height 20
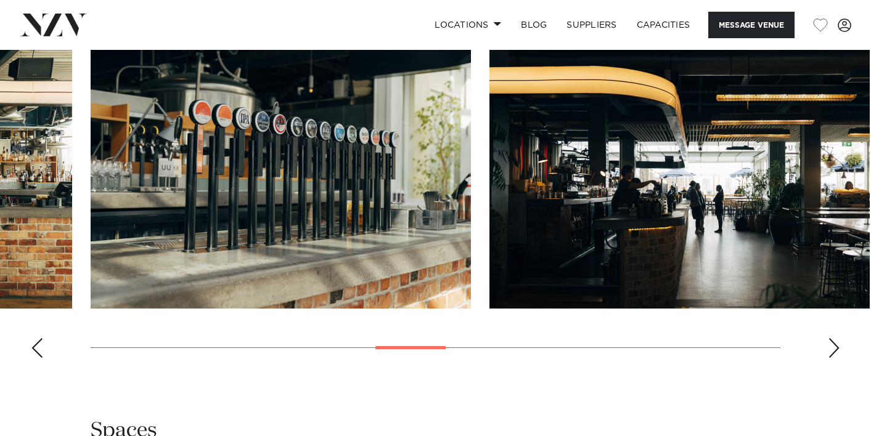
click at [833, 343] on div "Next slide" at bounding box center [834, 348] width 12 height 20
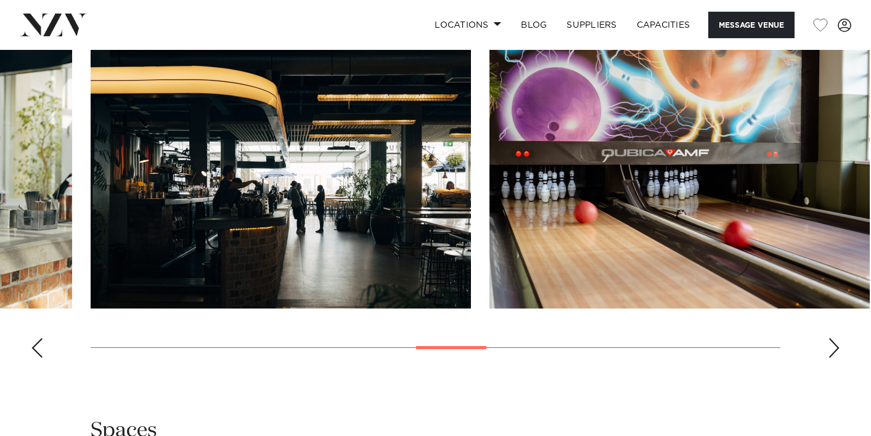
click at [833, 343] on div "Next slide" at bounding box center [834, 348] width 12 height 20
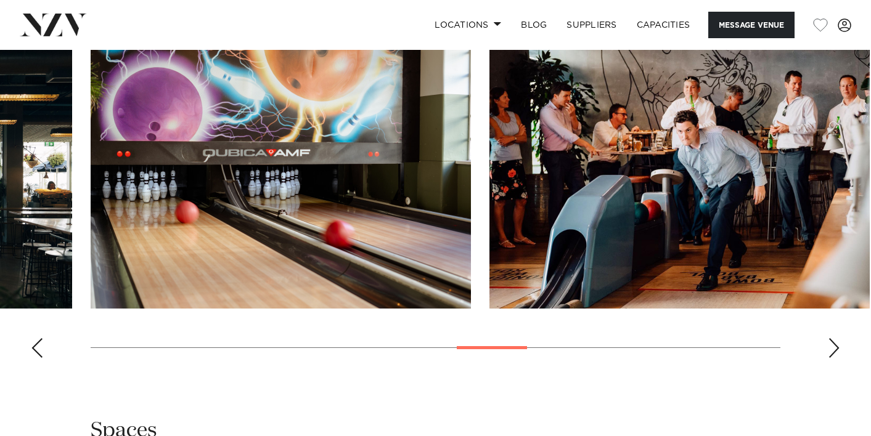
click at [833, 343] on div "Next slide" at bounding box center [834, 348] width 12 height 20
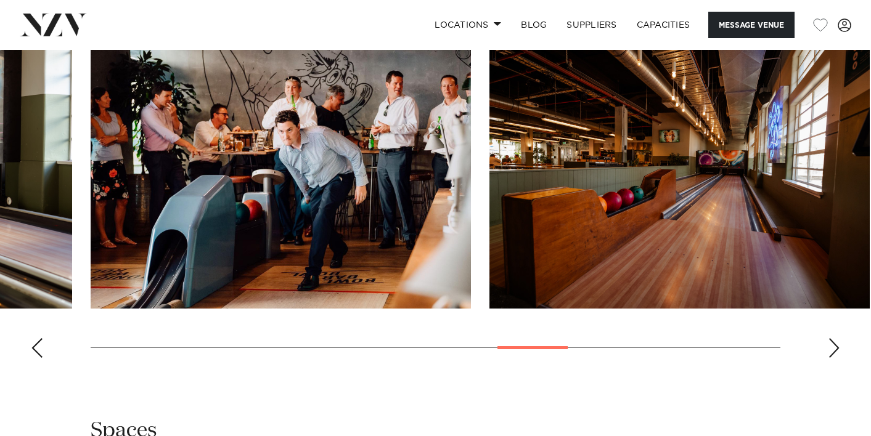
click at [833, 343] on div "Next slide" at bounding box center [834, 348] width 12 height 20
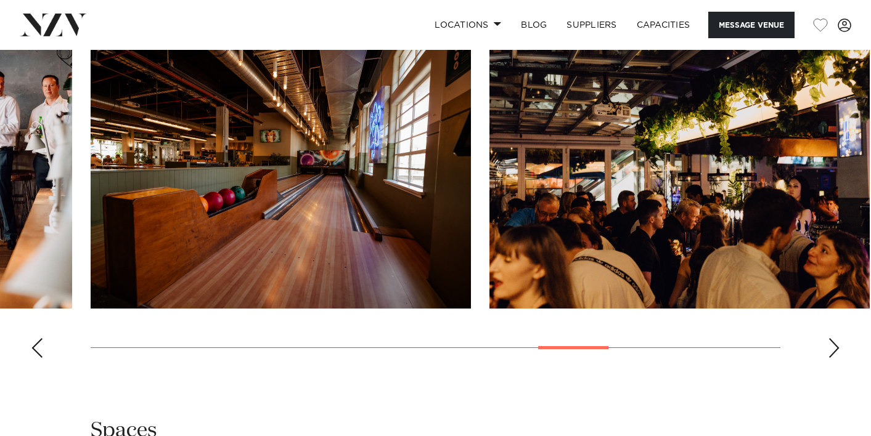
click at [833, 343] on div "Next slide" at bounding box center [834, 348] width 12 height 20
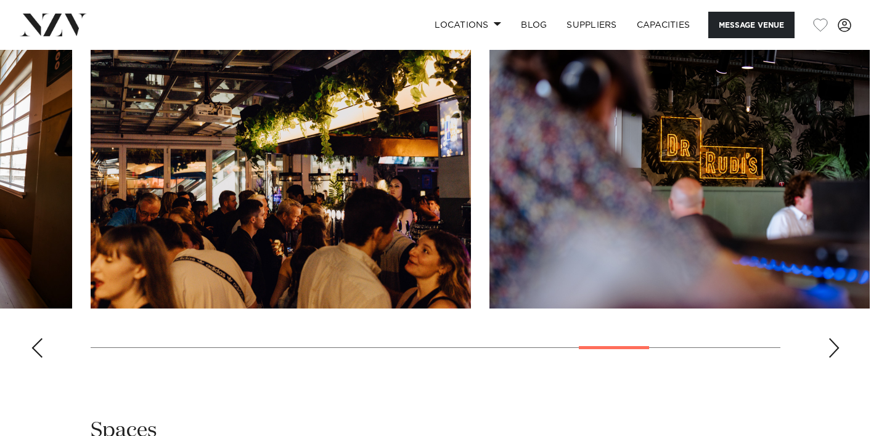
click at [833, 343] on div "Next slide" at bounding box center [834, 348] width 12 height 20
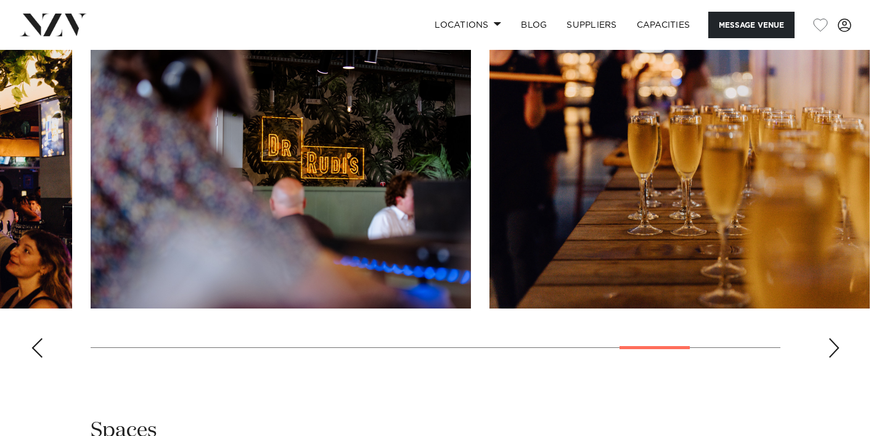
click at [833, 343] on div "Next slide" at bounding box center [834, 348] width 12 height 20
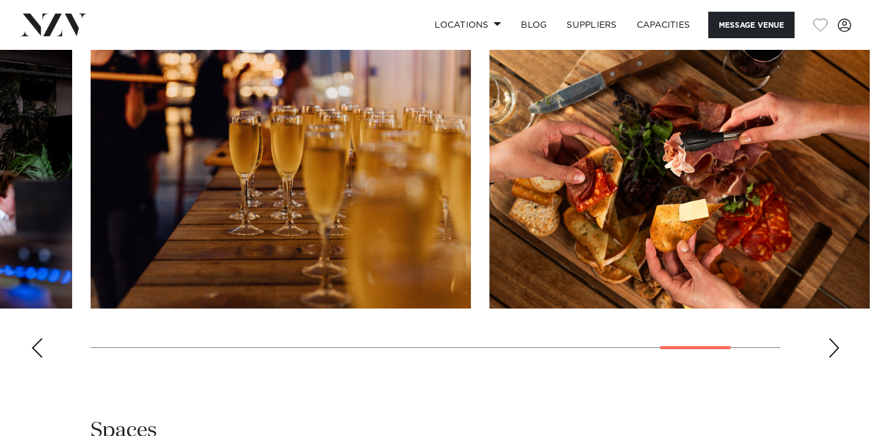
click at [833, 343] on div "Next slide" at bounding box center [834, 348] width 12 height 20
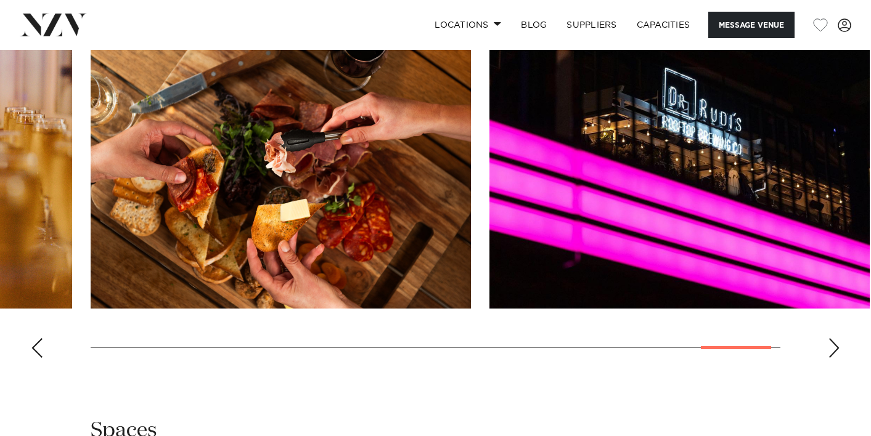
click at [833, 343] on div "Next slide" at bounding box center [834, 348] width 12 height 20
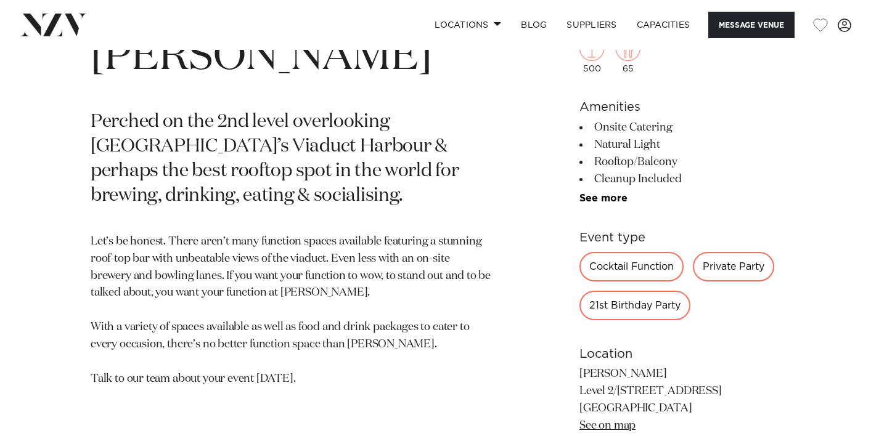
scroll to position [497, 0]
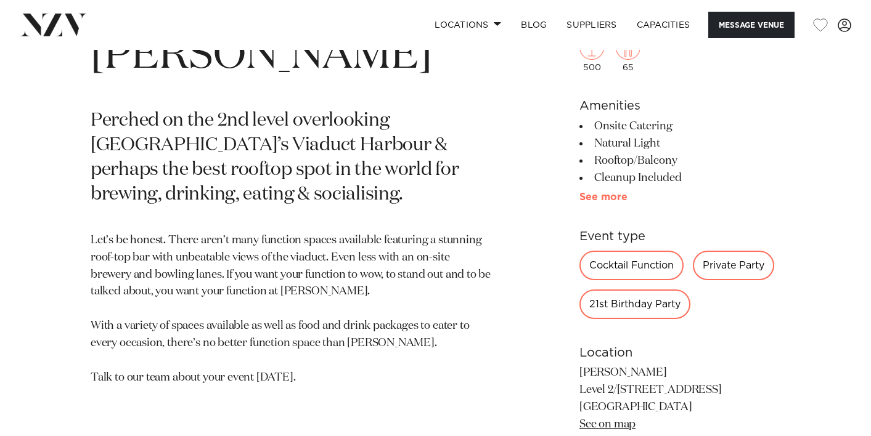
click at [591, 197] on link "See more" at bounding box center [627, 197] width 96 height 10
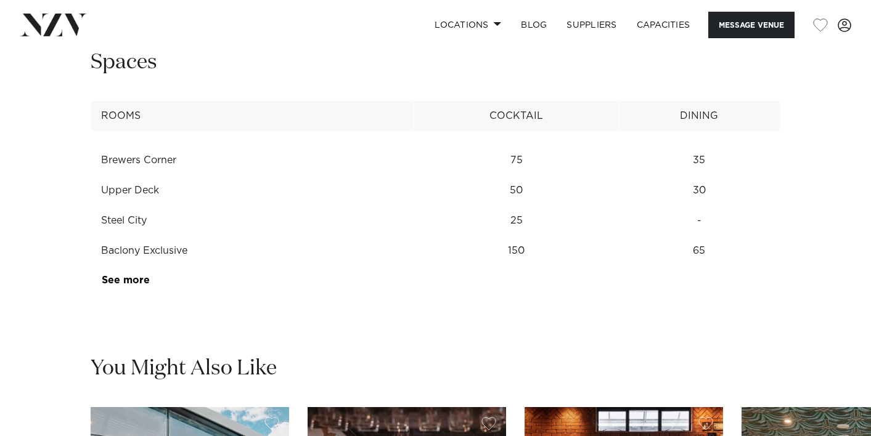
scroll to position [1684, 0]
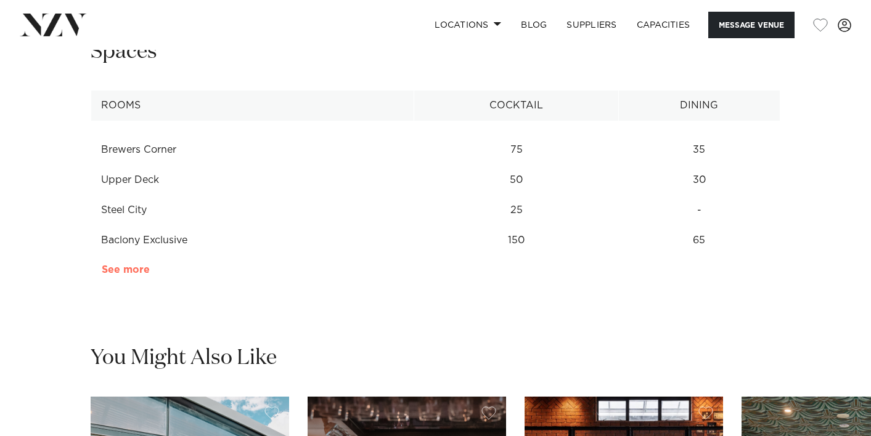
click at [128, 268] on link "See more" at bounding box center [150, 270] width 96 height 10
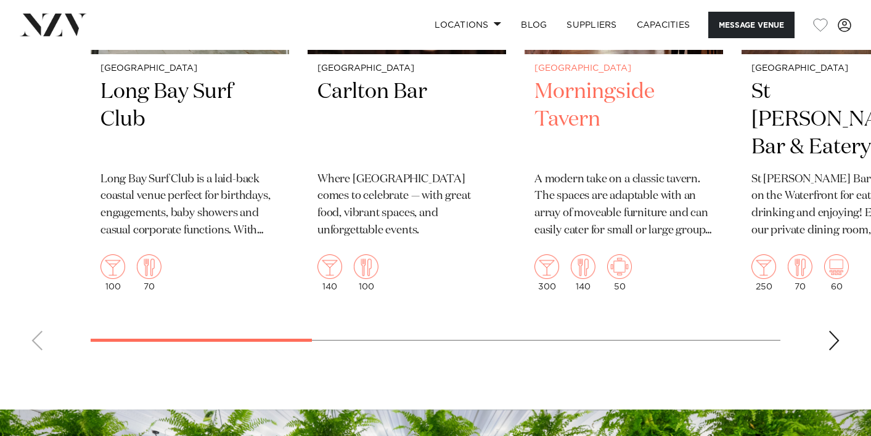
scroll to position [2352, 0]
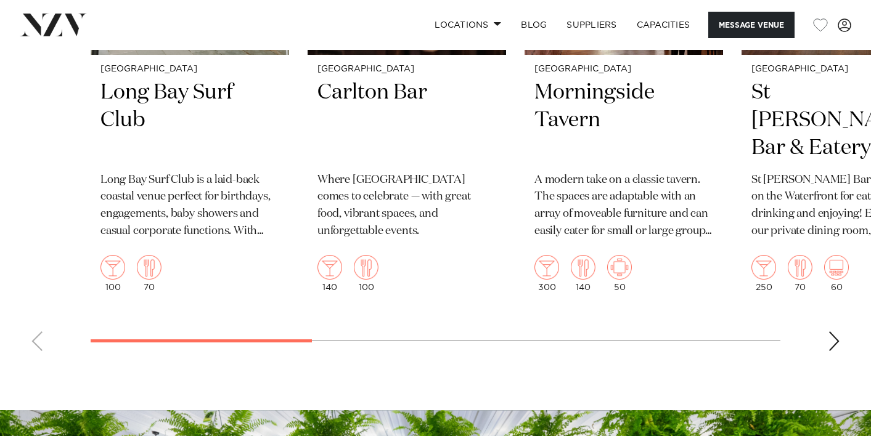
click at [829, 345] on div "Next slide" at bounding box center [834, 342] width 12 height 20
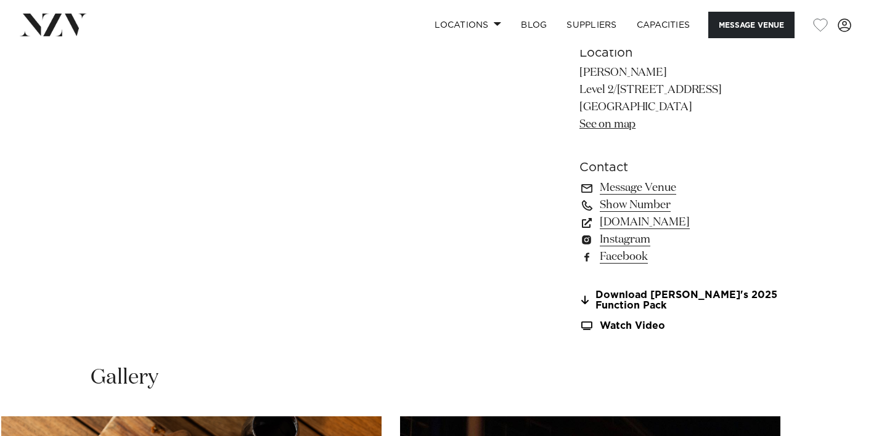
scroll to position [915, 0]
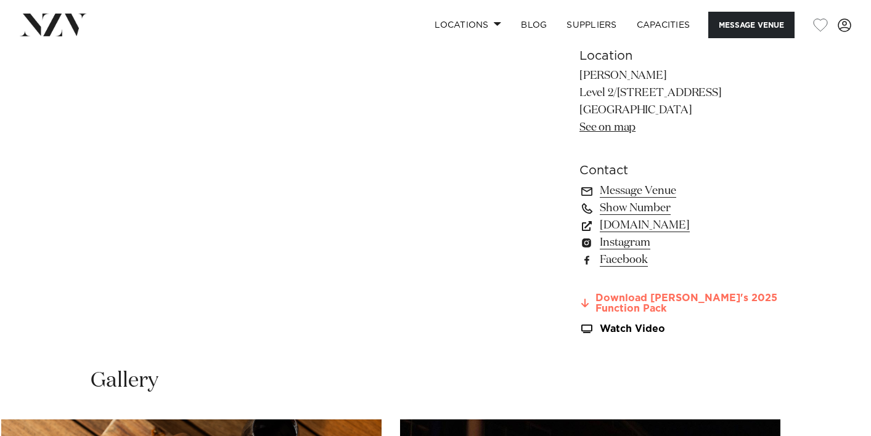
click at [618, 301] on link "Download Rudi's 2025 Function Pack" at bounding box center [679, 303] width 201 height 21
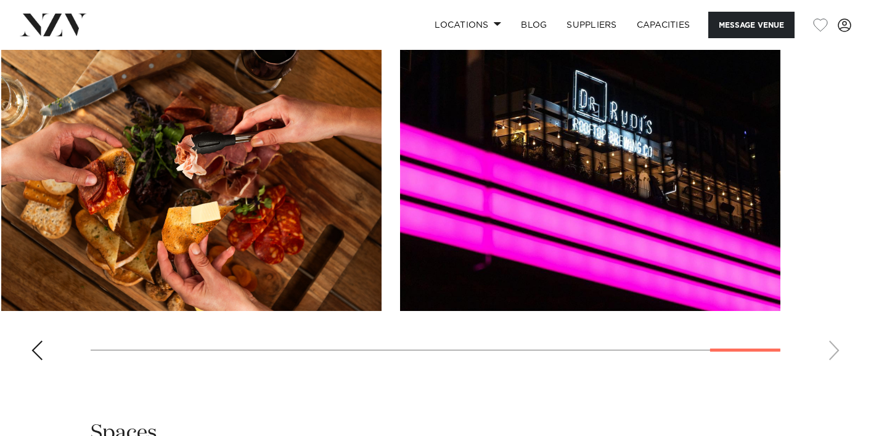
scroll to position [1315, 0]
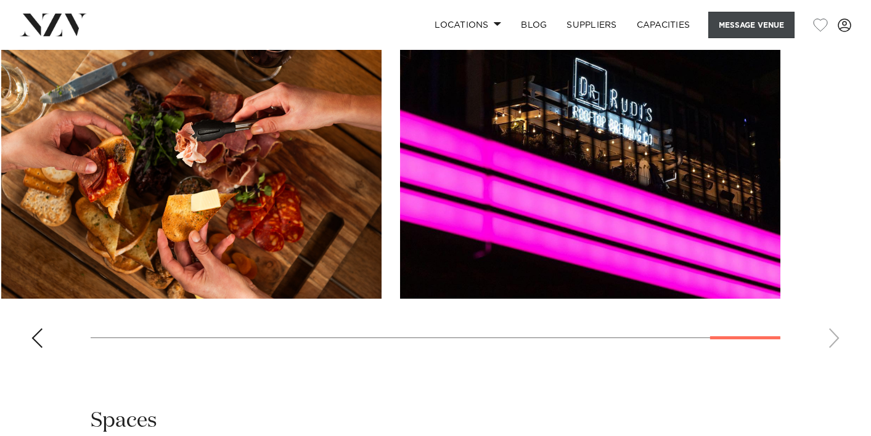
click at [775, 18] on button "Message Venue" at bounding box center [751, 25] width 86 height 27
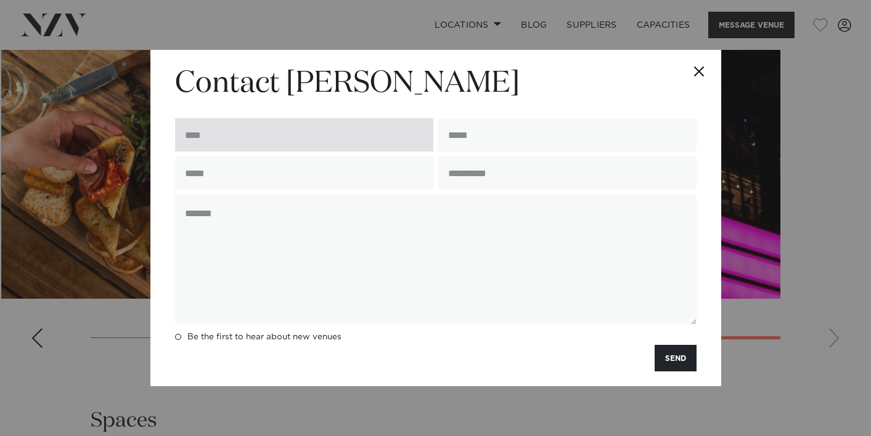
click at [326, 145] on input "text" at bounding box center [304, 134] width 258 height 33
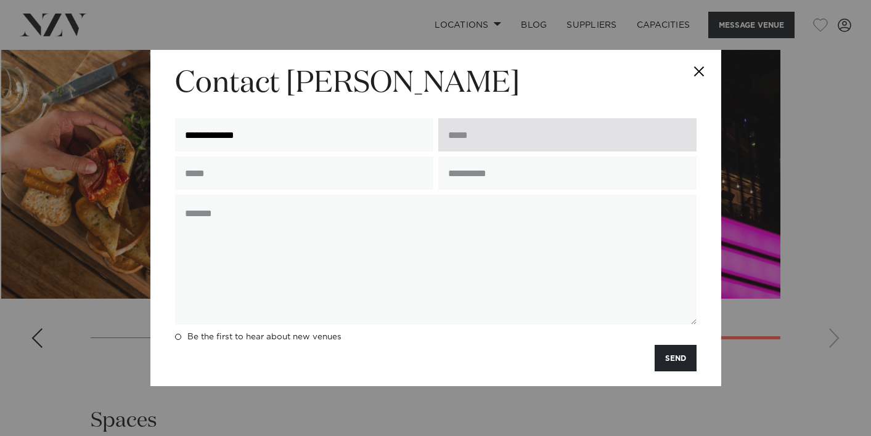
type input "**********"
click at [528, 147] on input "email" at bounding box center [567, 134] width 258 height 33
type input "**********"
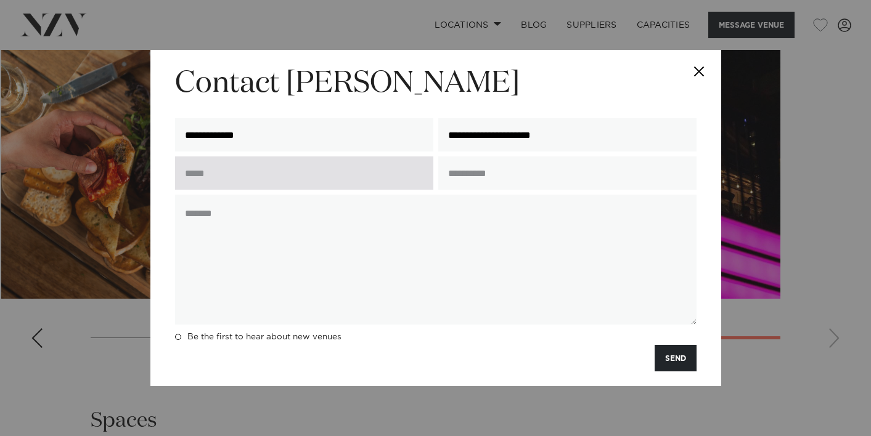
click at [338, 168] on input "text" at bounding box center [304, 173] width 258 height 33
type input "**********"
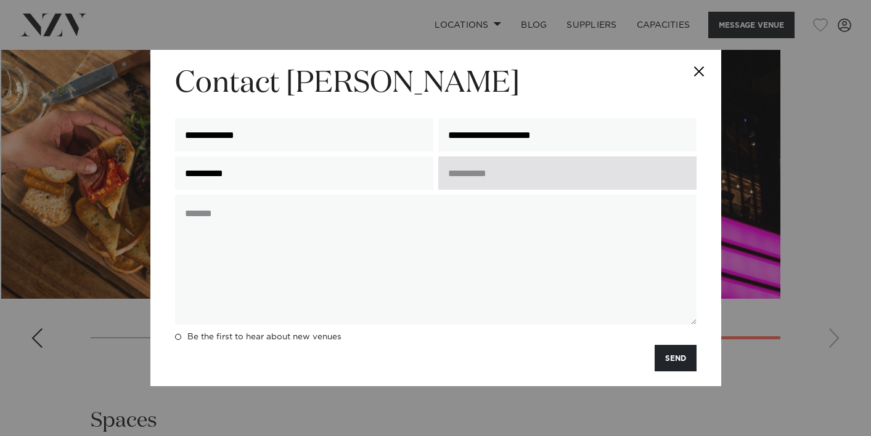
click at [478, 171] on input "text" at bounding box center [567, 173] width 258 height 33
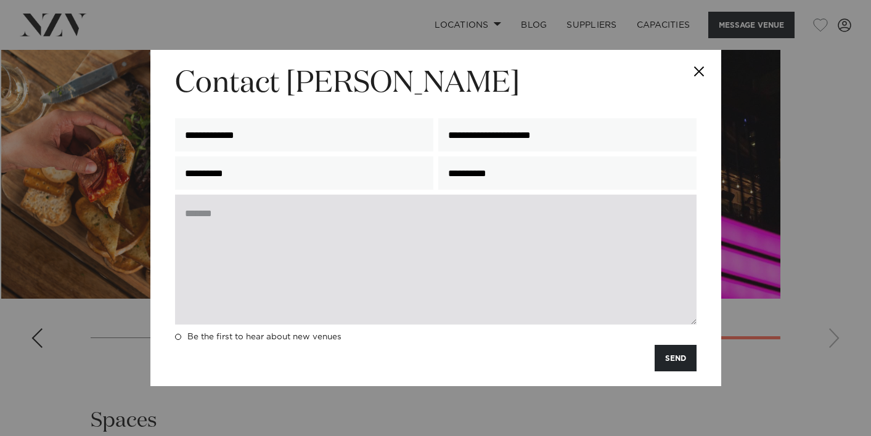
type input "**********"
click at [223, 220] on textarea at bounding box center [435, 260] width 521 height 130
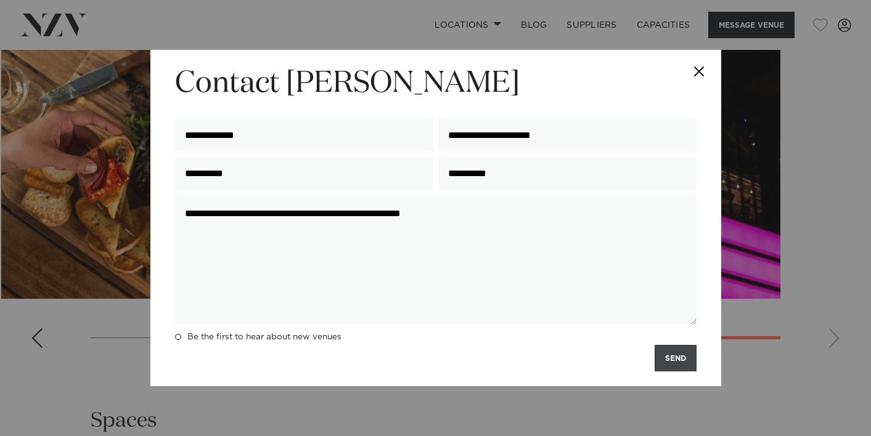
type textarea "**********"
click at [667, 368] on button "SEND" at bounding box center [676, 358] width 42 height 27
click at [176, 339] on span at bounding box center [178, 337] width 6 height 6
click at [679, 353] on button "SEND" at bounding box center [676, 358] width 42 height 27
click at [693, 77] on button "Close" at bounding box center [699, 71] width 43 height 43
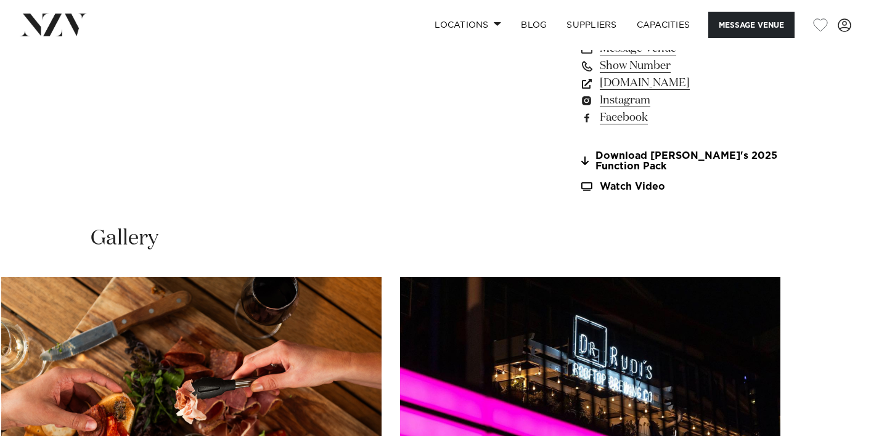
scroll to position [977, 0]
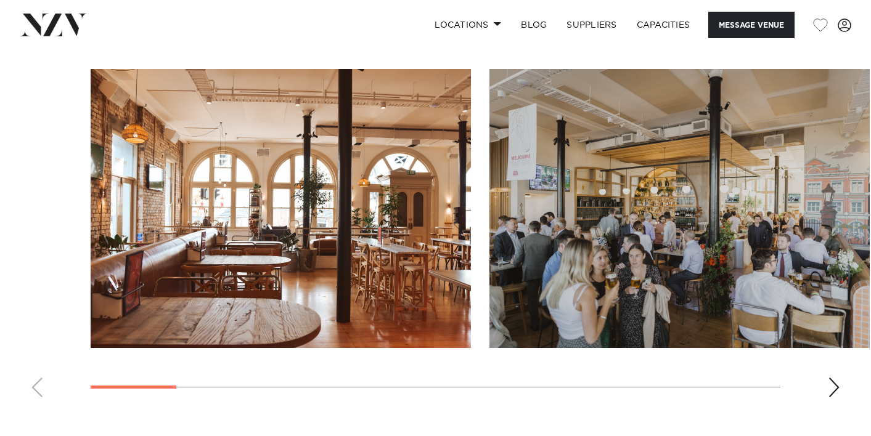
scroll to position [1177, 0]
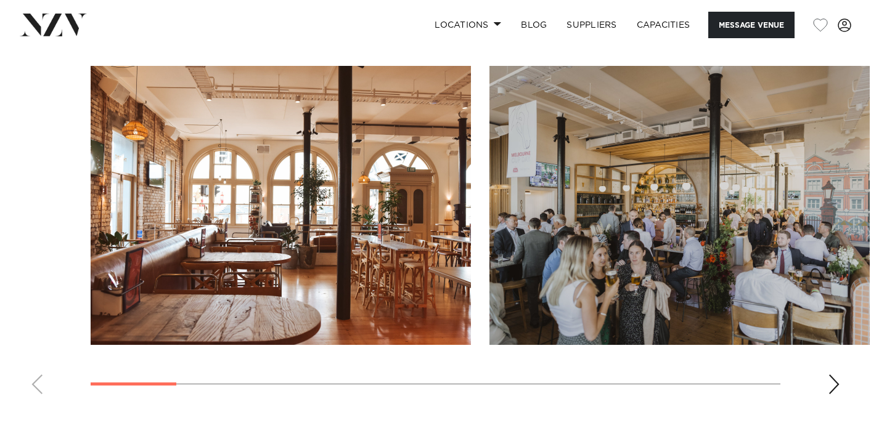
click at [836, 388] on div "Next slide" at bounding box center [834, 385] width 12 height 20
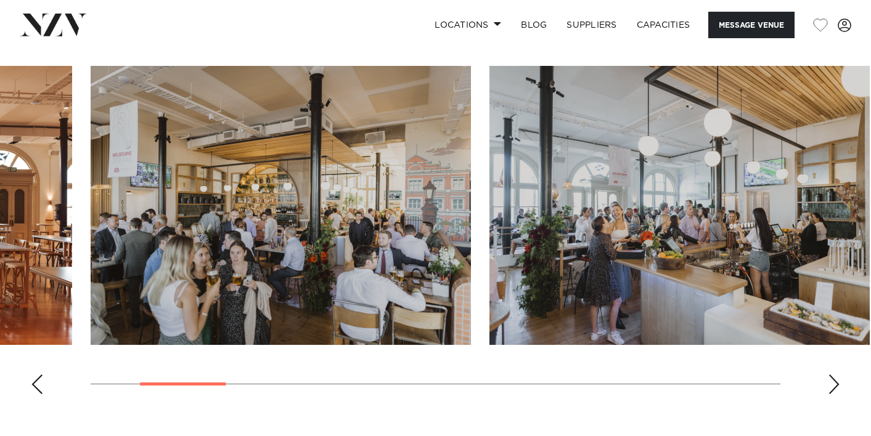
click at [836, 388] on div "Next slide" at bounding box center [834, 385] width 12 height 20
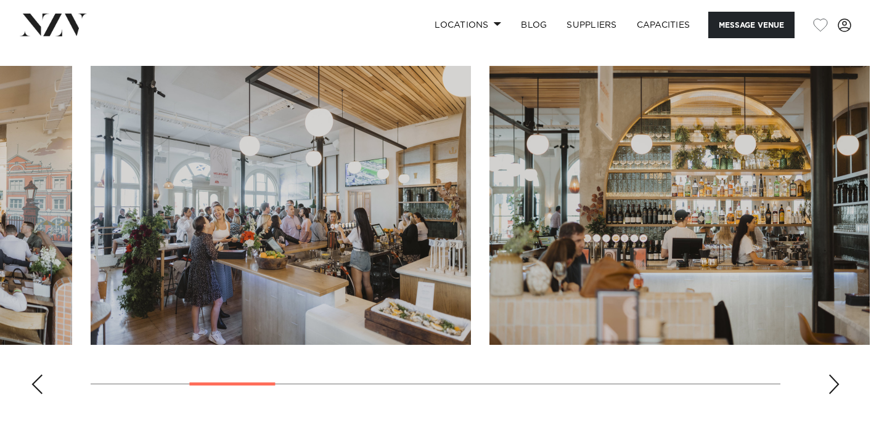
click at [836, 388] on div "Next slide" at bounding box center [834, 385] width 12 height 20
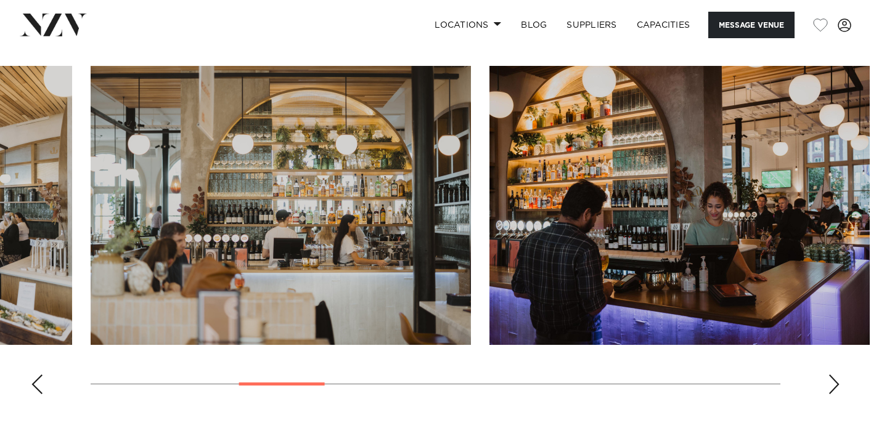
click at [836, 388] on div "Next slide" at bounding box center [834, 385] width 12 height 20
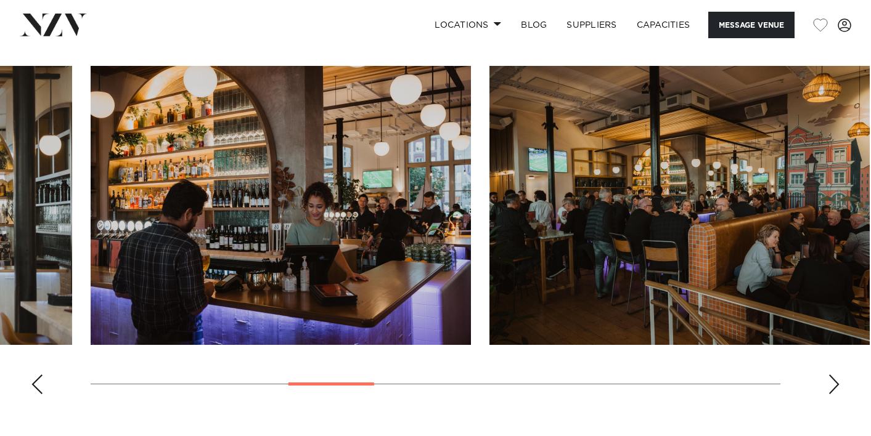
click at [836, 388] on div "Next slide" at bounding box center [834, 385] width 12 height 20
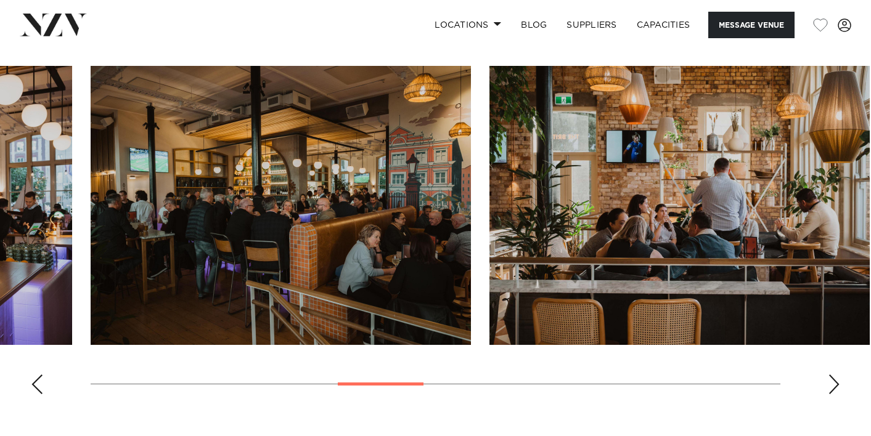
click at [836, 388] on div "Next slide" at bounding box center [834, 385] width 12 height 20
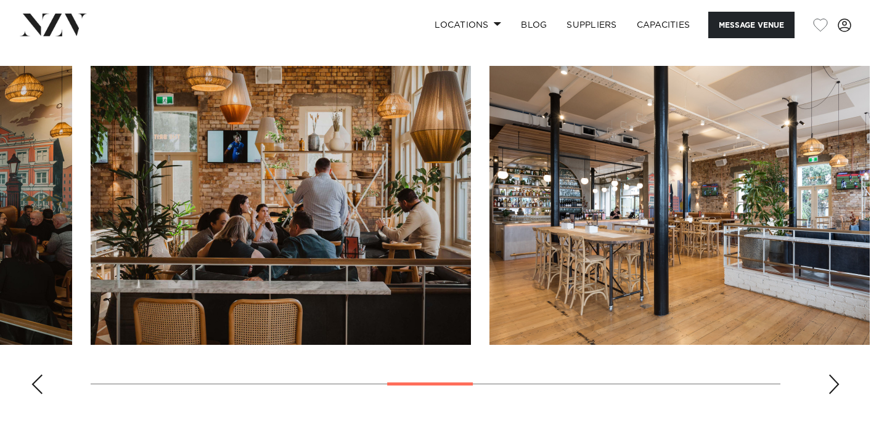
click at [836, 388] on div "Next slide" at bounding box center [834, 385] width 12 height 20
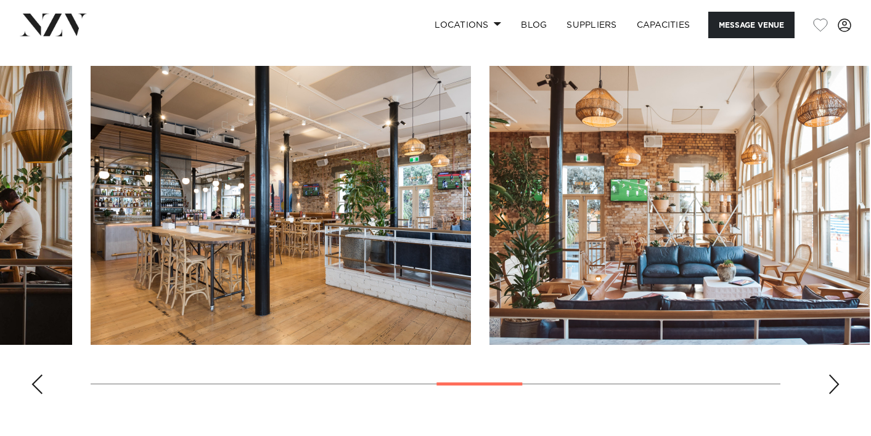
click at [836, 388] on div "Next slide" at bounding box center [834, 385] width 12 height 20
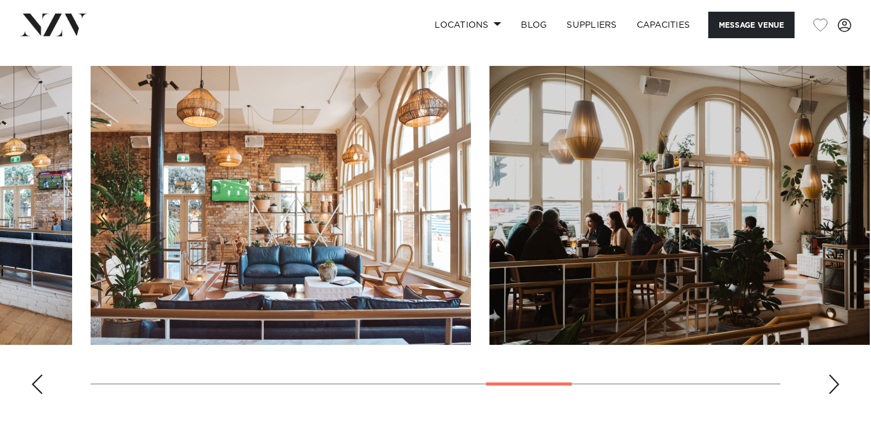
click at [836, 388] on div "Next slide" at bounding box center [834, 385] width 12 height 20
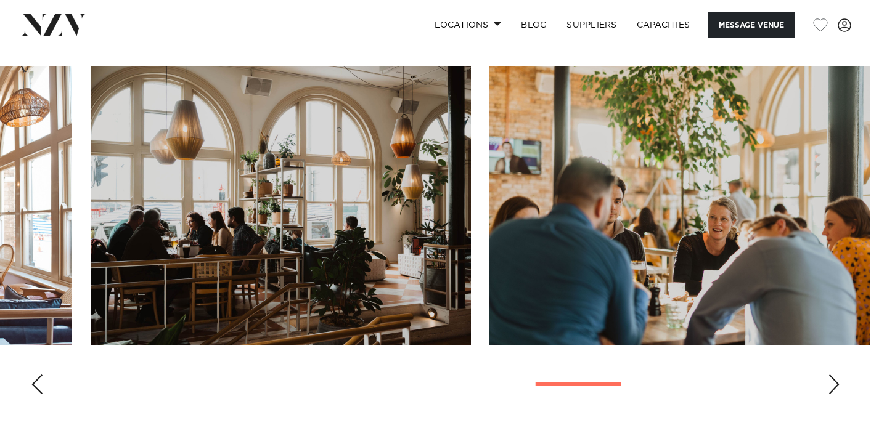
click at [836, 388] on div "Next slide" at bounding box center [834, 385] width 12 height 20
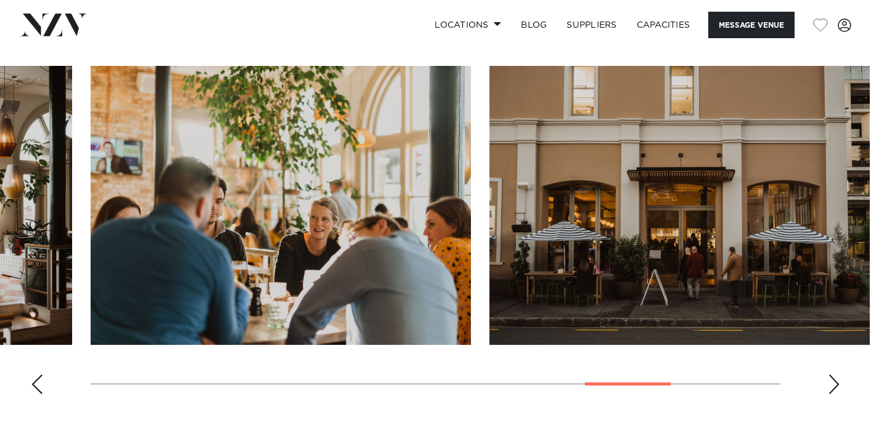
click at [836, 388] on div "Next slide" at bounding box center [834, 385] width 12 height 20
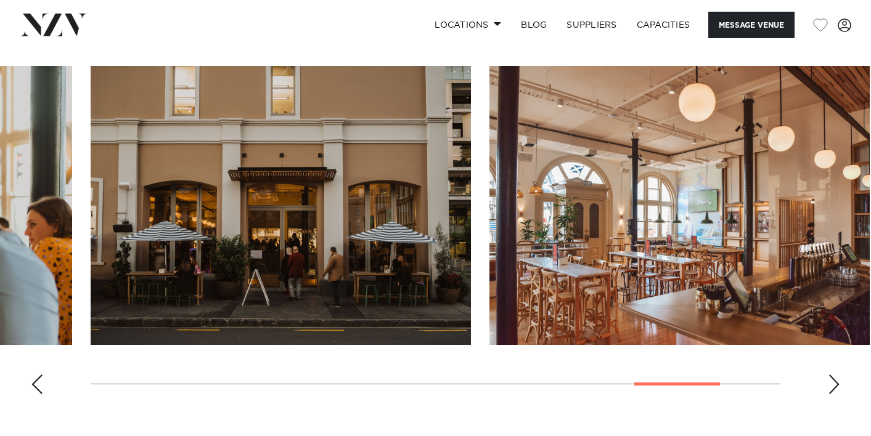
click at [836, 388] on div "Next slide" at bounding box center [834, 385] width 12 height 20
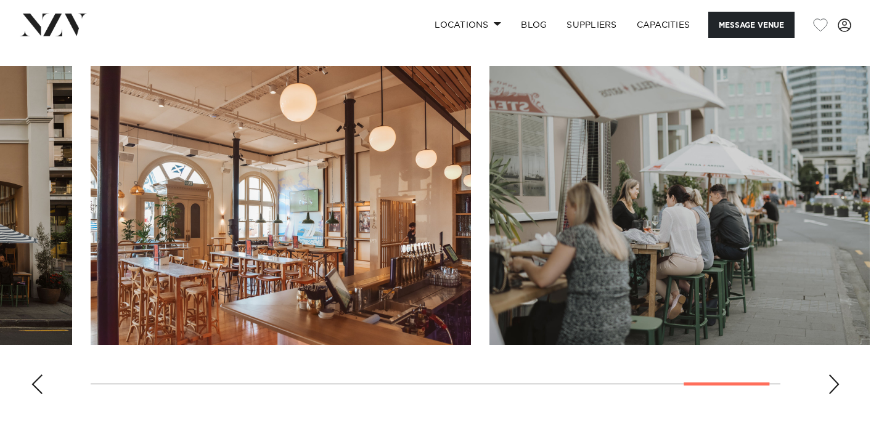
click at [836, 388] on div "Next slide" at bounding box center [834, 385] width 12 height 20
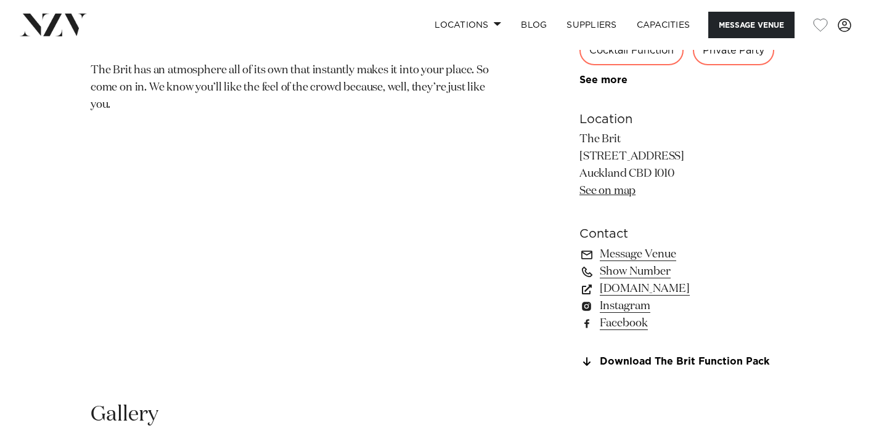
scroll to position [815, 0]
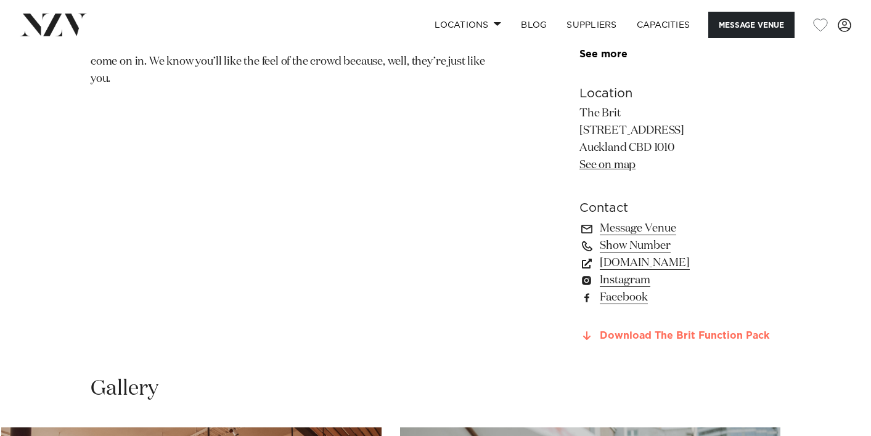
click at [614, 340] on link "Download The Brit Function Pack" at bounding box center [679, 336] width 201 height 11
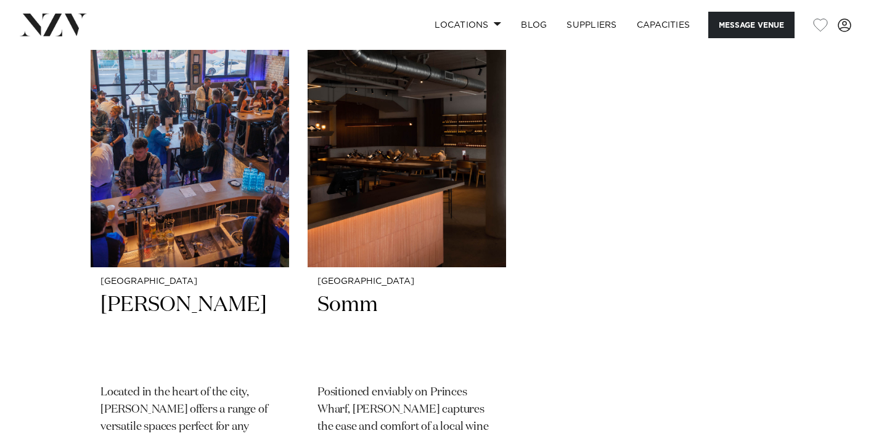
scroll to position [1870, 0]
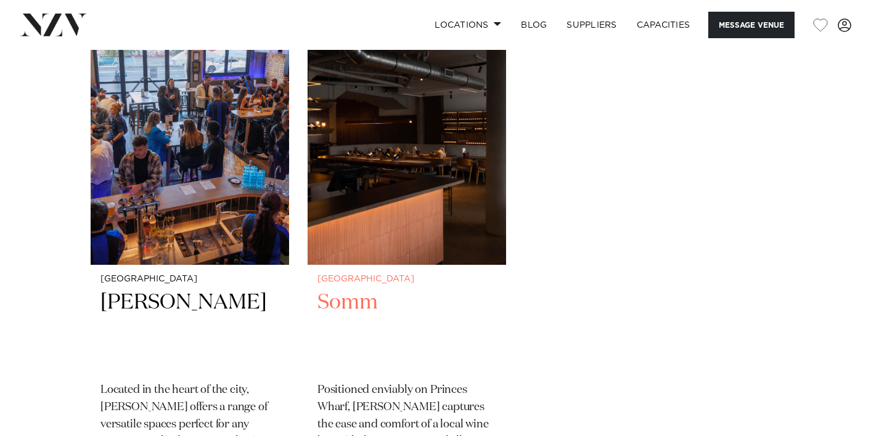
click at [452, 216] on img "2 / 2" at bounding box center [407, 132] width 198 height 266
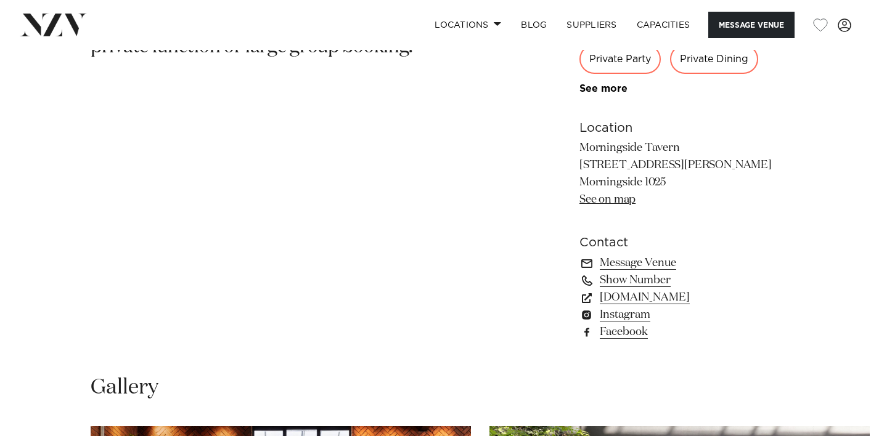
scroll to position [855, 0]
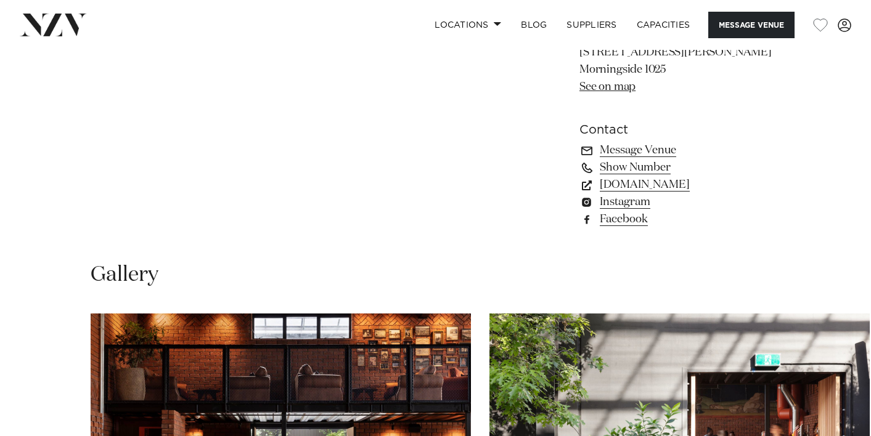
click at [602, 92] on link "See on map" at bounding box center [607, 86] width 56 height 11
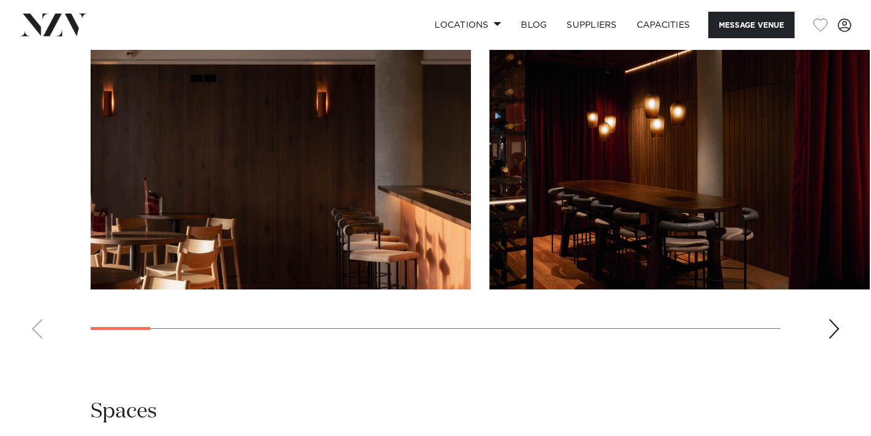
scroll to position [1234, 0]
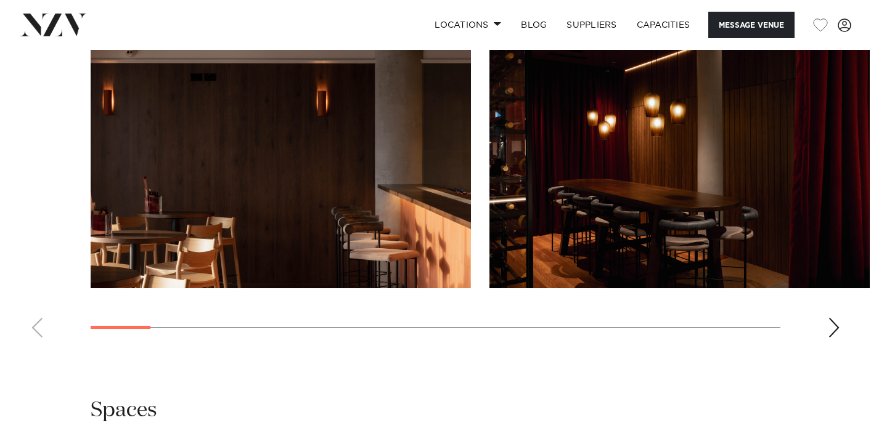
click at [831, 337] on div "Next slide" at bounding box center [834, 328] width 12 height 20
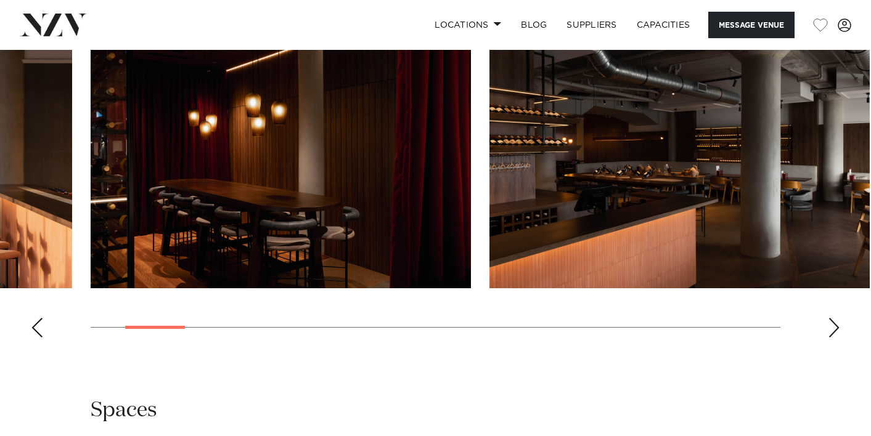
click at [831, 337] on div "Next slide" at bounding box center [834, 328] width 12 height 20
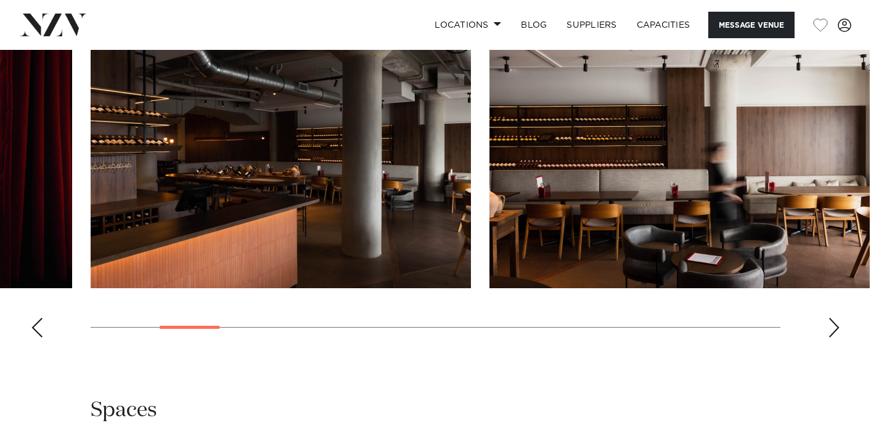
click at [831, 337] on div "Next slide" at bounding box center [834, 328] width 12 height 20
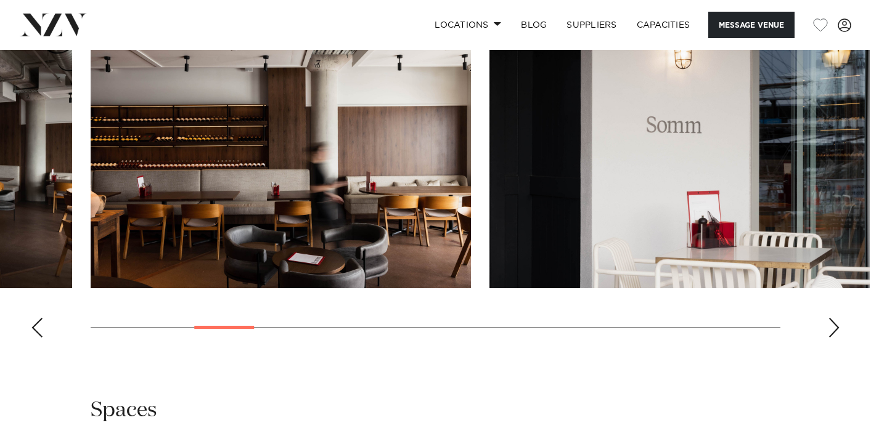
click at [831, 337] on div "Next slide" at bounding box center [834, 328] width 12 height 20
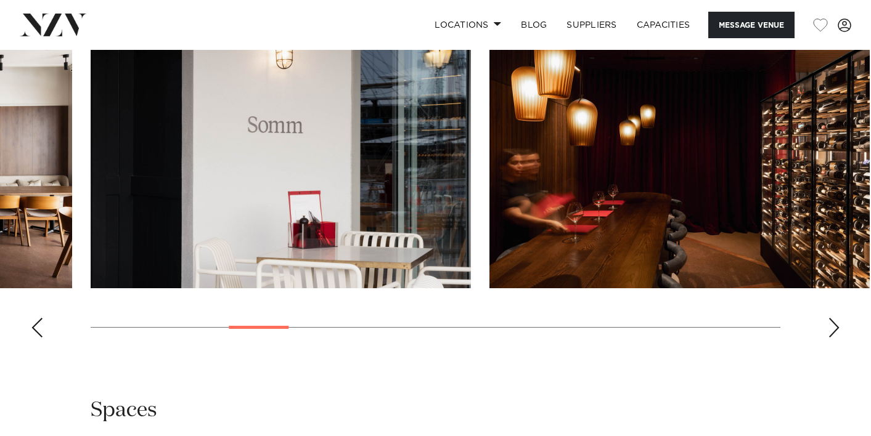
click at [831, 337] on div "Next slide" at bounding box center [834, 328] width 12 height 20
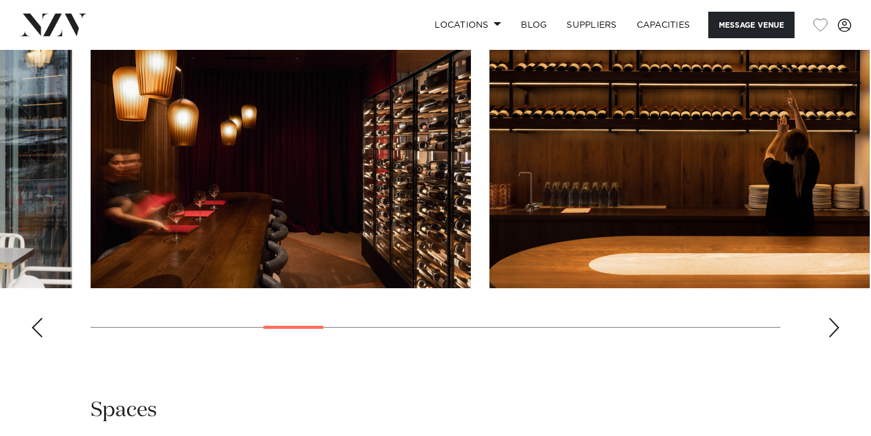
click at [831, 337] on div "Next slide" at bounding box center [834, 328] width 12 height 20
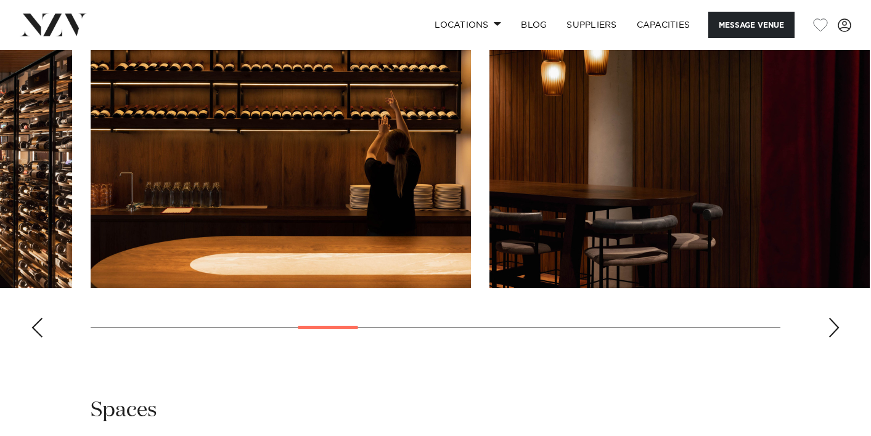
click at [831, 337] on div "Next slide" at bounding box center [834, 328] width 12 height 20
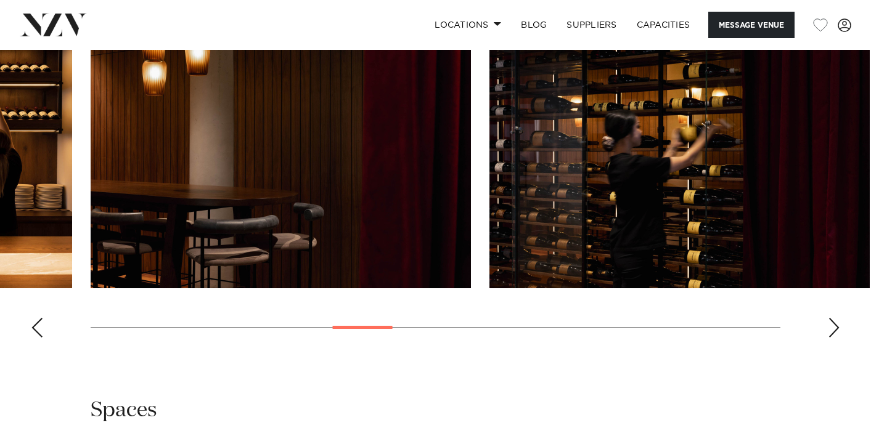
click at [831, 337] on div "Next slide" at bounding box center [834, 328] width 12 height 20
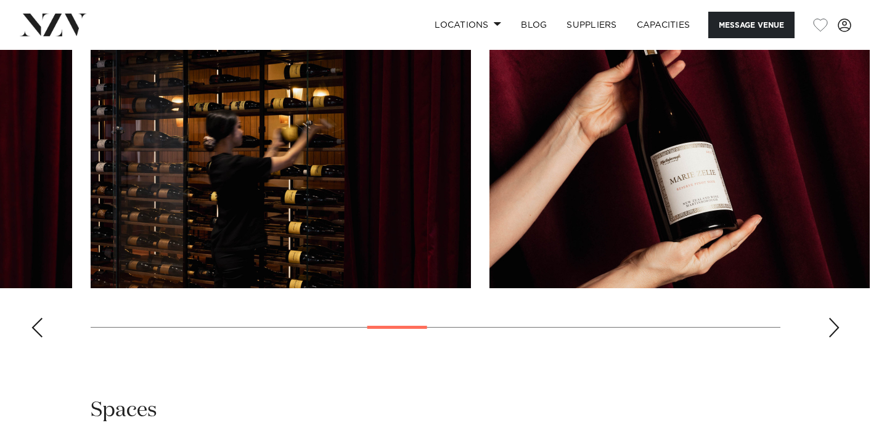
click at [831, 337] on div "Next slide" at bounding box center [834, 328] width 12 height 20
